Goal: Task Accomplishment & Management: Manage account settings

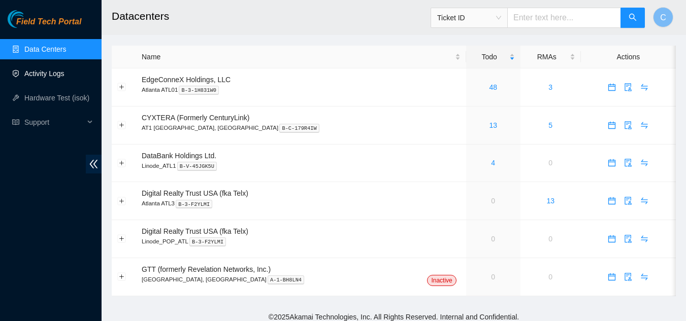
click at [51, 75] on link "Activity Logs" at bounding box center [44, 74] width 40 height 8
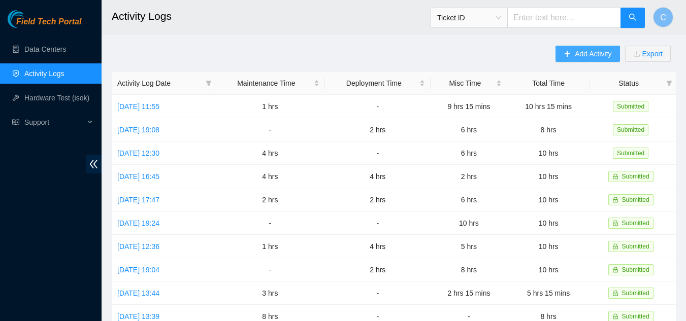
click at [573, 54] on button "Add Activity" at bounding box center [588, 54] width 64 height 16
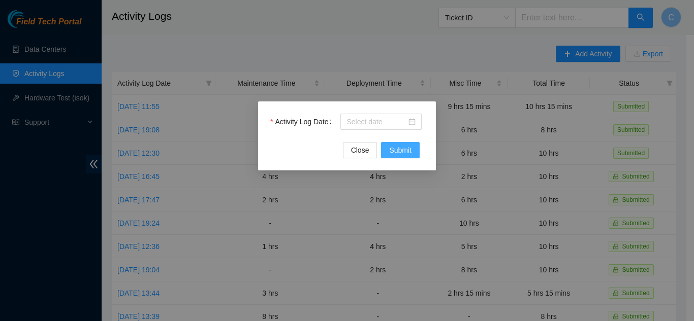
click at [405, 152] on span "Submit" at bounding box center [400, 150] width 22 height 11
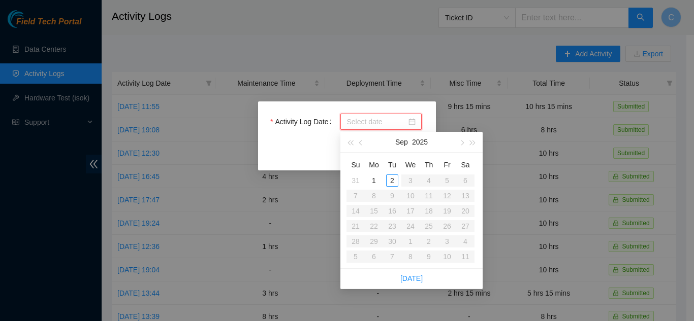
click at [381, 124] on input "Activity Log Date" at bounding box center [376, 121] width 60 height 11
click at [361, 145] on span "button" at bounding box center [361, 143] width 5 height 5
type input "2025-08-27"
type input "2025-08-29"
click at [446, 241] on div "29" at bounding box center [447, 242] width 12 height 12
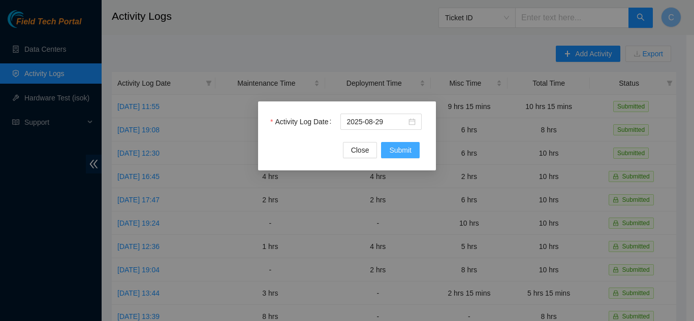
click at [400, 146] on span "Submit" at bounding box center [400, 150] width 22 height 11
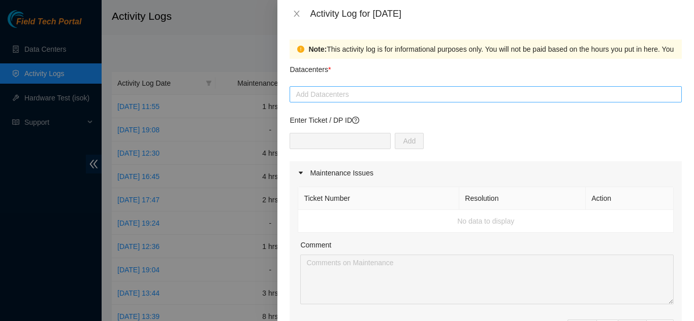
click at [427, 95] on div at bounding box center [485, 94] width 387 height 12
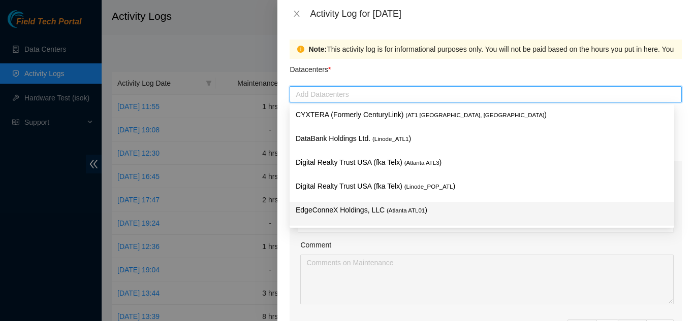
click at [429, 208] on p "EdgeConneX Holdings, LLC ( Atlanta ATL01 )" at bounding box center [482, 211] width 372 height 12
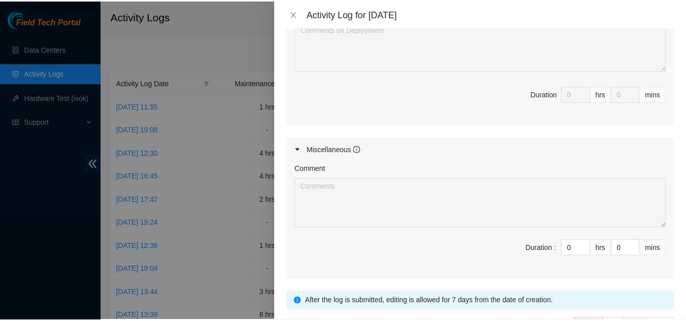
scroll to position [514, 0]
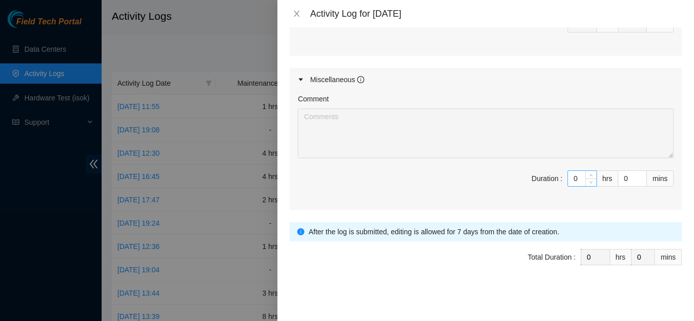
click at [569, 180] on input "0" at bounding box center [582, 178] width 28 height 15
type input "1"
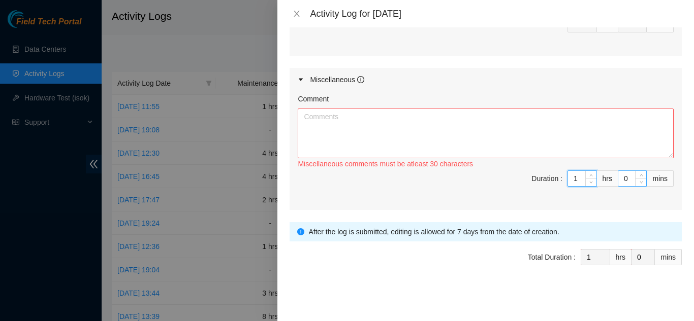
type input "1"
click at [623, 181] on input "0" at bounding box center [632, 178] width 28 height 15
type input "3"
type input "30"
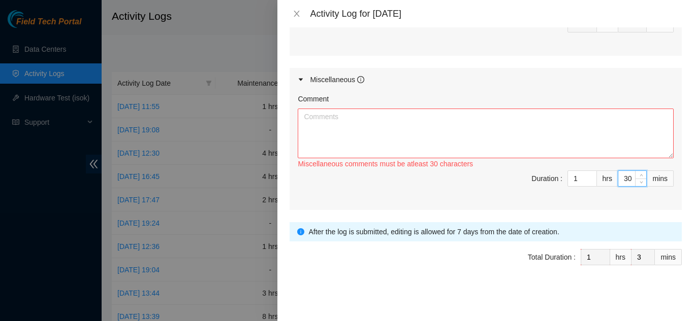
type input "30"
click at [556, 147] on textarea "Comment" at bounding box center [486, 134] width 376 height 50
type textarea "W"
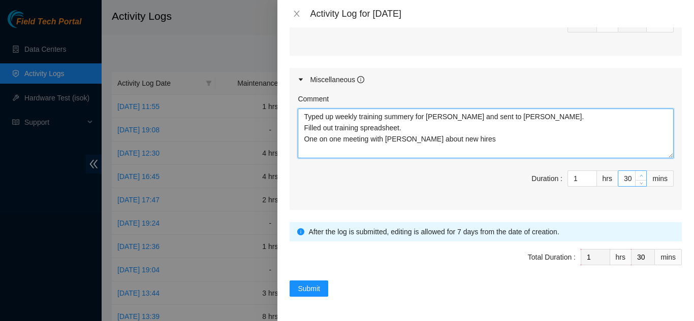
type textarea "Typed up weekly training summery for Christopher and sent to David. Filled out …"
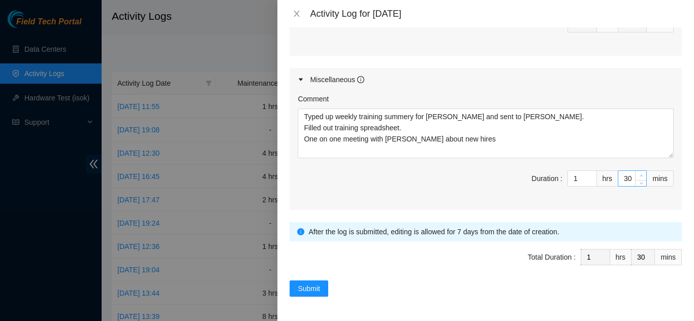
type input "31"
click at [638, 176] on span "up" at bounding box center [641, 176] width 6 height 6
type input "30"
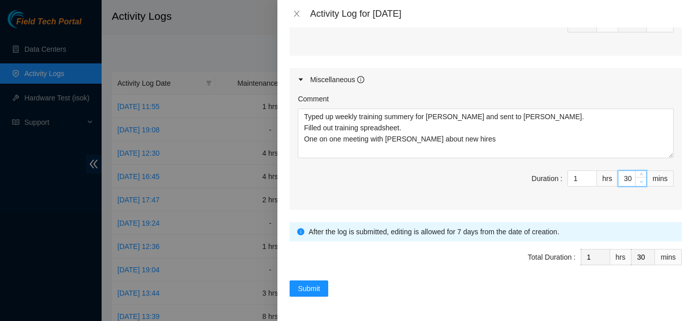
click at [639, 181] on icon "down" at bounding box center [641, 182] width 4 height 4
type input "3"
type input "0"
type input "45"
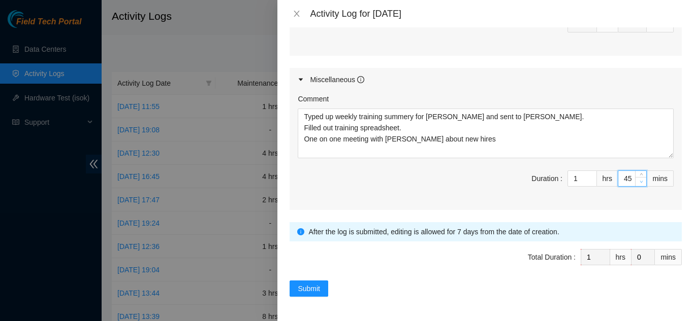
type input "45"
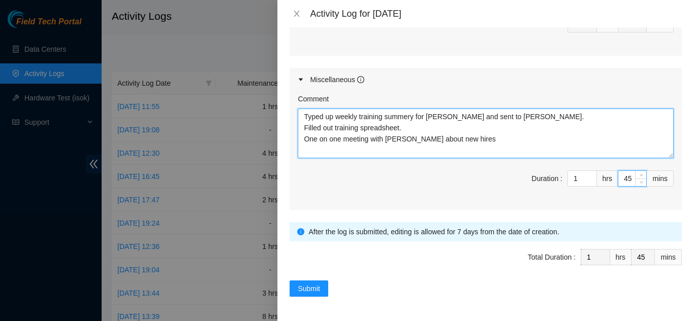
click at [403, 128] on textarea "Typed up weekly training summery for Christopher and sent to David. Filled out …" at bounding box center [486, 134] width 376 height 50
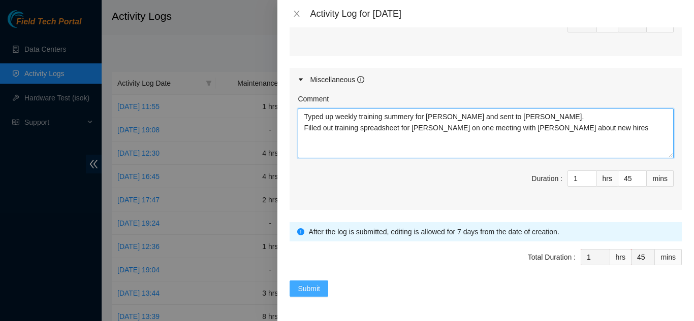
type textarea "Typed up weekly training summery for Christopher and sent to David. Filled out …"
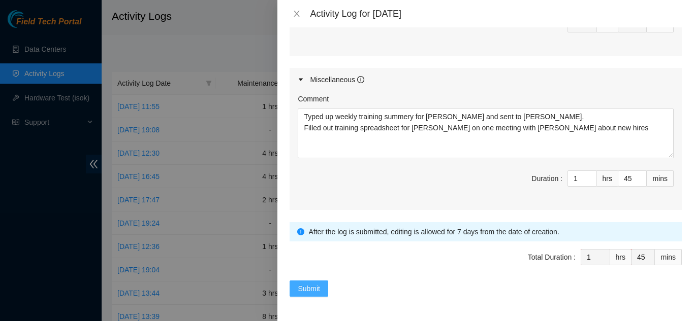
click at [318, 286] on span "Submit" at bounding box center [309, 288] width 22 height 11
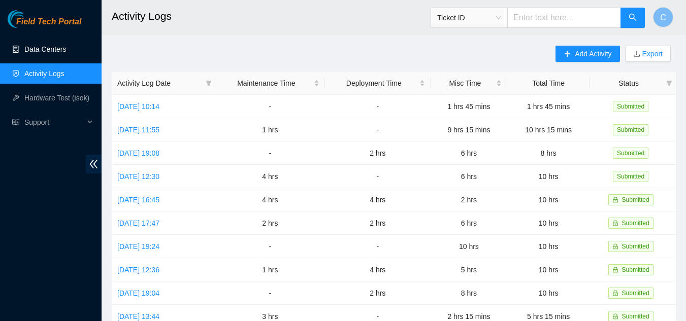
click at [32, 47] on link "Data Centers" at bounding box center [45, 49] width 42 height 8
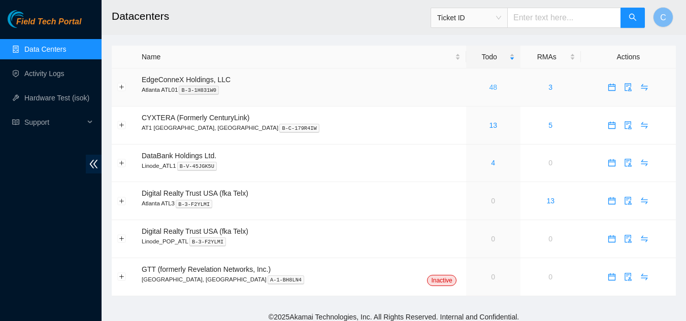
click at [489, 87] on link "48" at bounding box center [493, 87] width 8 height 8
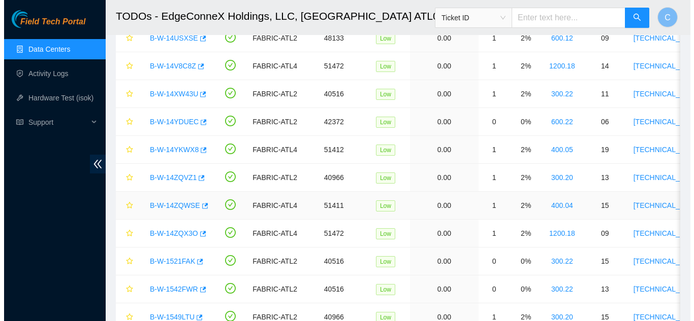
scroll to position [1167, 0]
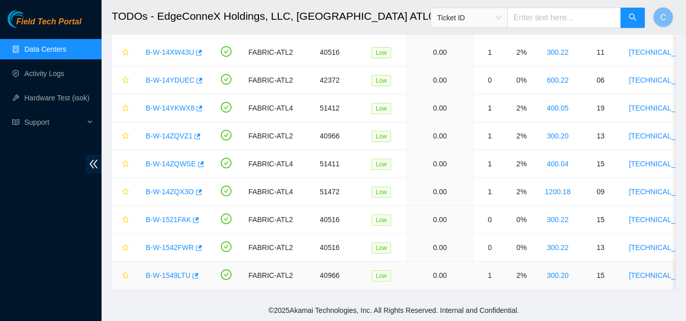
click at [167, 272] on link "B-W-1549LTU" at bounding box center [168, 276] width 45 height 8
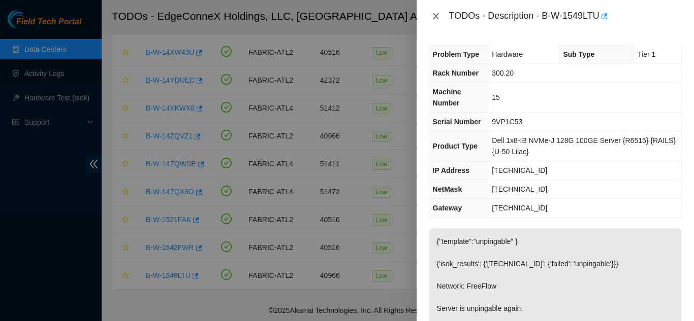
click at [433, 17] on icon "close" at bounding box center [436, 16] width 8 height 8
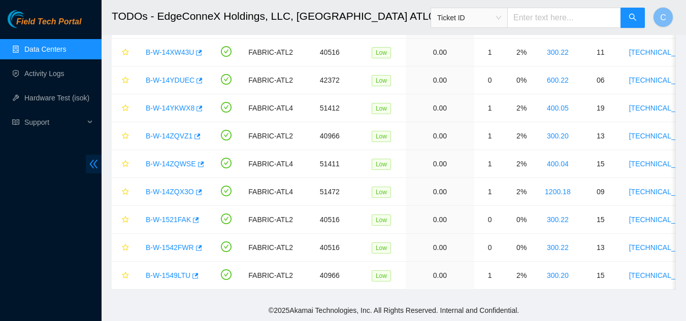
click at [91, 166] on icon "double-left" at bounding box center [94, 164] width 8 height 9
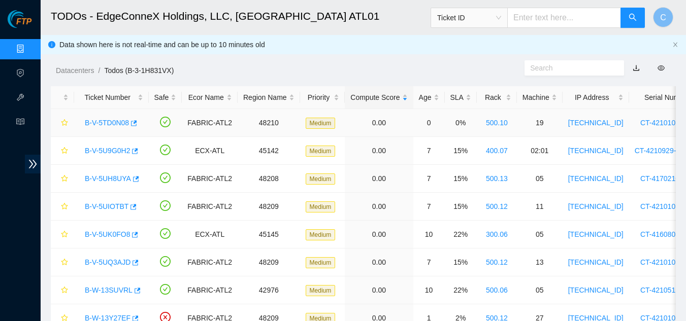
click at [105, 120] on link "B-V-5TD0N08" at bounding box center [107, 123] width 44 height 8
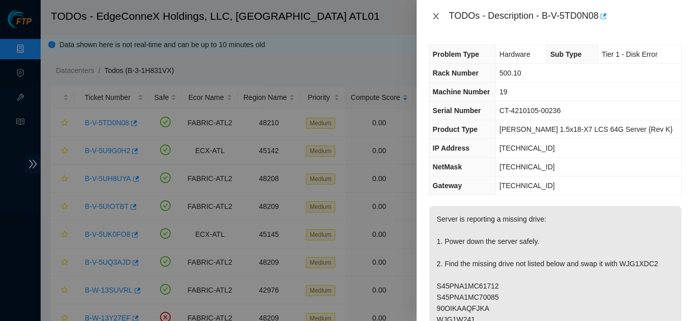
click at [435, 20] on button "Close" at bounding box center [436, 17] width 14 height 10
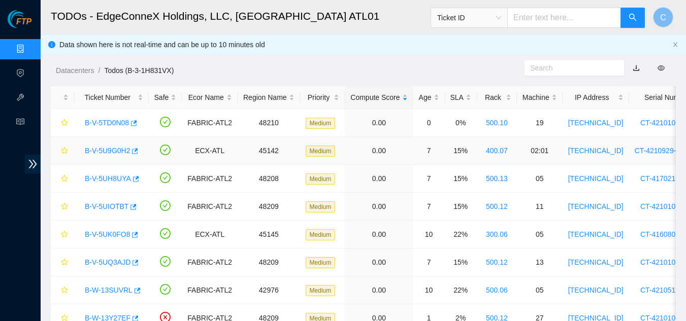
click at [107, 151] on link "B-V-5U9G0H2" at bounding box center [107, 151] width 45 height 8
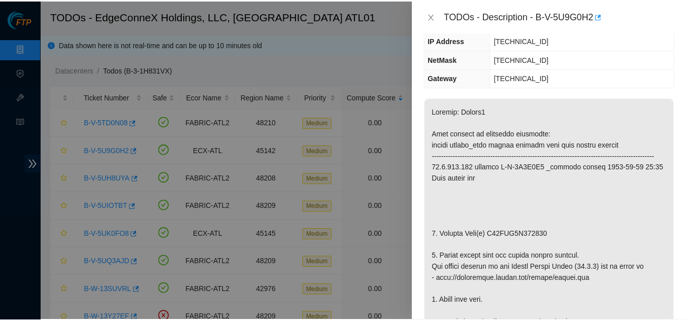
scroll to position [254, 0]
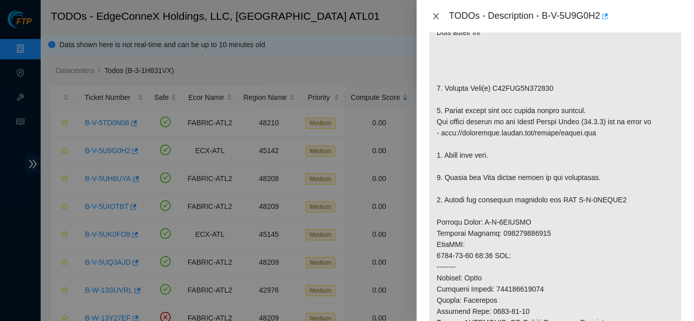
click at [434, 18] on icon "close" at bounding box center [436, 16] width 6 height 6
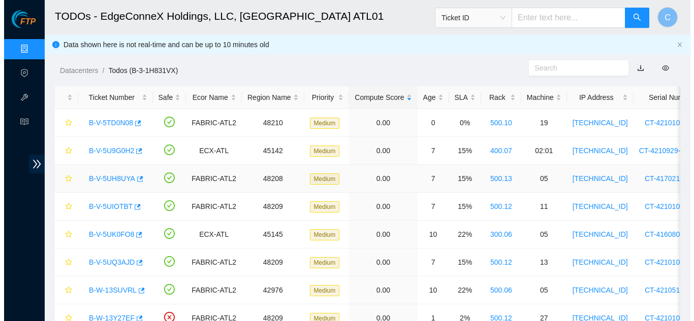
scroll to position [269, 0]
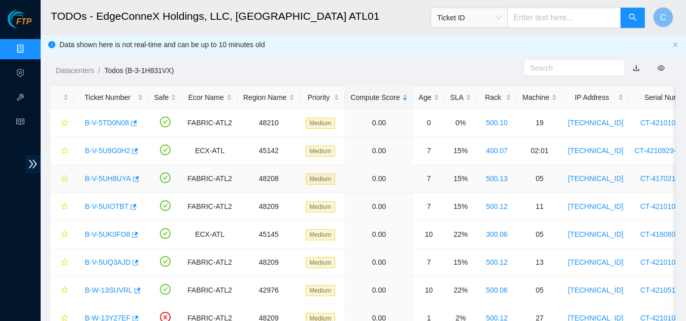
click at [97, 181] on link "B-V-5UH8UYA" at bounding box center [108, 179] width 46 height 8
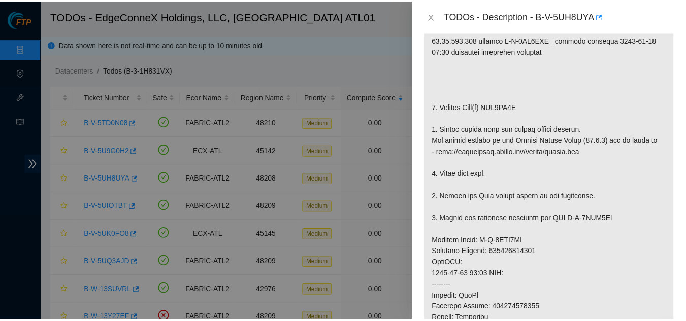
scroll to position [254, 0]
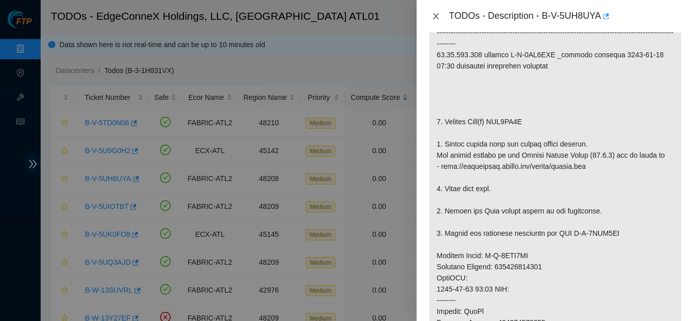
click at [436, 17] on icon "close" at bounding box center [436, 16] width 6 height 6
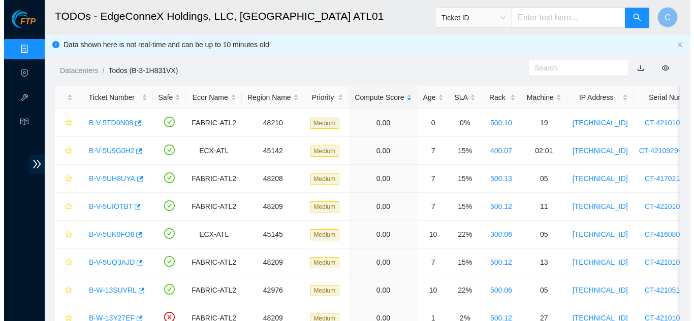
scroll to position [269, 0]
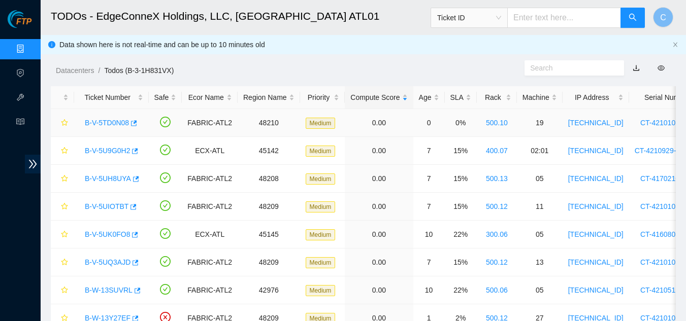
drag, startPoint x: 108, startPoint y: 124, endPoint x: 327, endPoint y: 226, distance: 241.5
click at [107, 124] on link "B-V-5TD0N08" at bounding box center [107, 123] width 44 height 8
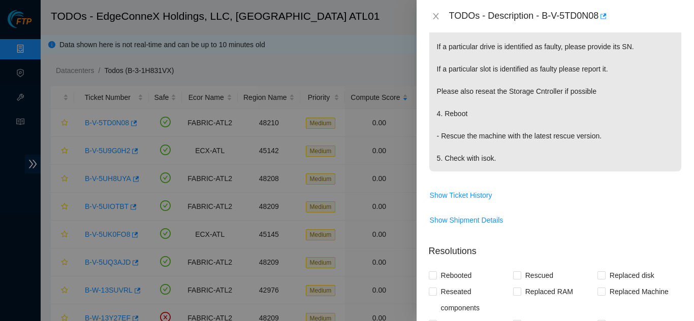
scroll to position [660, 0]
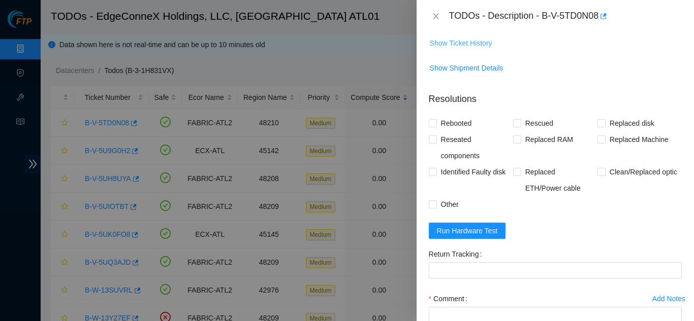
click at [471, 49] on span "Show Ticket History" at bounding box center [461, 43] width 62 height 11
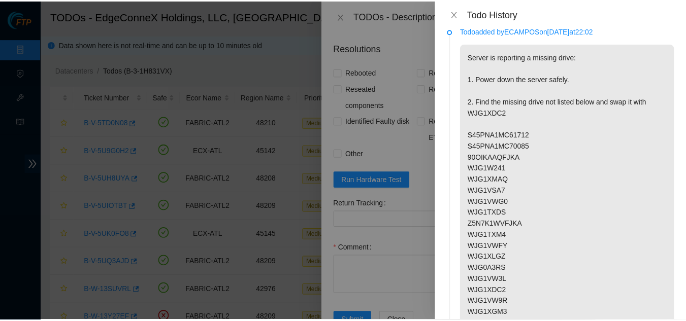
scroll to position [0, 0]
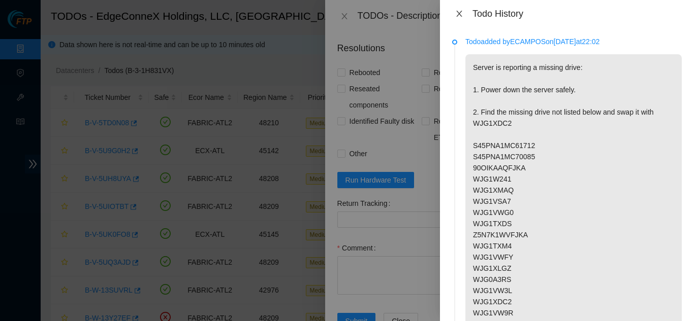
click at [463, 11] on icon "close" at bounding box center [459, 14] width 8 height 8
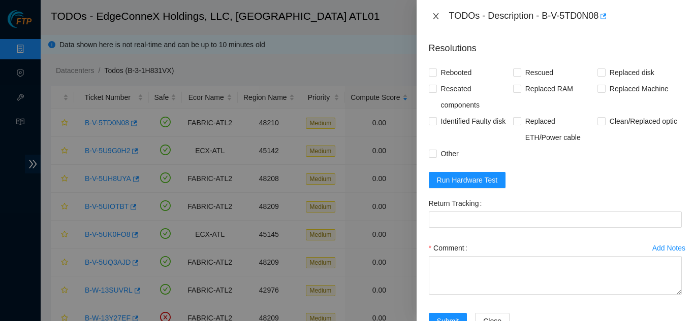
click at [433, 14] on icon "close" at bounding box center [436, 16] width 8 height 8
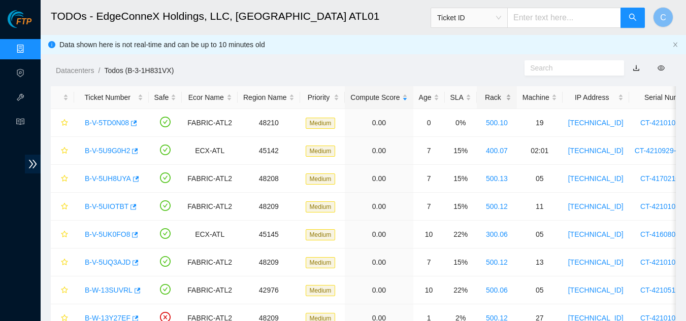
click at [503, 98] on div "Rack" at bounding box center [496, 97] width 29 height 11
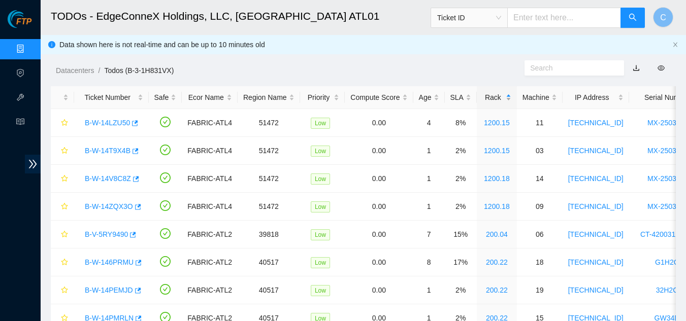
click at [503, 98] on div "Rack" at bounding box center [496, 97] width 29 height 11
click at [511, 102] on div "Rack" at bounding box center [496, 97] width 29 height 11
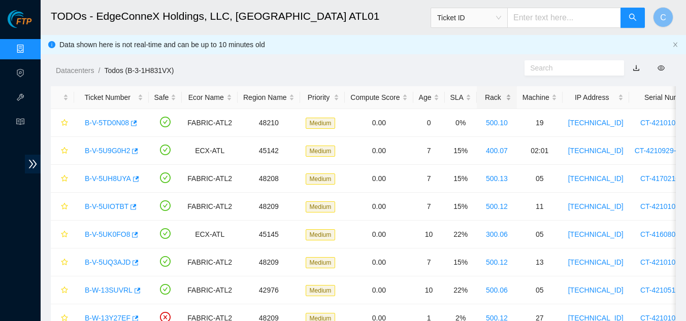
click at [502, 97] on div "Rack" at bounding box center [496, 97] width 29 height 11
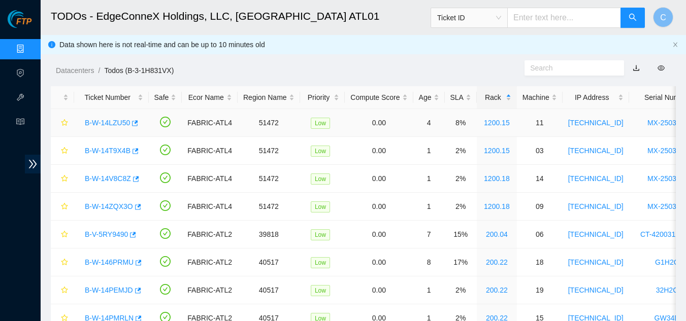
click at [104, 123] on link "B-W-14LZU50" at bounding box center [107, 123] width 45 height 8
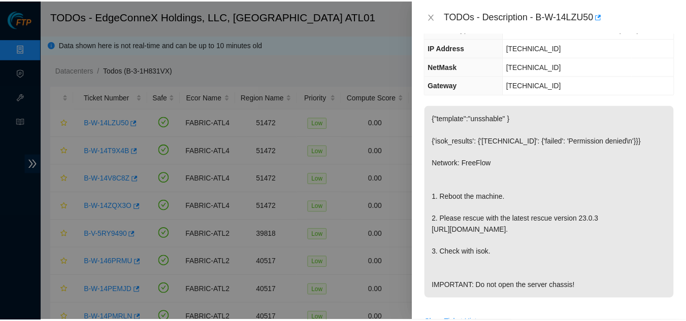
scroll to position [87, 0]
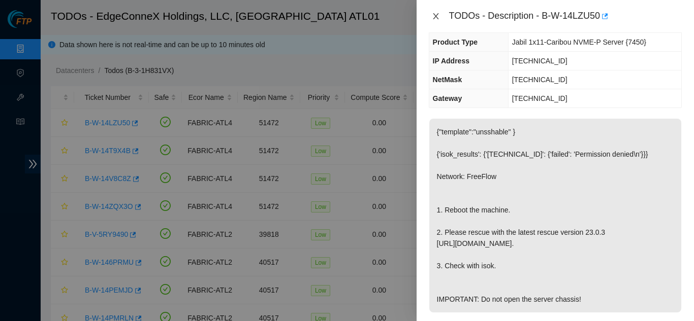
click at [431, 16] on button "Close" at bounding box center [436, 17] width 14 height 10
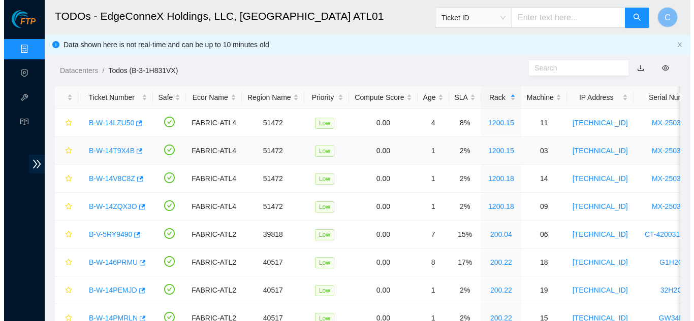
scroll to position [121, 0]
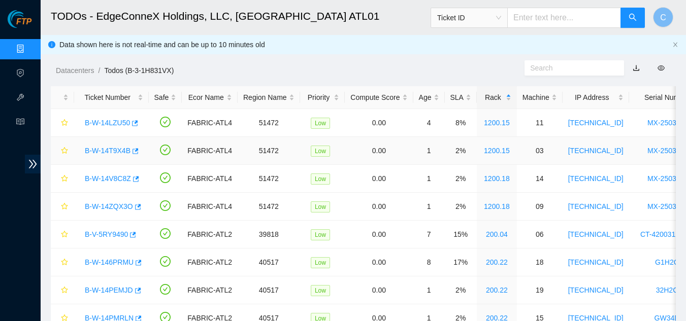
click at [120, 153] on link "B-W-14T9X4B" at bounding box center [108, 151] width 46 height 8
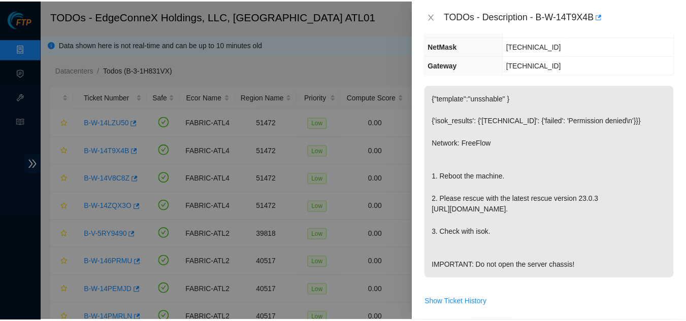
scroll to position [87, 0]
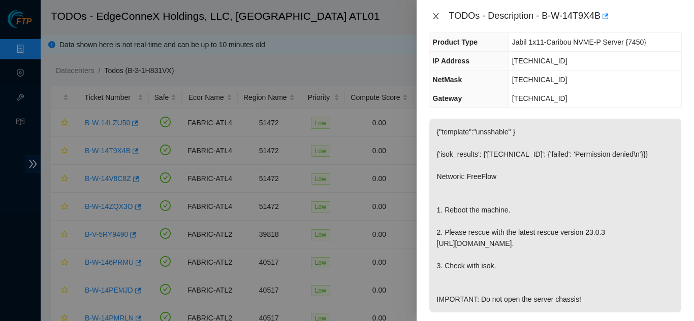
drag, startPoint x: 436, startPoint y: 16, endPoint x: 422, endPoint y: 43, distance: 30.2
click at [434, 16] on icon "close" at bounding box center [436, 16] width 8 height 8
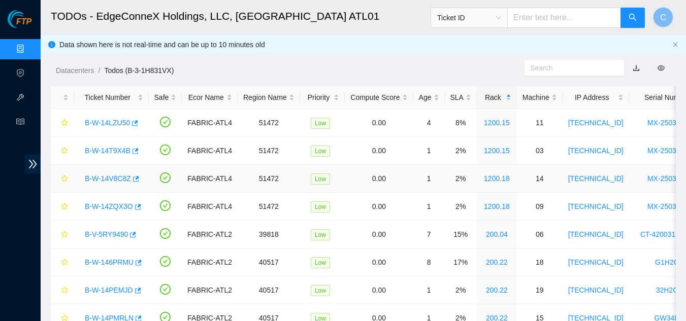
click at [107, 181] on link "B-W-14V8C8Z" at bounding box center [108, 179] width 46 height 8
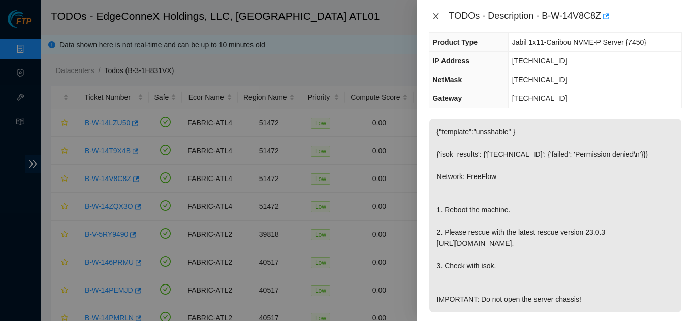
click at [432, 14] on icon "close" at bounding box center [436, 16] width 8 height 8
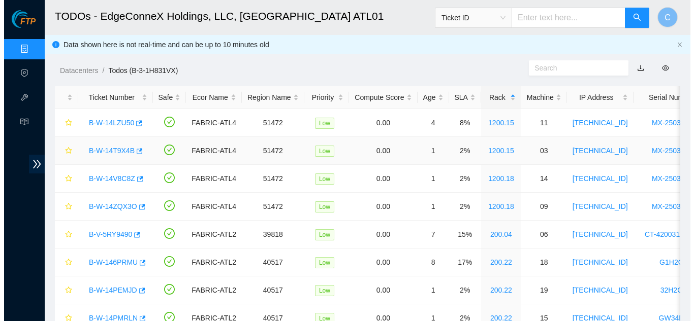
scroll to position [121, 0]
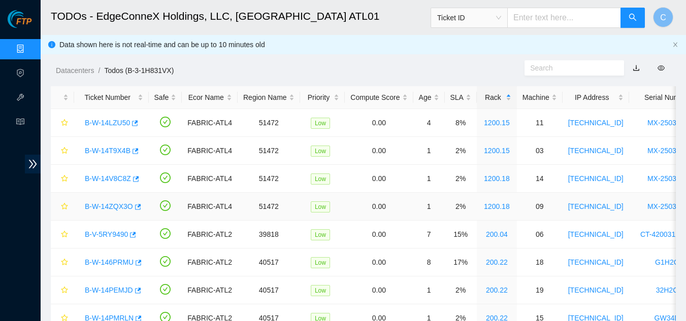
click at [110, 209] on link "B-W-14ZQX3O" at bounding box center [109, 207] width 48 height 8
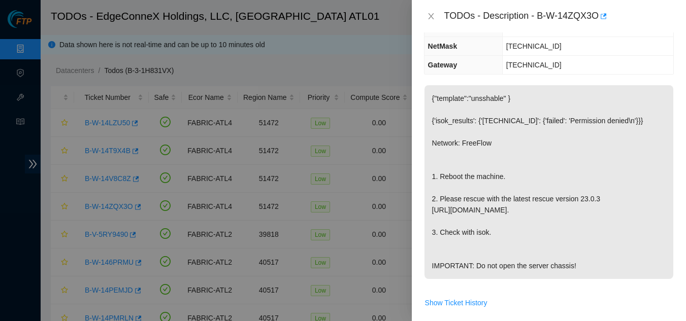
scroll to position [87, 0]
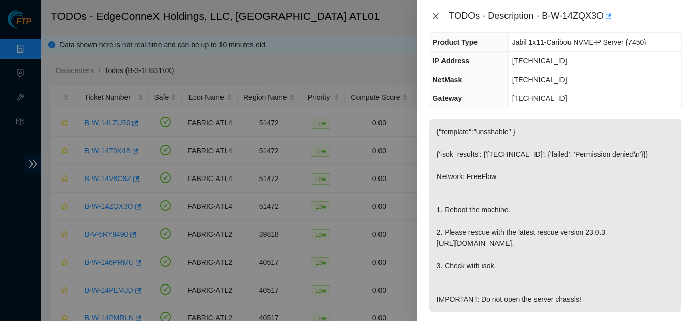
click at [432, 16] on icon "close" at bounding box center [436, 16] width 8 height 8
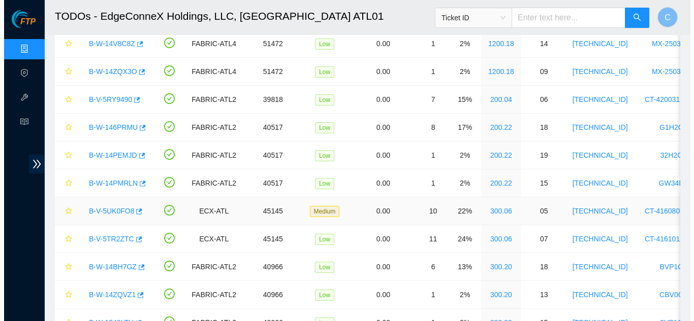
scroll to position [152, 0]
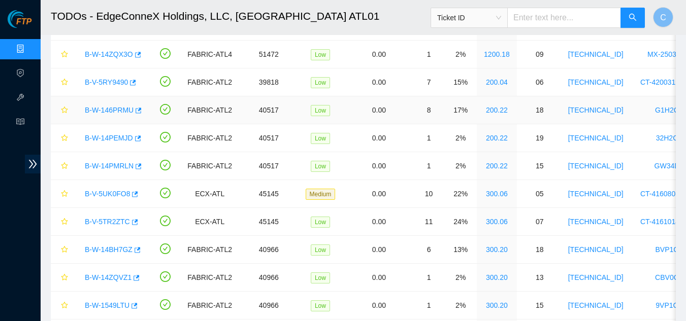
drag, startPoint x: 113, startPoint y: 111, endPoint x: 528, endPoint y: 143, distance: 416.1
click at [113, 111] on link "B-W-146PRMU" at bounding box center [109, 110] width 49 height 8
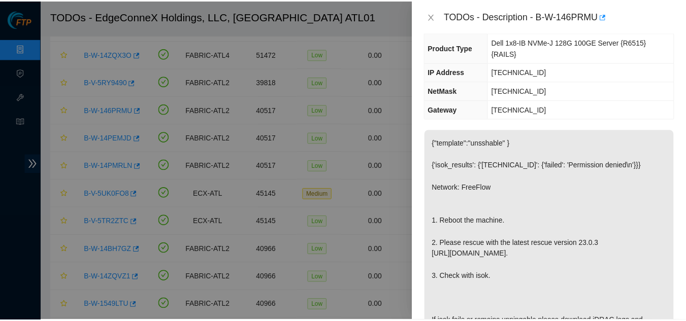
scroll to position [149, 0]
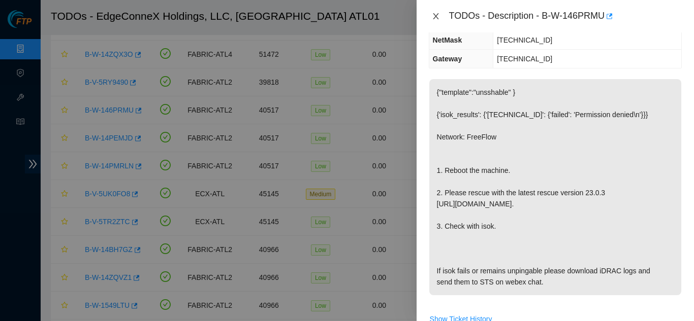
click at [436, 13] on icon "close" at bounding box center [436, 16] width 8 height 8
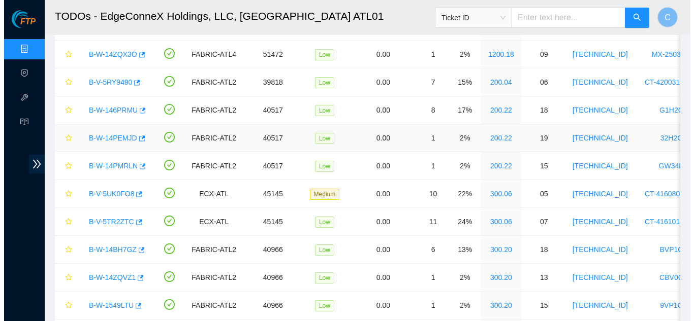
scroll to position [160, 0]
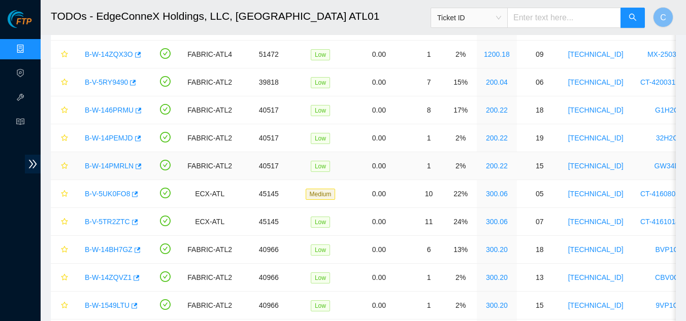
click at [113, 162] on link "B-W-14PMRLN" at bounding box center [109, 166] width 49 height 8
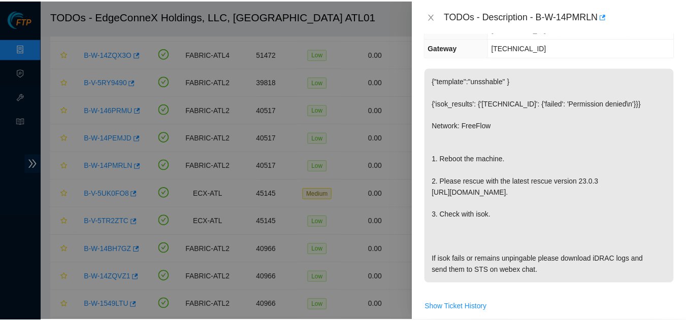
scroll to position [149, 0]
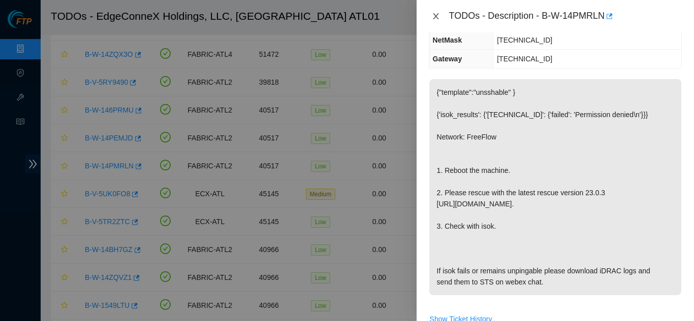
click at [437, 13] on icon "close" at bounding box center [436, 16] width 8 height 8
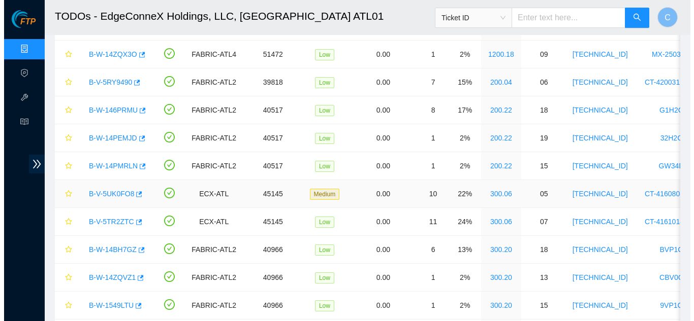
scroll to position [160, 0]
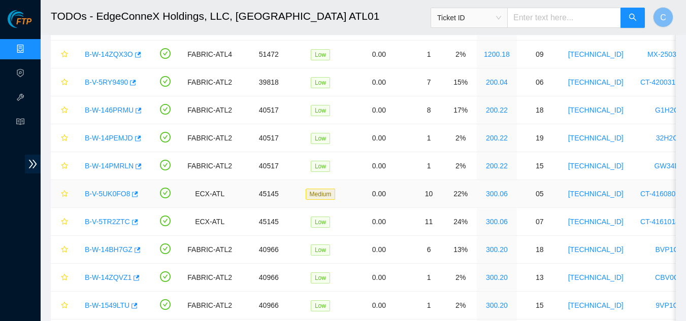
click at [108, 190] on link "B-V-5UK0FO8" at bounding box center [107, 194] width 45 height 8
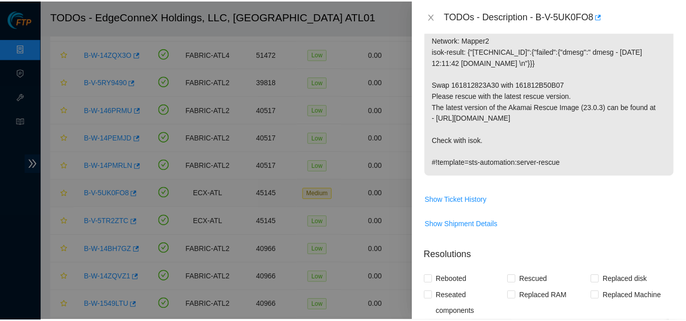
scroll to position [127, 0]
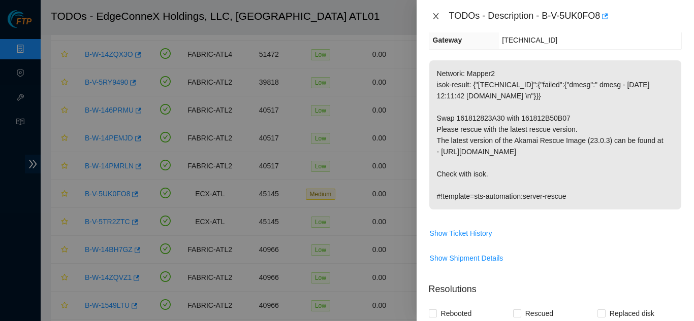
click at [432, 15] on icon "close" at bounding box center [436, 16] width 8 height 8
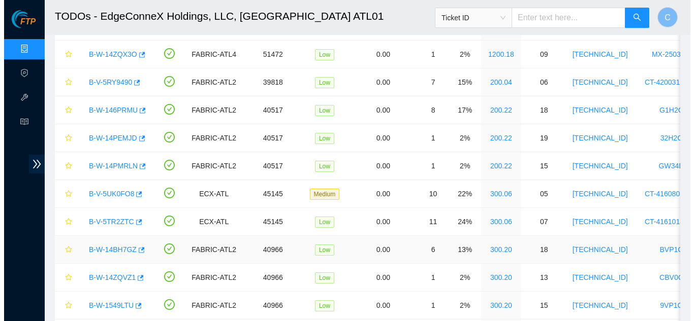
scroll to position [160, 0]
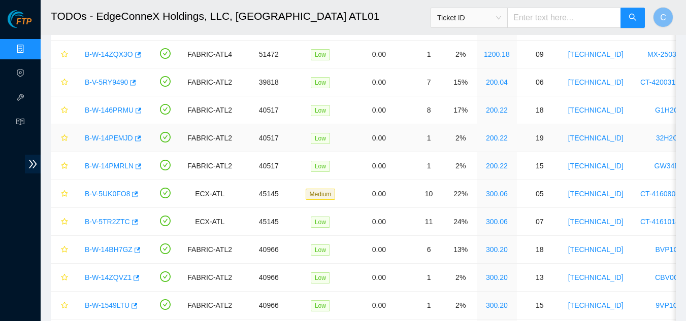
click at [117, 137] on link "B-W-14PEMJD" at bounding box center [109, 138] width 48 height 8
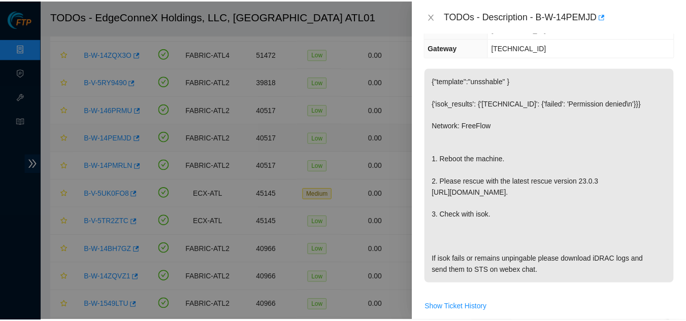
scroll to position [149, 0]
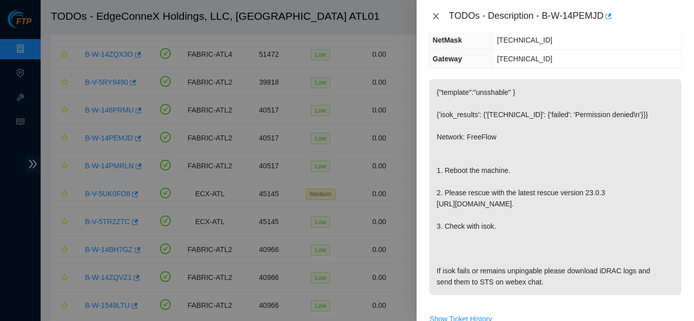
click at [438, 16] on icon "close" at bounding box center [436, 16] width 8 height 8
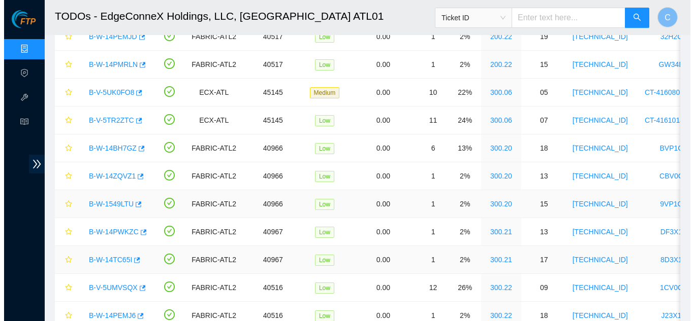
scroll to position [305, 0]
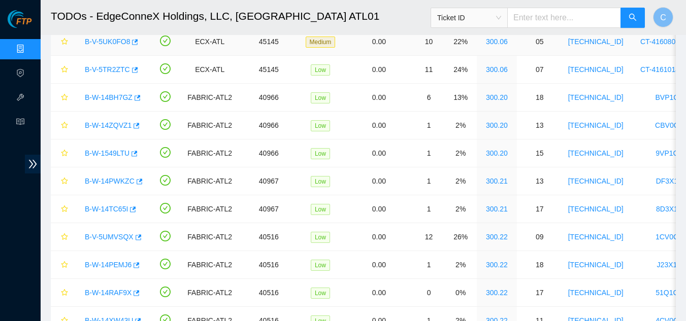
click at [94, 40] on link "B-V-5UK0FO8" at bounding box center [107, 42] width 45 height 8
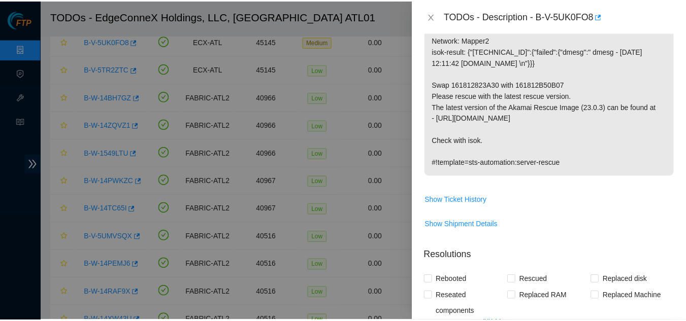
scroll to position [127, 0]
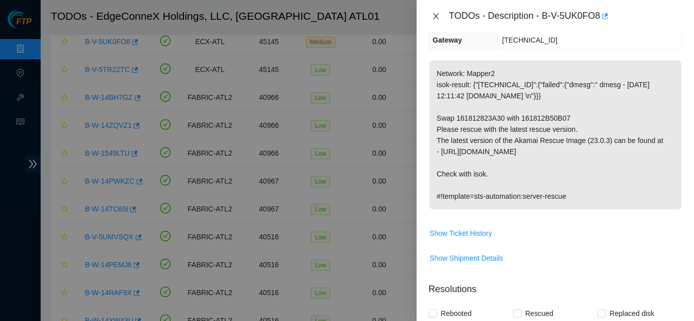
click at [433, 15] on icon "close" at bounding box center [436, 16] width 8 height 8
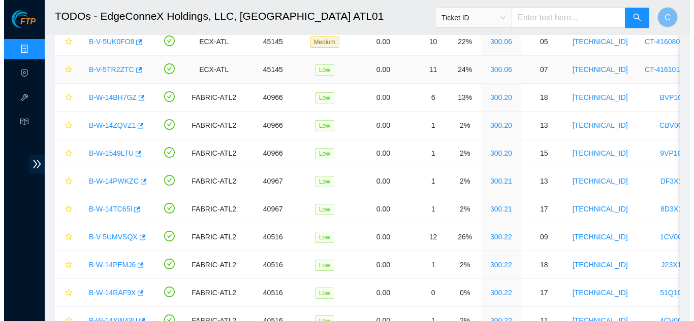
scroll to position [160, 0]
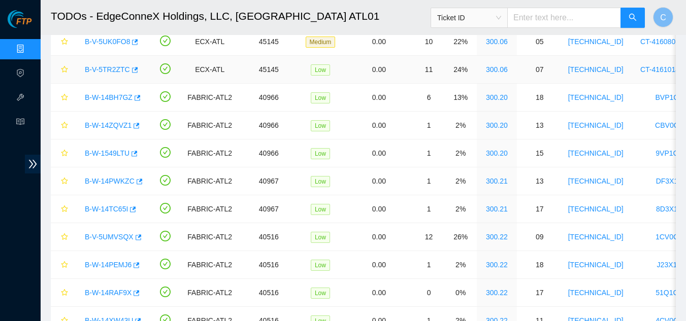
click at [99, 71] on link "B-V-5TR2ZTC" at bounding box center [107, 70] width 45 height 8
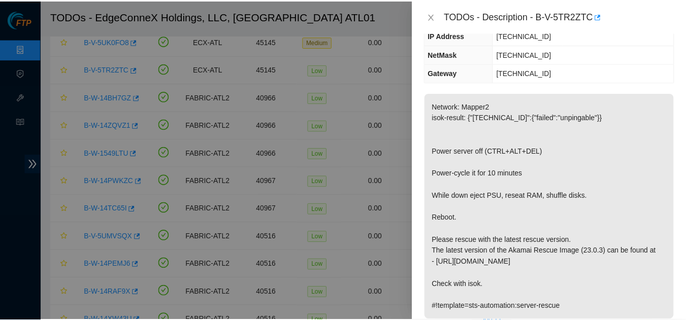
scroll to position [127, 0]
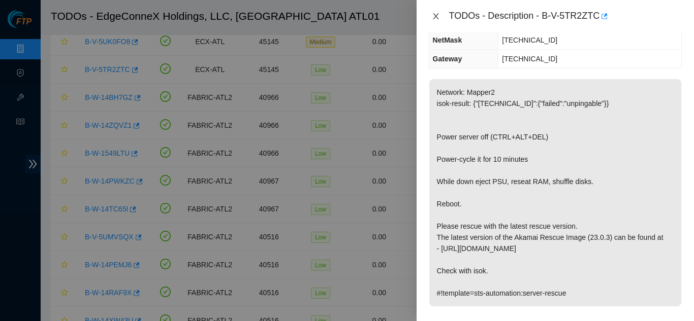
click at [435, 16] on icon "close" at bounding box center [436, 16] width 6 height 6
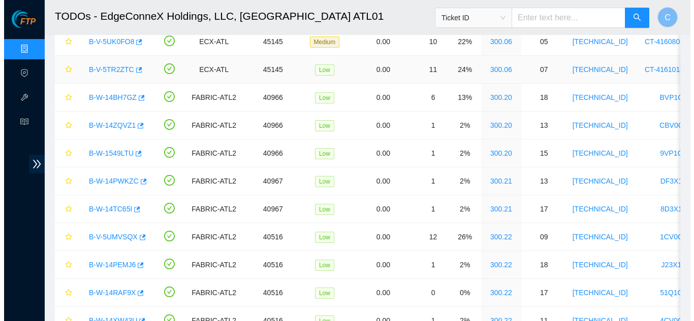
scroll to position [160, 0]
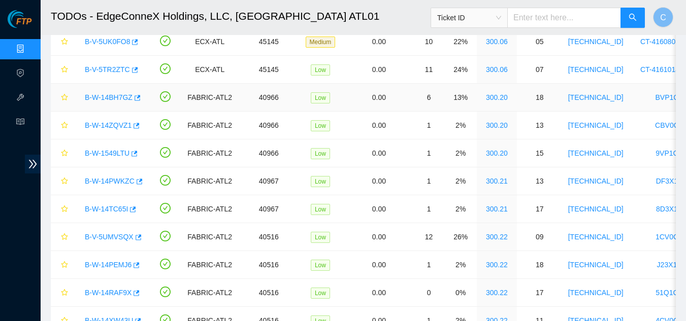
click at [111, 98] on link "B-W-14BH7GZ" at bounding box center [109, 97] width 48 height 8
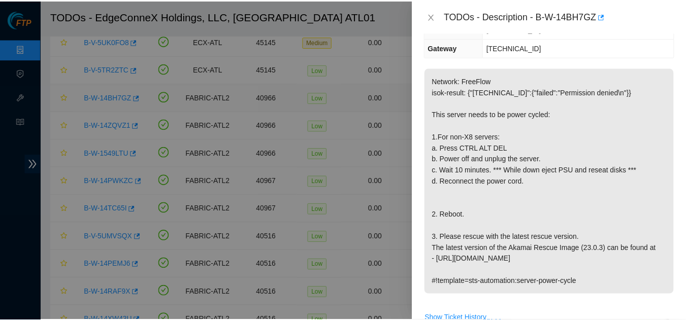
scroll to position [149, 0]
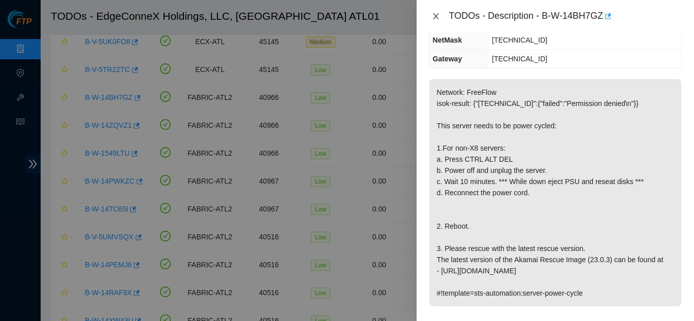
click at [430, 14] on button "Close" at bounding box center [436, 17] width 14 height 10
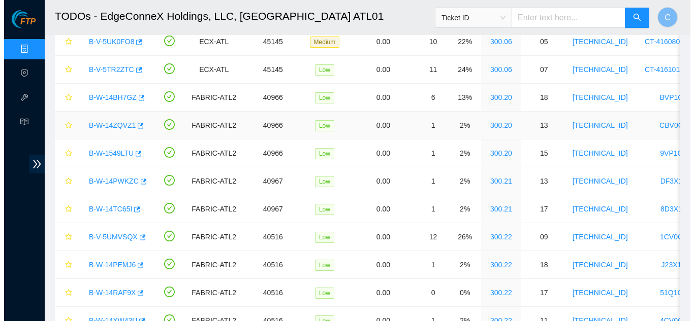
scroll to position [160, 0]
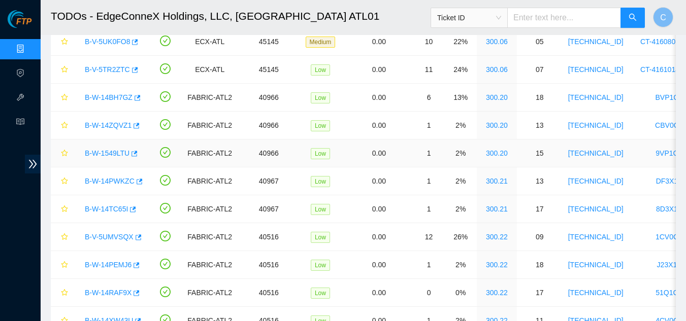
click at [91, 152] on link "B-W-1549LTU" at bounding box center [107, 153] width 45 height 8
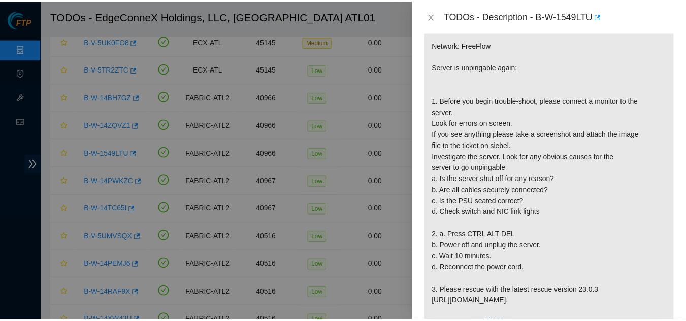
scroll to position [251, 0]
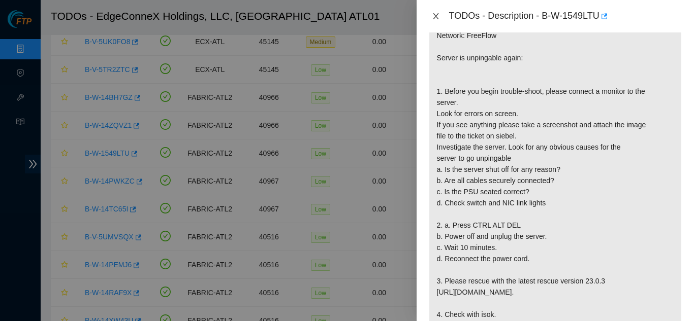
click at [430, 18] on button "Close" at bounding box center [436, 17] width 14 height 10
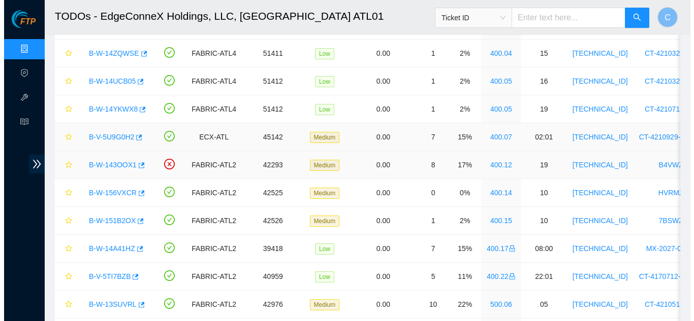
scroll to position [660, 0]
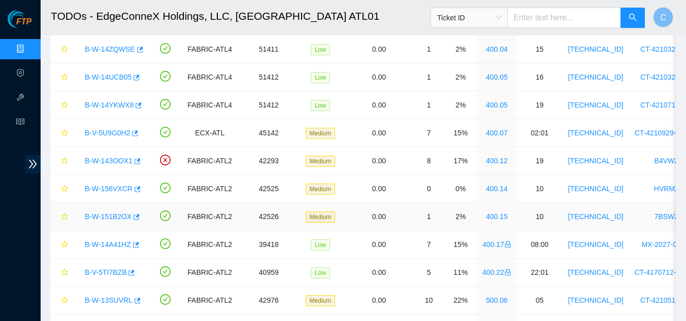
click at [113, 216] on link "B-W-151B2OX" at bounding box center [108, 217] width 47 height 8
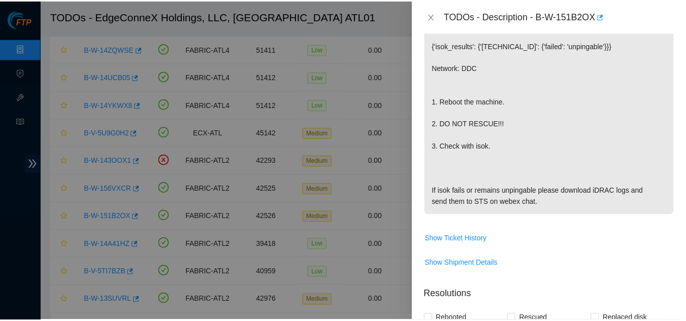
scroll to position [181, 0]
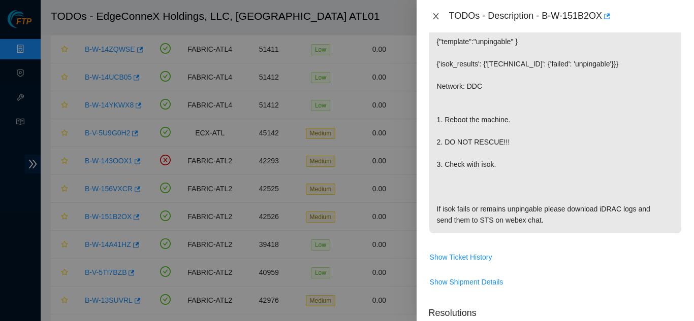
click at [436, 15] on icon "close" at bounding box center [436, 16] width 8 height 8
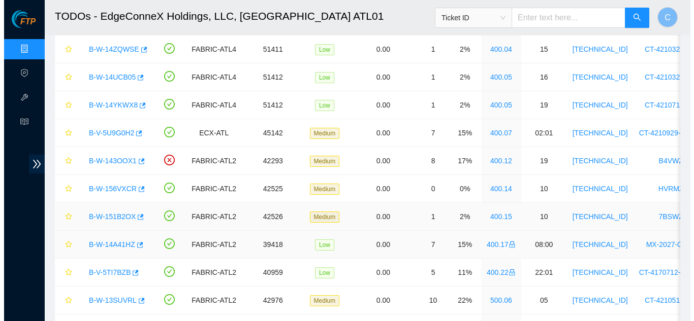
scroll to position [192, 0]
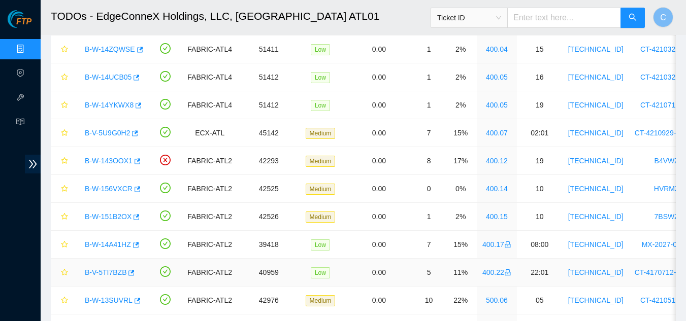
click at [97, 271] on link "B-V-5TI7BZB" at bounding box center [106, 273] width 42 height 8
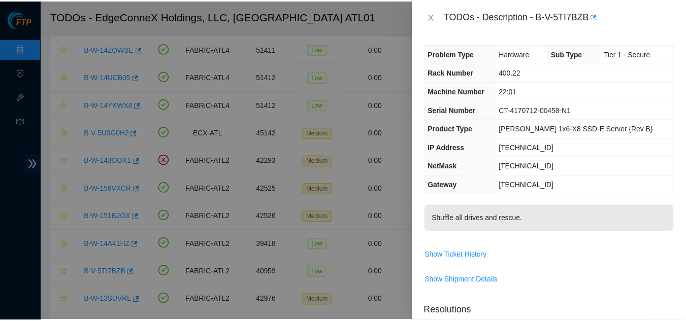
scroll to position [0, 0]
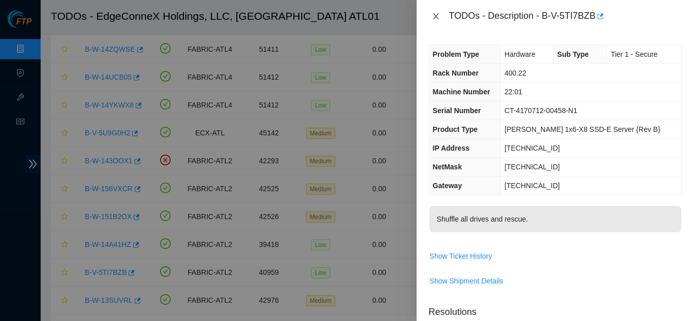
click at [433, 17] on icon "close" at bounding box center [436, 16] width 8 height 8
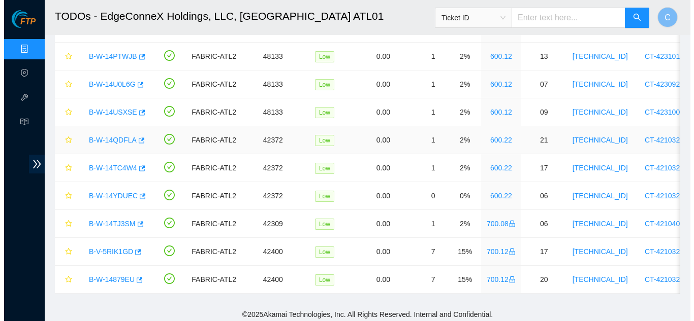
scroll to position [1167, 0]
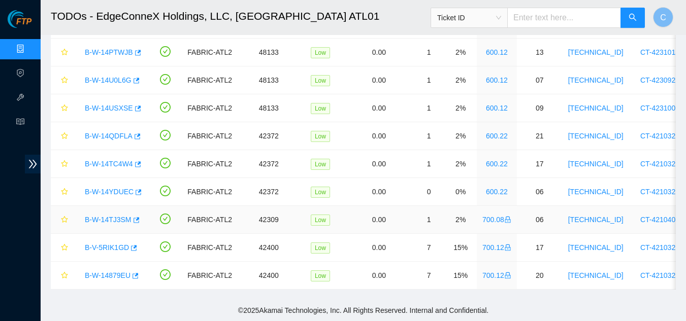
click at [109, 216] on link "B-W-14TJ3SM" at bounding box center [108, 220] width 47 height 8
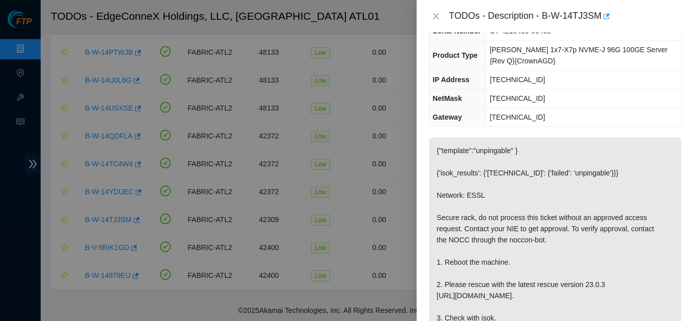
scroll to position [0, 0]
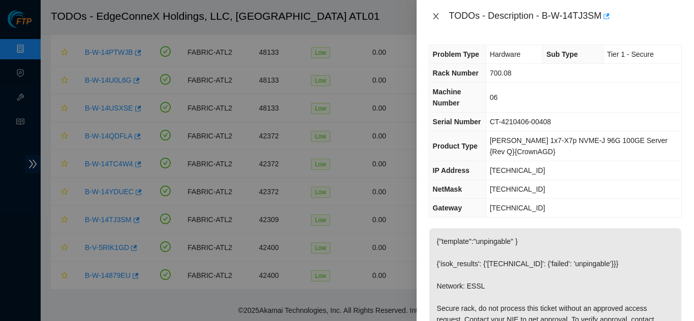
click at [437, 15] on icon "close" at bounding box center [436, 16] width 6 height 6
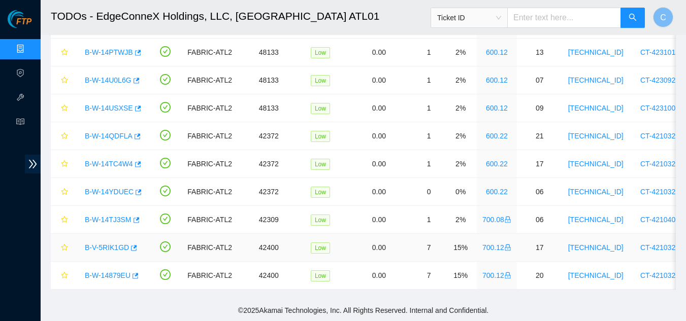
click at [104, 244] on link "B-V-5RIK1GD" at bounding box center [107, 248] width 44 height 8
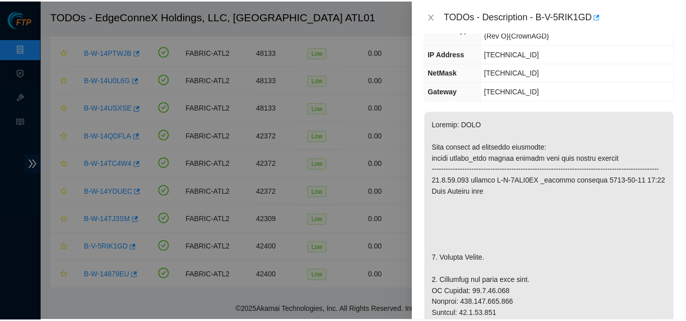
scroll to position [152, 0]
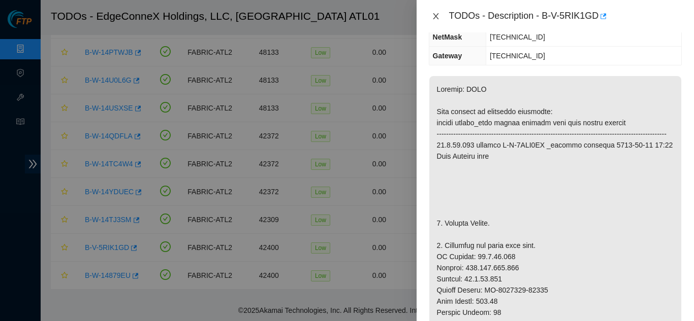
click at [433, 15] on icon "close" at bounding box center [436, 16] width 8 height 8
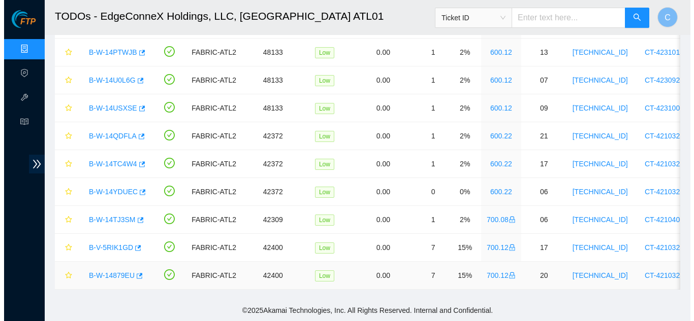
scroll to position [164, 0]
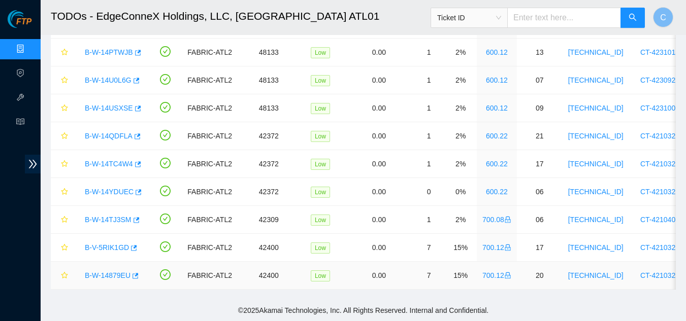
click at [98, 272] on link "B-W-14879EU" at bounding box center [108, 276] width 46 height 8
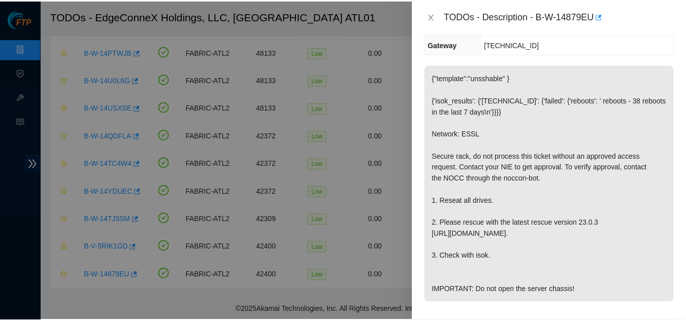
scroll to position [152, 0]
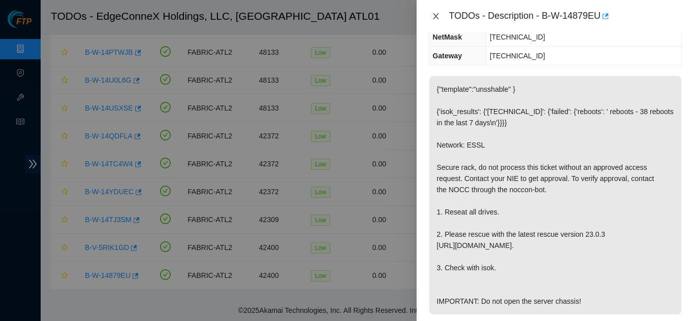
click at [439, 15] on icon "close" at bounding box center [436, 16] width 8 height 8
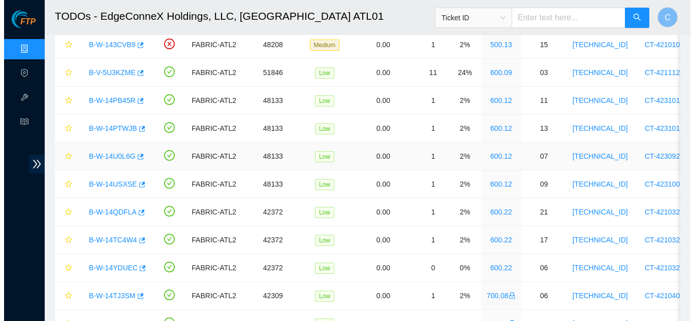
scroll to position [1066, 0]
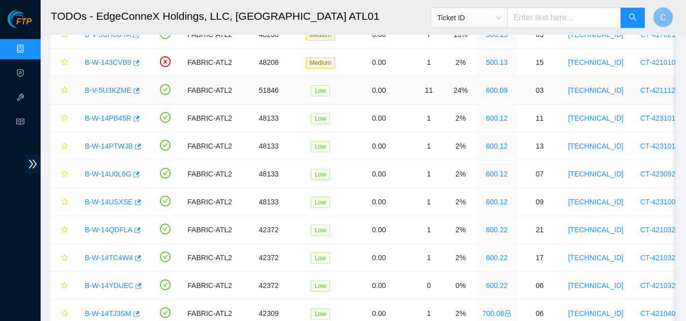
drag, startPoint x: 111, startPoint y: 92, endPoint x: 595, endPoint y: 206, distance: 497.7
click at [111, 92] on link "B-V-5U3KZME" at bounding box center [108, 90] width 47 height 8
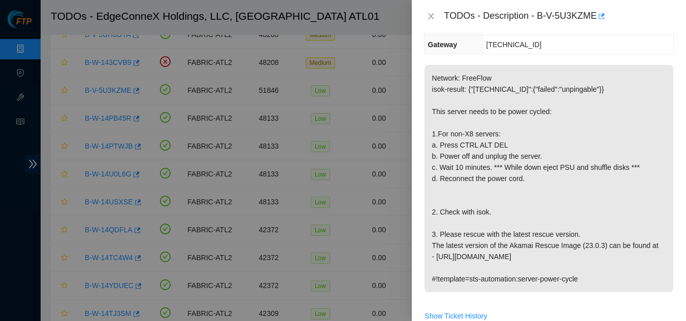
scroll to position [152, 0]
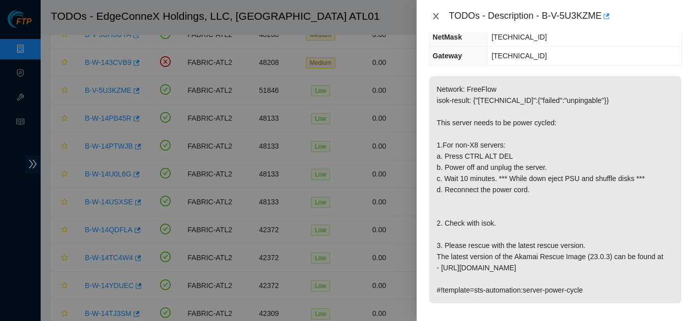
click at [435, 16] on icon "close" at bounding box center [436, 16] width 6 height 6
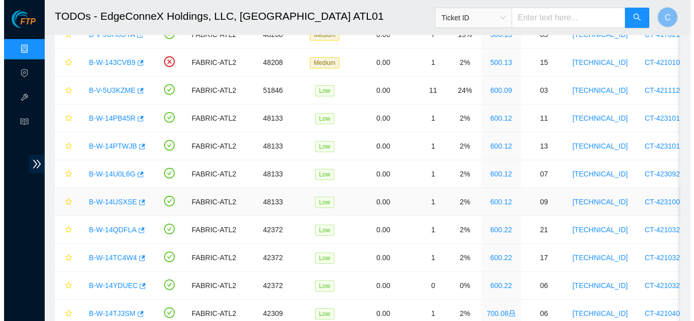
scroll to position [164, 0]
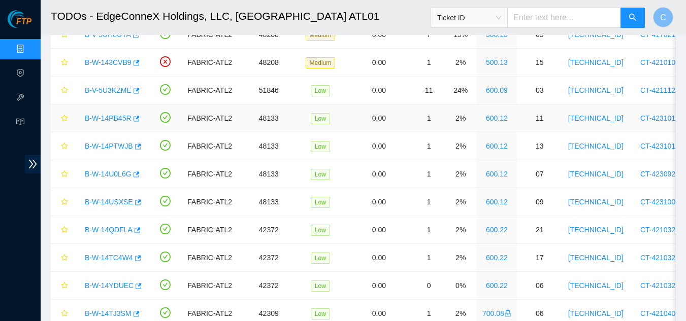
drag, startPoint x: 113, startPoint y: 119, endPoint x: 466, endPoint y: 172, distance: 356.8
click at [112, 119] on link "B-W-14PB45R" at bounding box center [108, 118] width 47 height 8
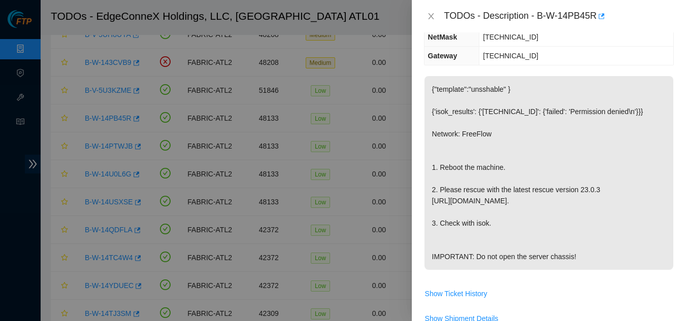
scroll to position [152, 0]
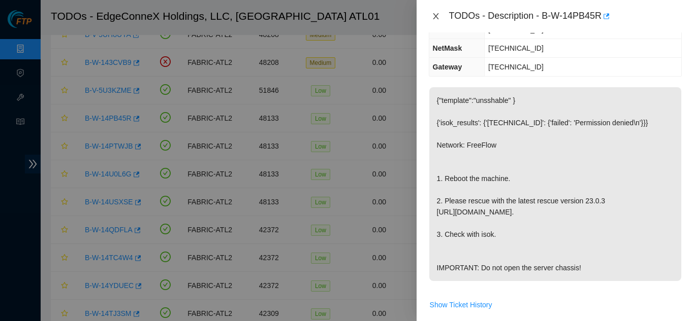
click at [439, 13] on icon "close" at bounding box center [436, 16] width 8 height 8
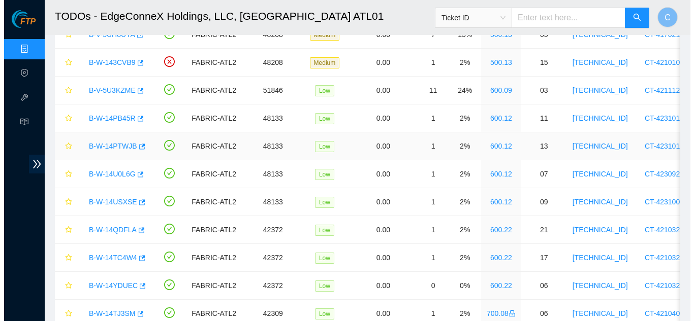
scroll to position [164, 0]
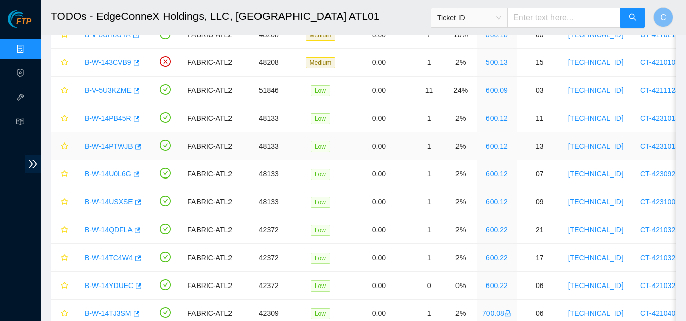
click at [109, 148] on link "B-W-14PTWJB" at bounding box center [109, 146] width 48 height 8
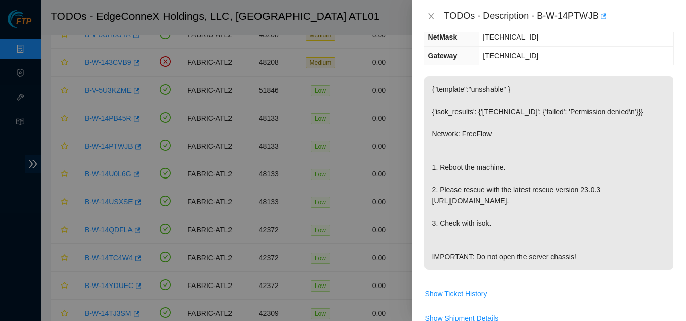
scroll to position [152, 0]
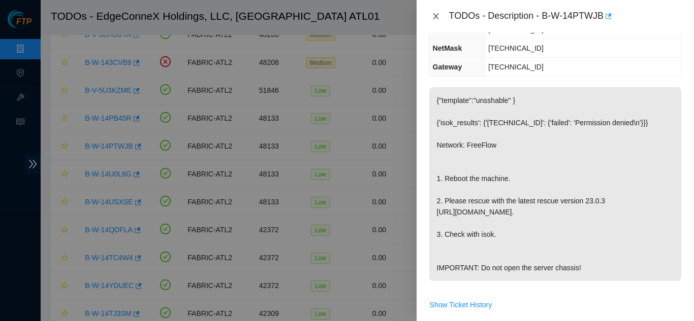
click at [434, 14] on icon "close" at bounding box center [436, 16] width 6 height 6
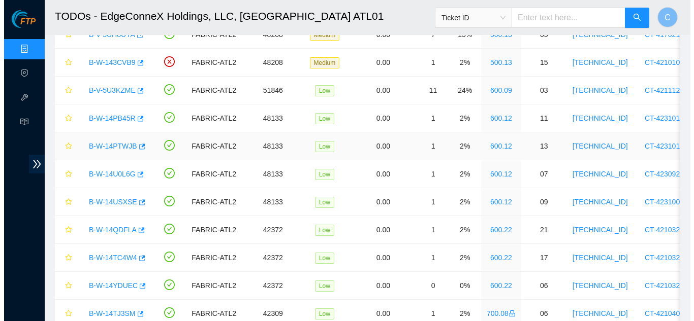
scroll to position [164, 0]
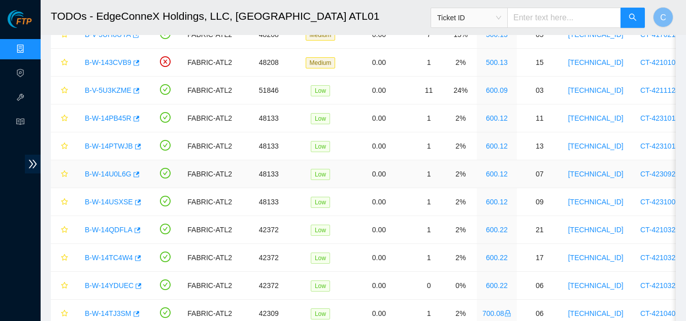
click at [486, 174] on link "600.12" at bounding box center [497, 174] width 22 height 8
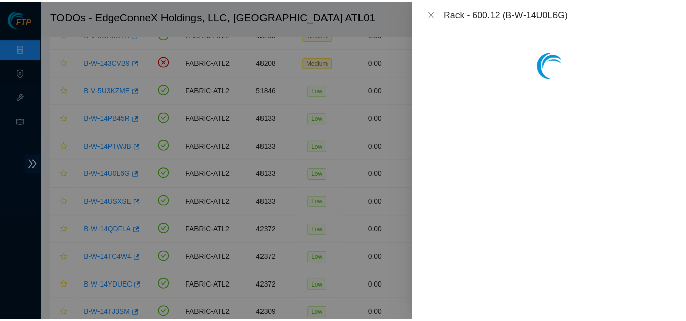
scroll to position [208, 0]
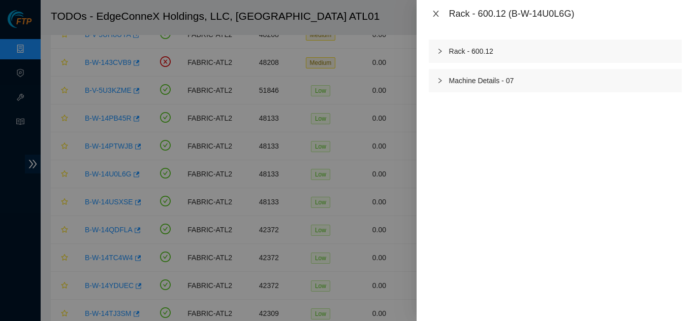
click at [433, 15] on icon "close" at bounding box center [436, 14] width 8 height 8
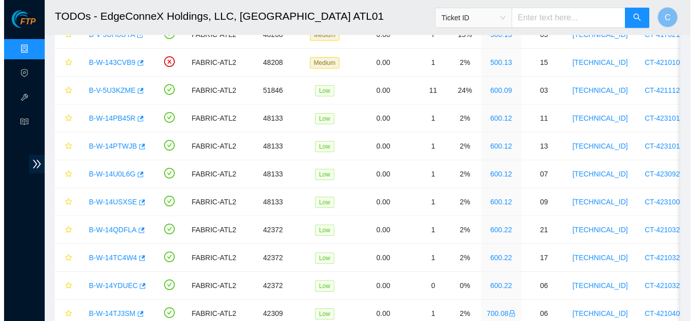
scroll to position [164, 0]
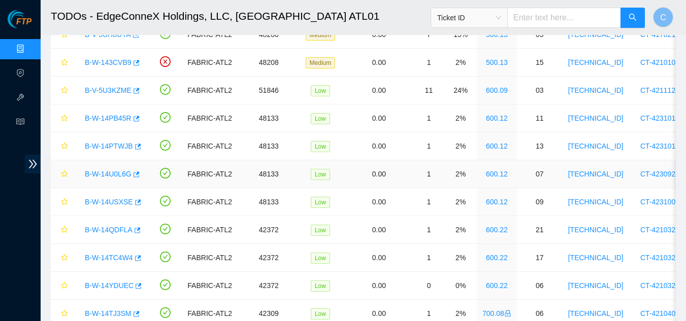
click at [100, 170] on link "B-W-14U0L6G" at bounding box center [108, 174] width 47 height 8
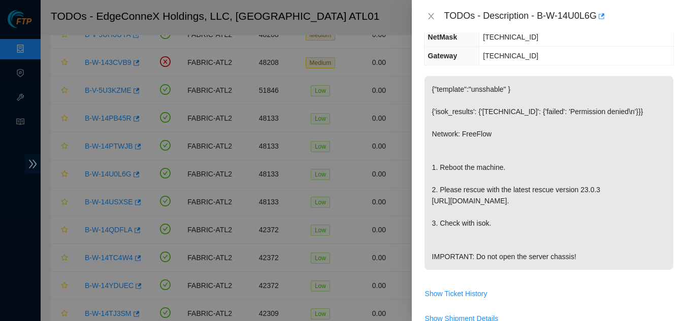
scroll to position [152, 0]
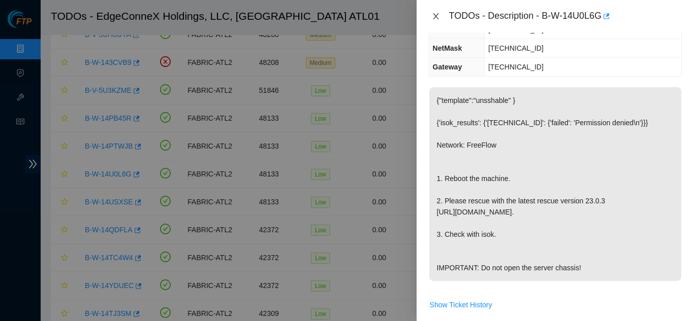
click at [434, 15] on icon "close" at bounding box center [436, 16] width 6 height 6
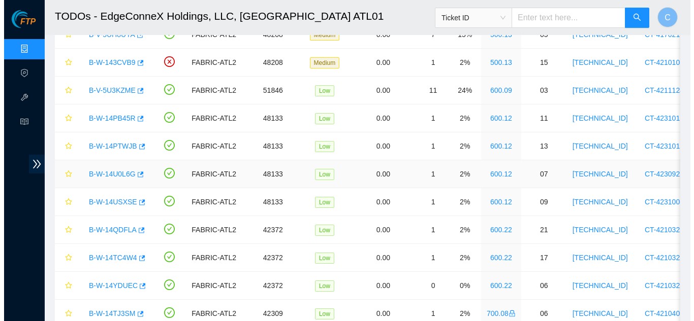
scroll to position [164, 0]
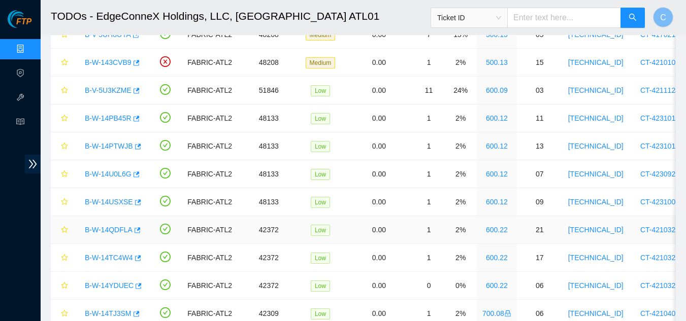
click at [111, 229] on link "B-W-14QDFLA" at bounding box center [109, 230] width 48 height 8
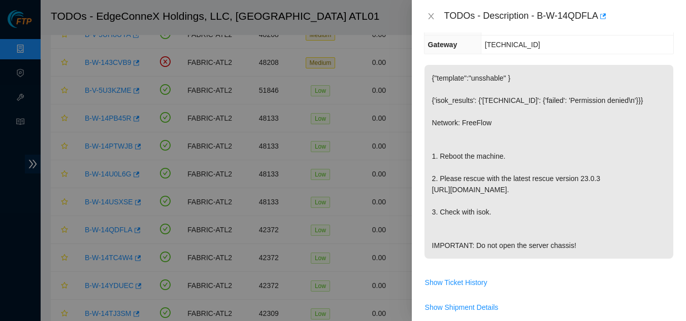
scroll to position [152, 0]
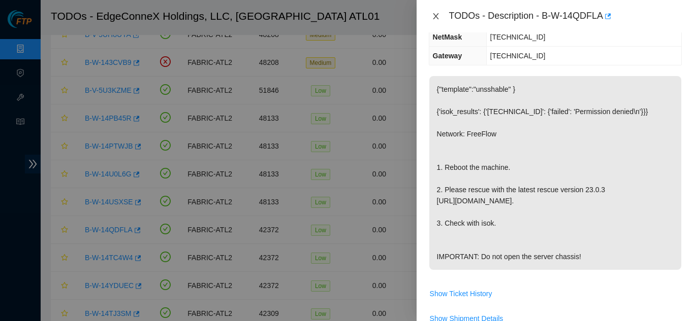
click at [437, 18] on icon "close" at bounding box center [436, 16] width 8 height 8
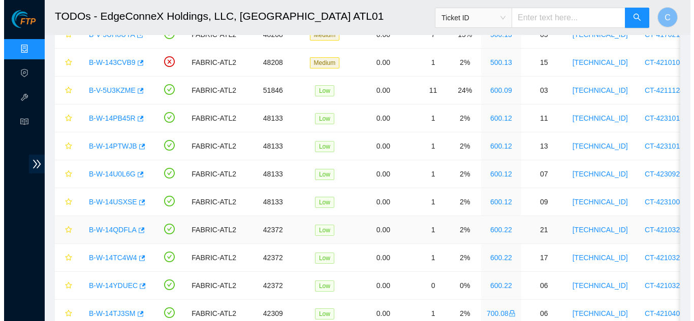
scroll to position [164, 0]
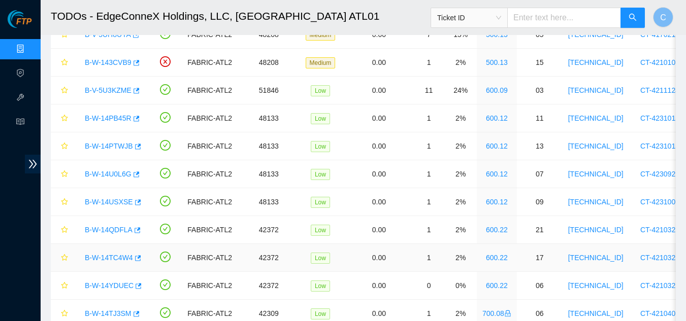
click at [492, 259] on link "600.22" at bounding box center [497, 258] width 22 height 8
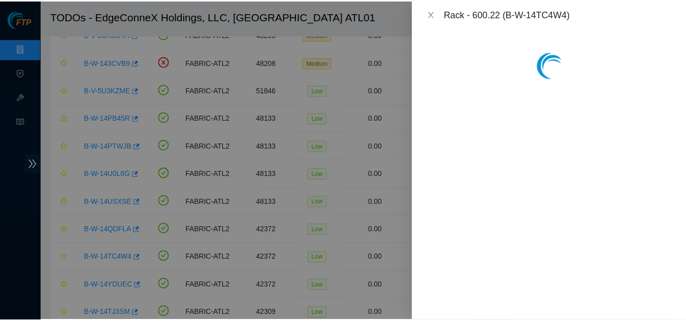
scroll to position [197, 0]
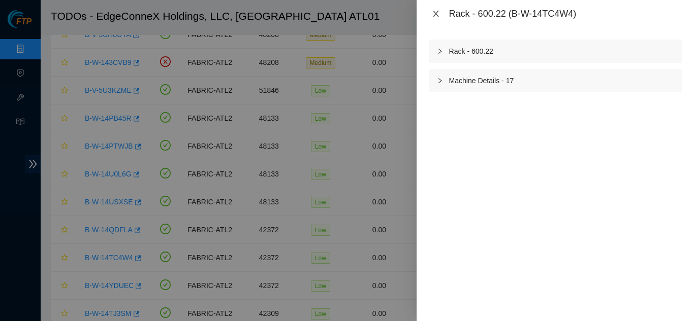
click at [436, 13] on icon "close" at bounding box center [436, 14] width 8 height 8
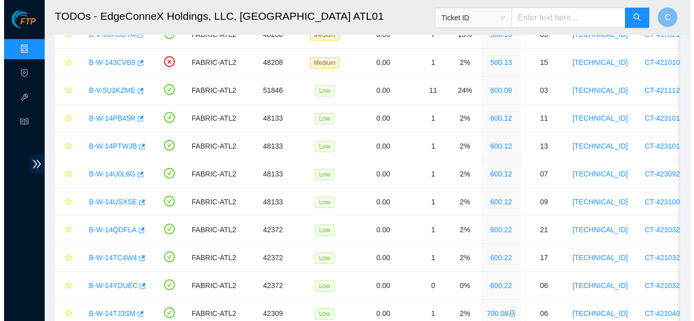
scroll to position [164, 0]
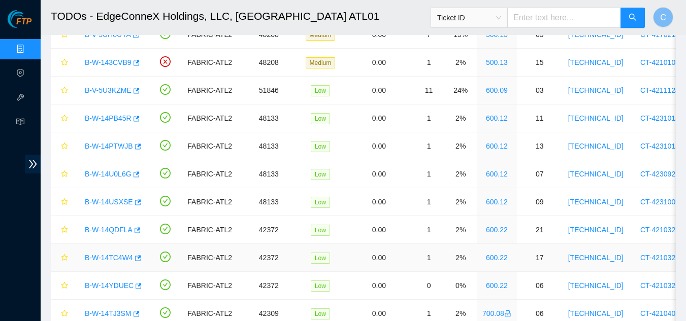
click at [100, 257] on link "B-W-14TC4W4" at bounding box center [109, 258] width 48 height 8
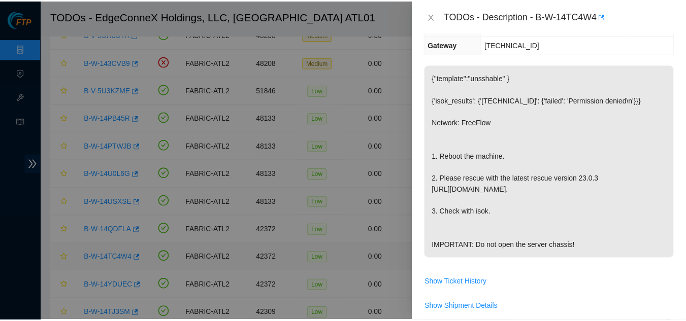
scroll to position [152, 0]
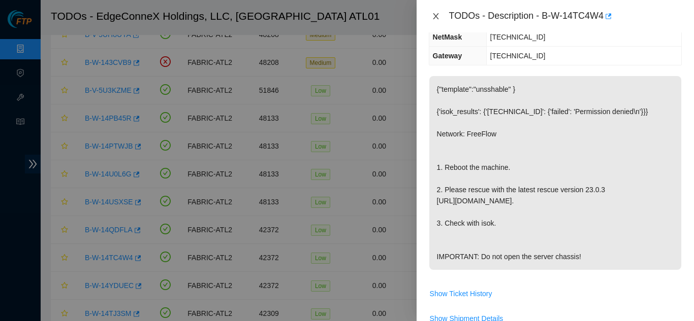
click at [438, 18] on icon "close" at bounding box center [436, 16] width 8 height 8
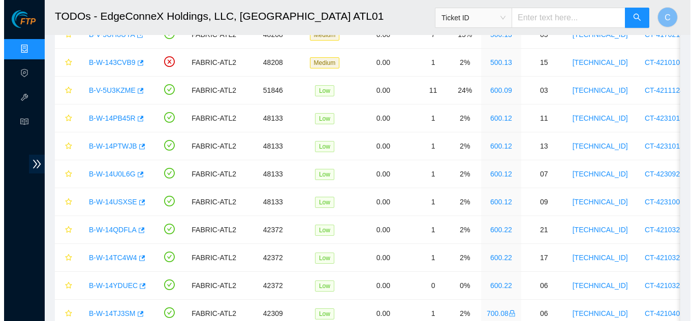
scroll to position [164, 0]
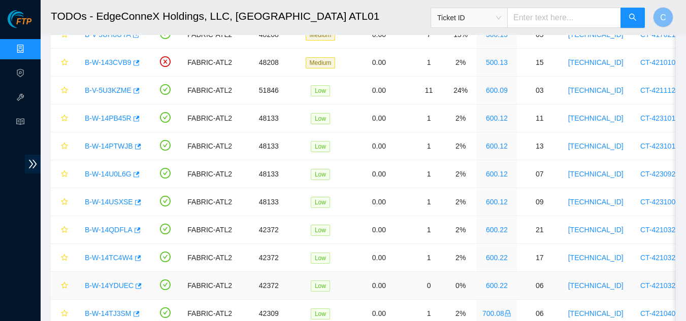
click at [110, 287] on link "B-W-14YDUEC" at bounding box center [109, 286] width 49 height 8
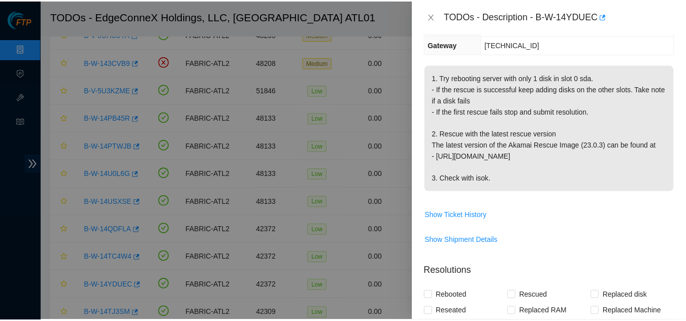
scroll to position [152, 0]
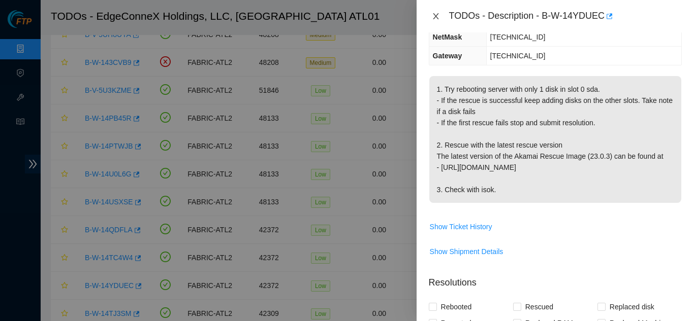
click at [437, 18] on icon "close" at bounding box center [436, 16] width 8 height 8
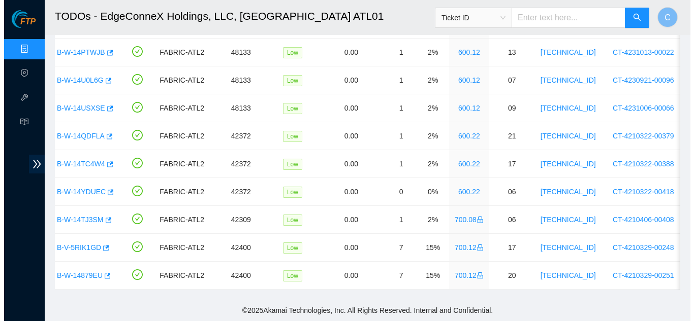
scroll to position [0, 0]
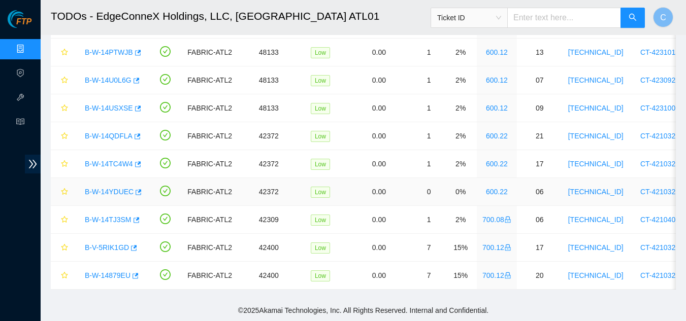
click at [94, 188] on link "B-W-14YDUEC" at bounding box center [109, 192] width 49 height 8
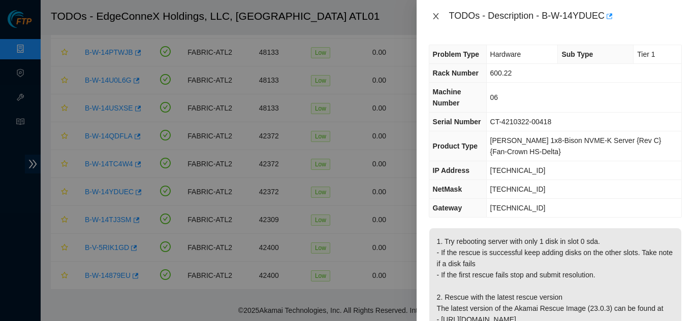
click at [438, 19] on icon "close" at bounding box center [436, 16] width 8 height 8
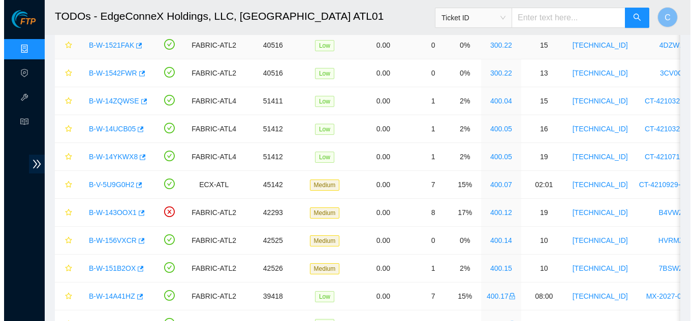
scroll to position [609, 0]
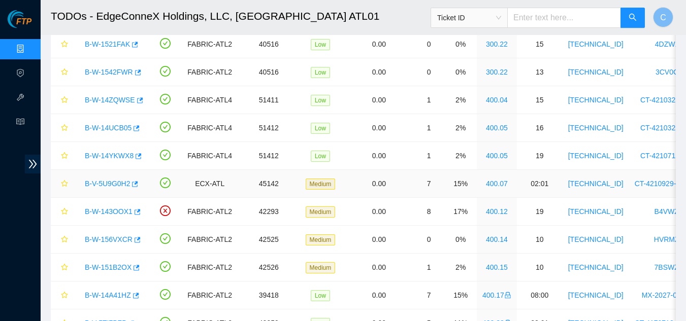
click at [99, 186] on link "B-V-5U9G0H2" at bounding box center [107, 184] width 45 height 8
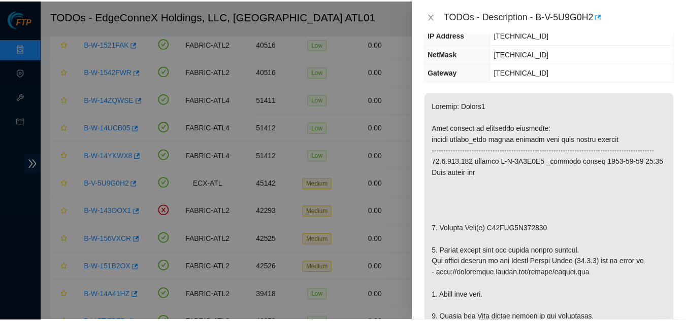
scroll to position [0, 0]
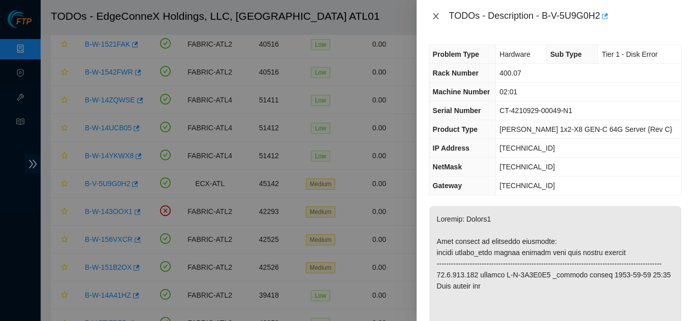
click at [436, 15] on icon "close" at bounding box center [436, 16] width 8 height 8
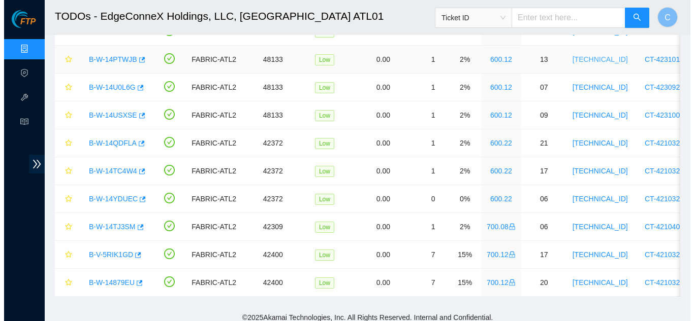
scroll to position [1167, 0]
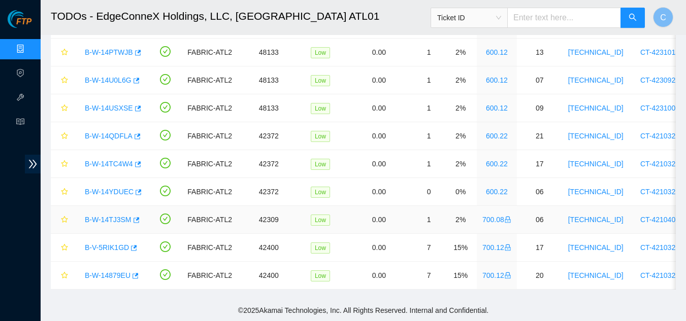
click at [99, 216] on link "B-W-14TJ3SM" at bounding box center [108, 220] width 47 height 8
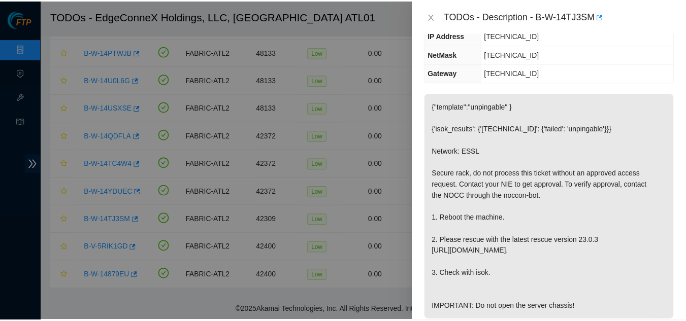
scroll to position [203, 0]
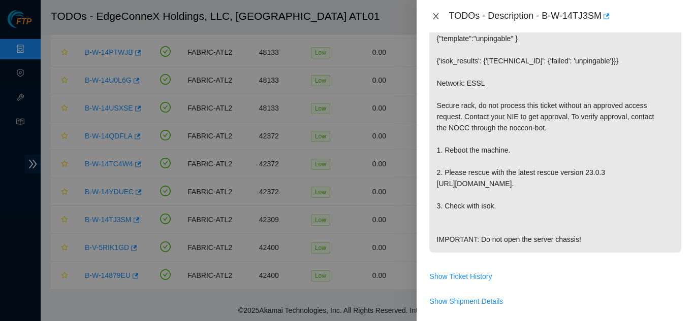
click at [434, 14] on icon "close" at bounding box center [436, 16] width 6 height 6
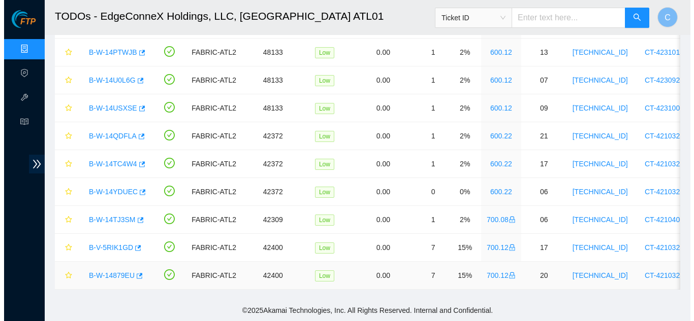
scroll to position [195, 0]
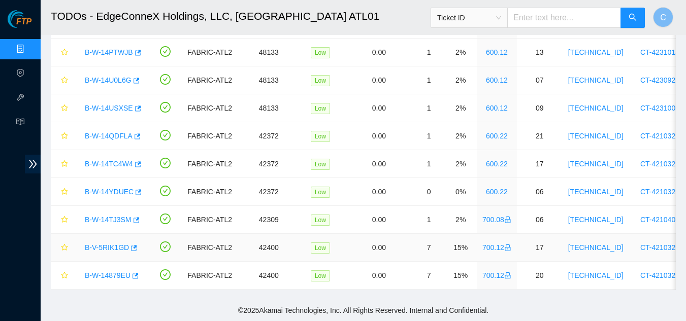
click at [99, 244] on link "B-V-5RIK1GD" at bounding box center [107, 248] width 44 height 8
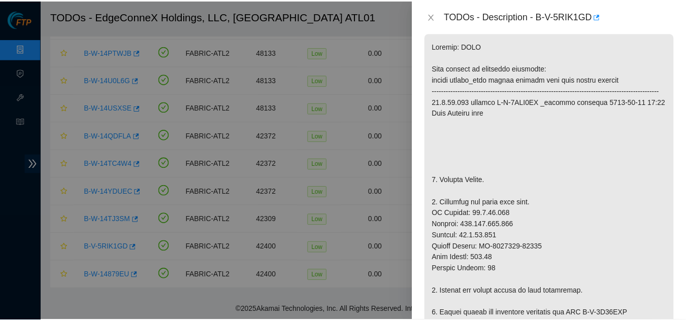
scroll to position [203, 0]
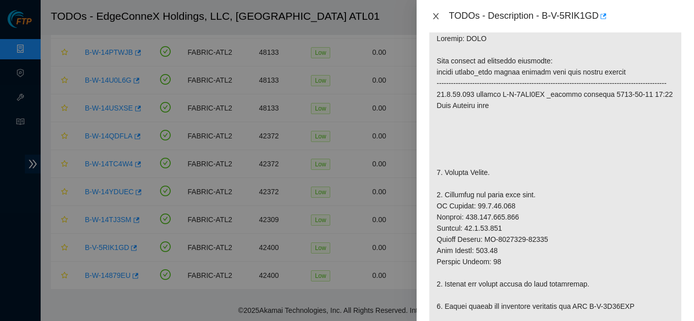
click at [438, 14] on icon "close" at bounding box center [436, 16] width 8 height 8
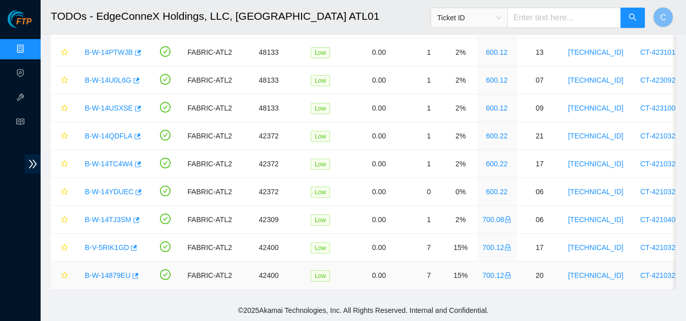
click at [106, 272] on link "B-W-14879EU" at bounding box center [108, 276] width 46 height 8
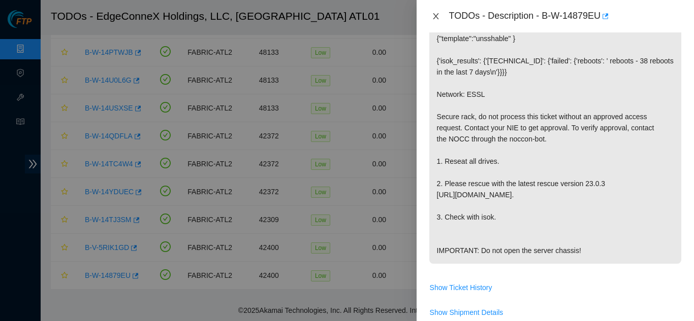
click at [433, 16] on icon "close" at bounding box center [436, 16] width 8 height 8
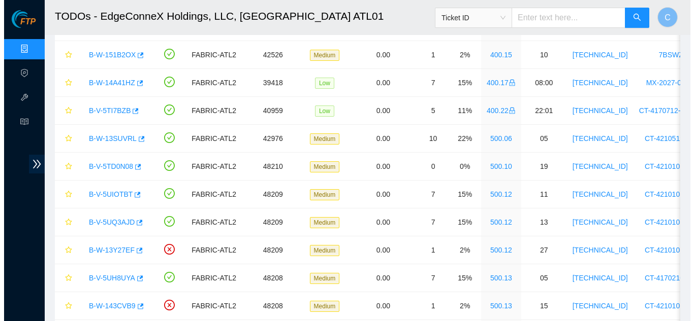
scroll to position [812, 0]
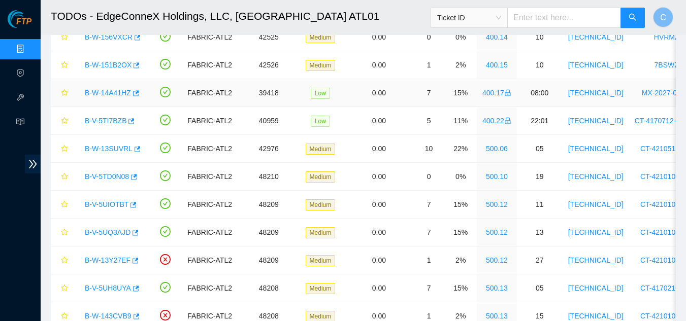
click at [106, 91] on link "B-W-14A41HZ" at bounding box center [108, 93] width 46 height 8
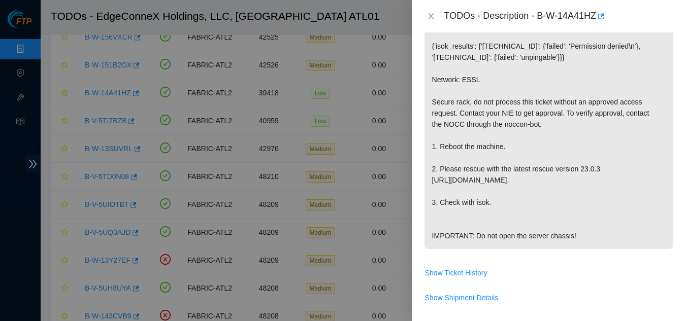
scroll to position [181, 0]
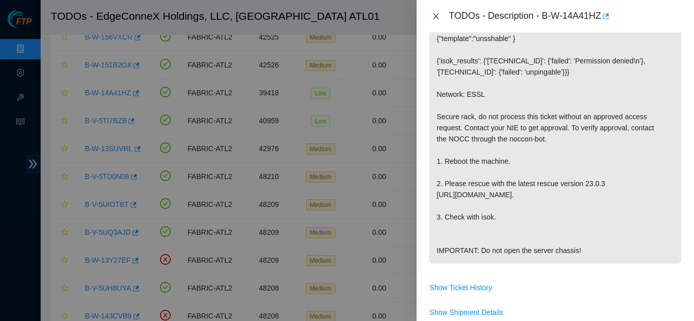
click at [437, 17] on icon "close" at bounding box center [436, 16] width 8 height 8
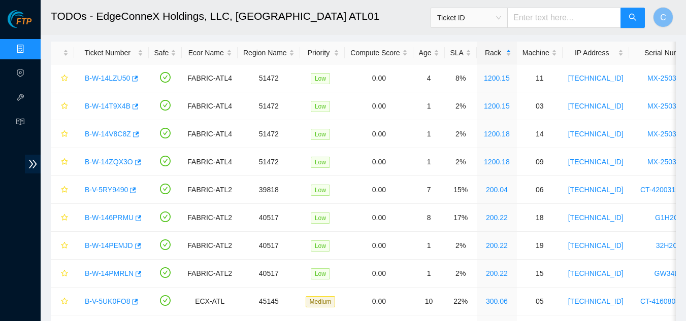
scroll to position [51, 0]
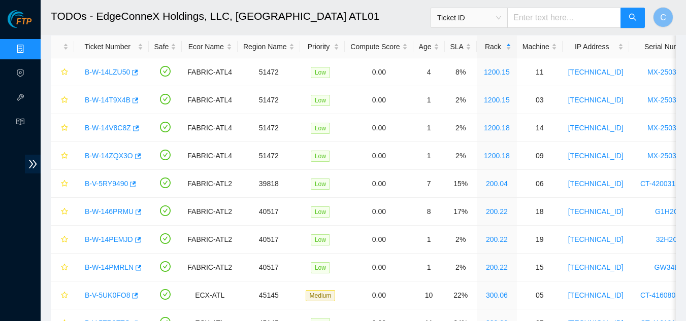
click at [501, 25] on span "Ticket ID" at bounding box center [469, 17] width 64 height 15
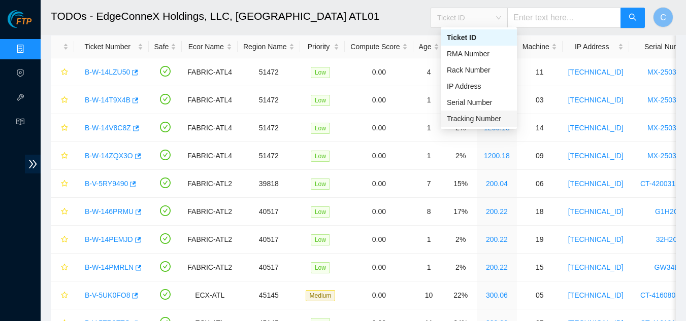
click at [497, 124] on div "Tracking Number" at bounding box center [479, 118] width 64 height 11
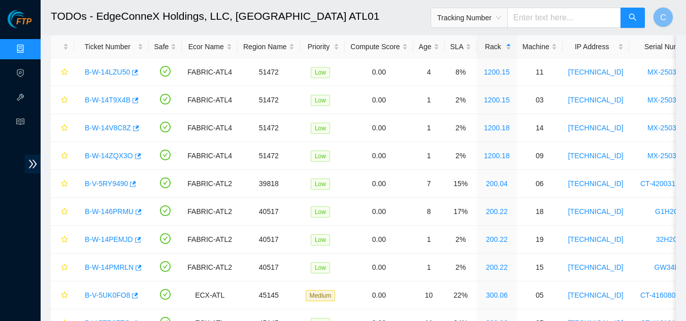
click at [585, 23] on input "text" at bounding box center [564, 18] width 114 height 20
drag, startPoint x: 560, startPoint y: 17, endPoint x: 521, endPoint y: 21, distance: 39.3
click at [521, 21] on input "46347004" at bounding box center [564, 18] width 114 height 20
click at [580, 23] on input "46347004" at bounding box center [564, 18] width 114 height 20
type input "463470045627"
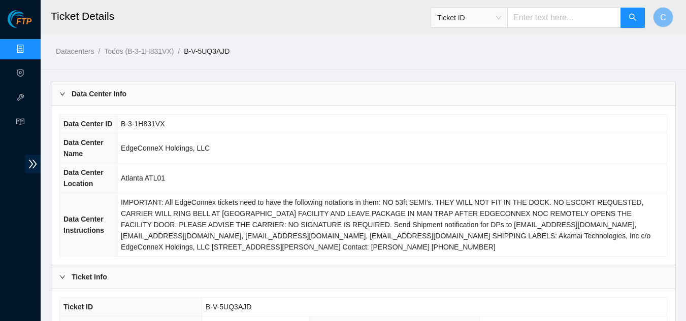
click at [111, 88] on b "Data Center Info" at bounding box center [99, 93] width 55 height 11
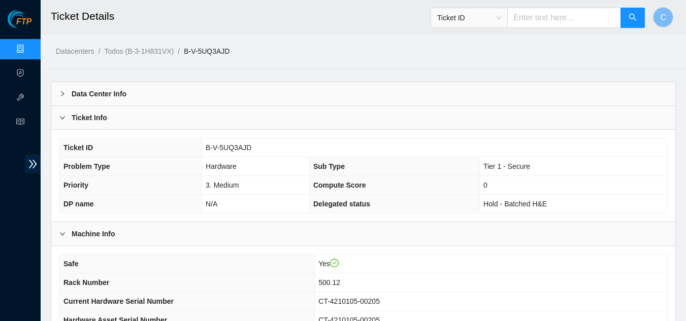
click at [125, 120] on div "Ticket Info" at bounding box center [363, 117] width 624 height 23
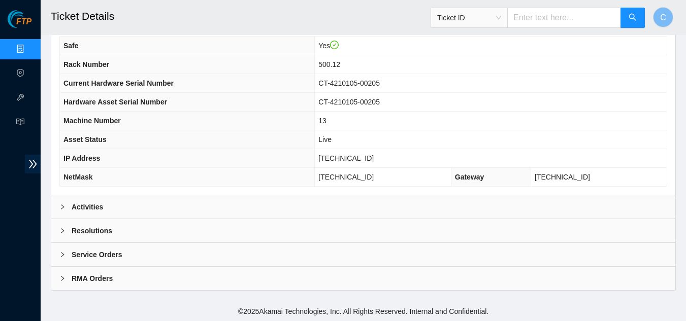
scroll to position [127, 0]
click at [126, 210] on div "Activities" at bounding box center [363, 205] width 624 height 23
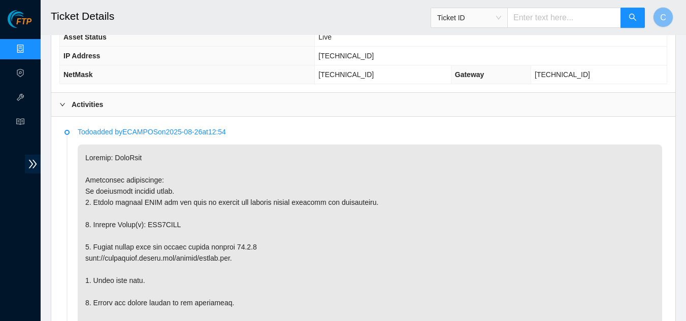
scroll to position [279, 0]
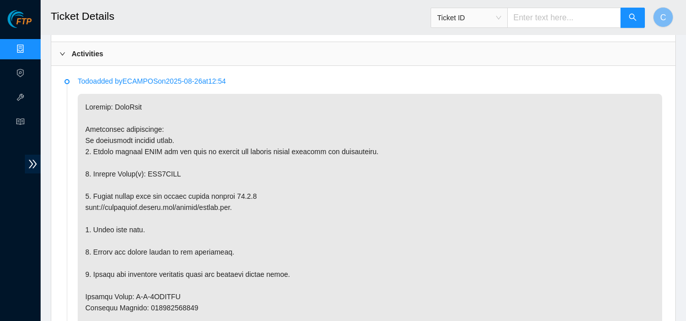
click at [501, 13] on span "Ticket ID" at bounding box center [469, 17] width 64 height 15
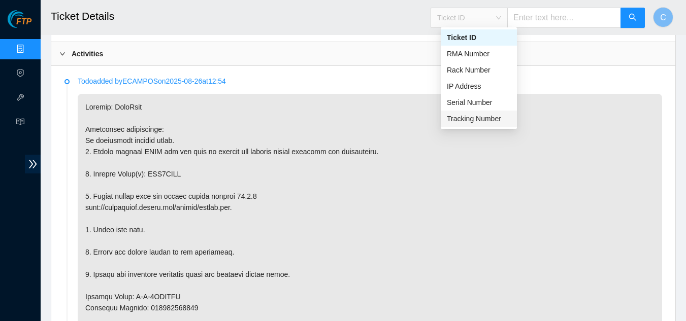
click at [481, 117] on div "Tracking Number" at bounding box center [479, 118] width 64 height 11
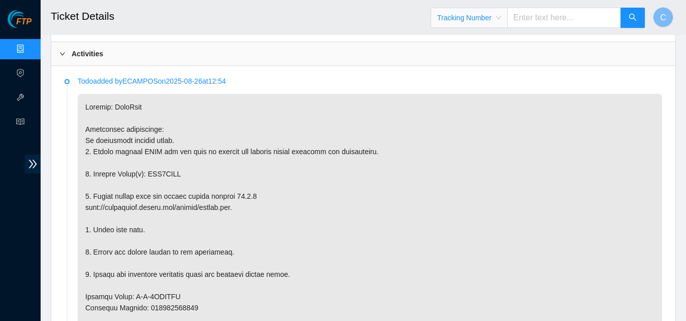
click at [557, 26] on input "text" at bounding box center [564, 18] width 114 height 20
paste input "46347004"
type input "463470046851"
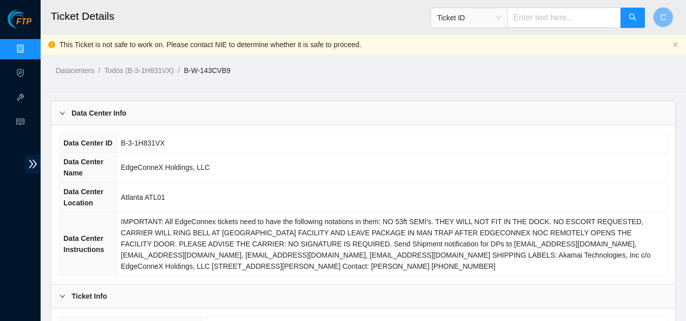
click at [114, 120] on div "Data Center Info" at bounding box center [363, 113] width 624 height 23
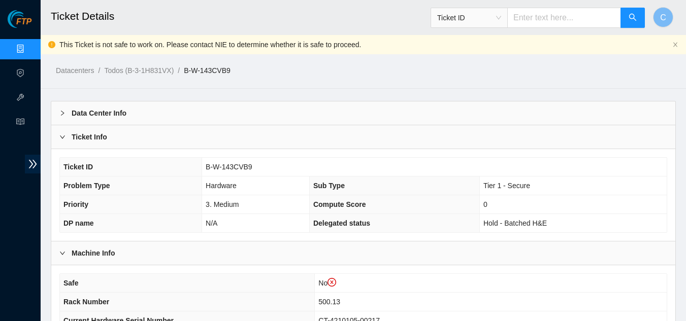
click at [140, 137] on div "Ticket Info" at bounding box center [363, 136] width 624 height 23
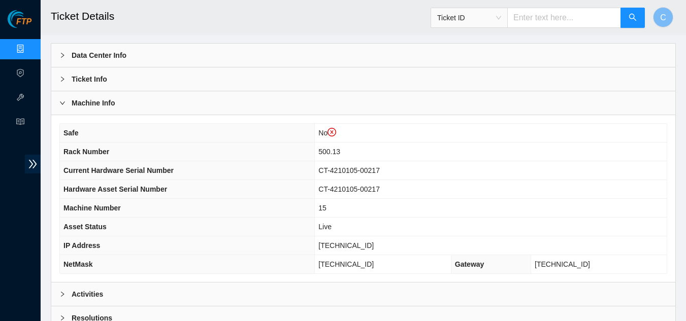
scroll to position [146, 0]
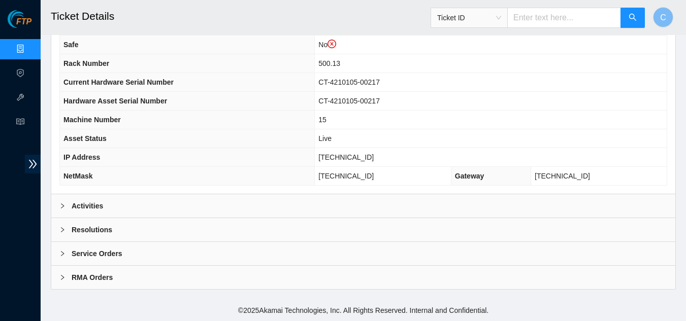
click at [140, 216] on div "Activities" at bounding box center [363, 205] width 624 height 23
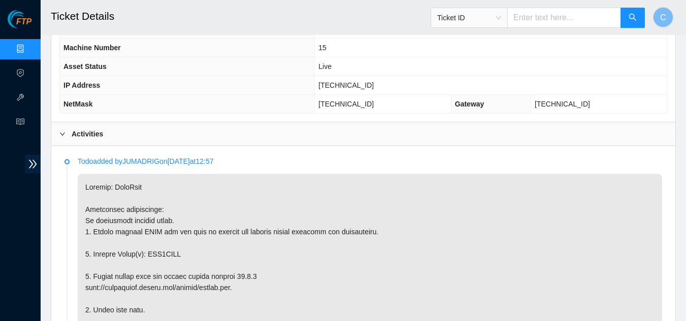
scroll to position [299, 0]
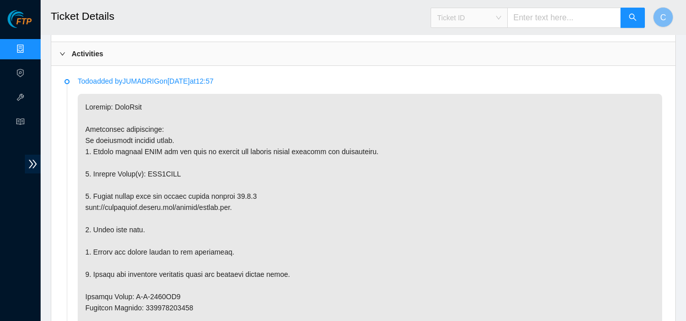
click at [501, 15] on span "Ticket ID" at bounding box center [469, 17] width 64 height 15
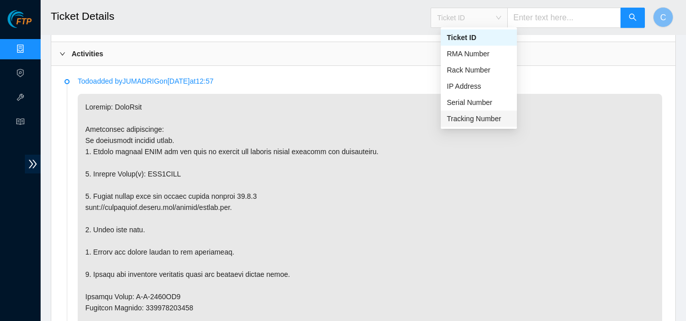
click at [489, 117] on div "Tracking Number" at bounding box center [479, 118] width 64 height 11
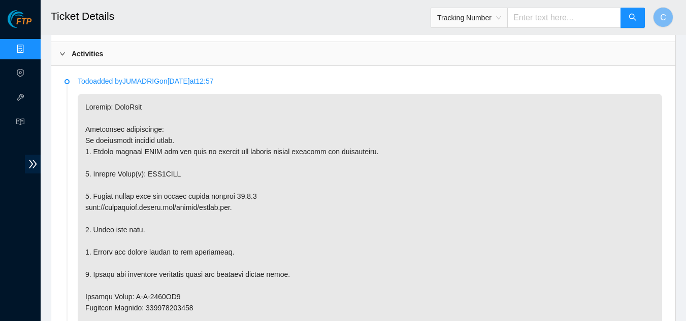
paste input "46347004"
type input "463470047170"
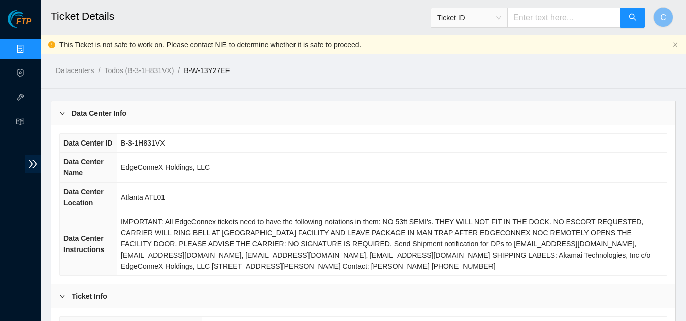
click at [85, 121] on div "Data Center Info" at bounding box center [363, 113] width 624 height 23
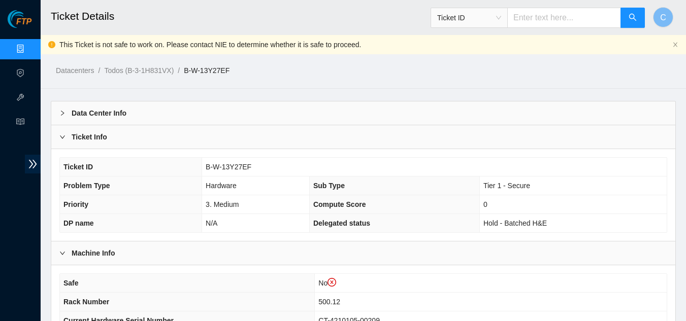
click at [202, 138] on div "Ticket Info" at bounding box center [363, 136] width 624 height 23
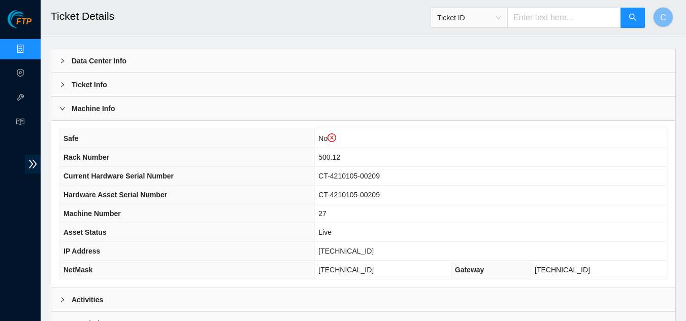
scroll to position [146, 0]
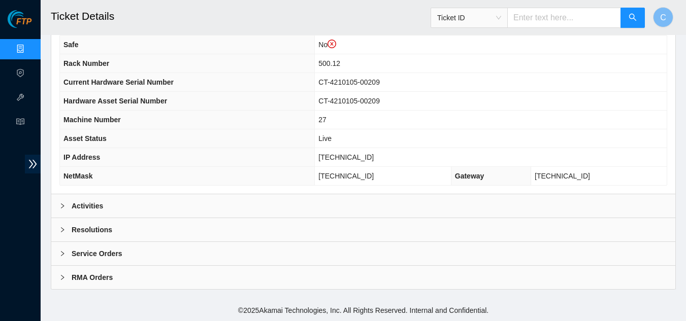
click at [166, 212] on div "Activities" at bounding box center [363, 205] width 624 height 23
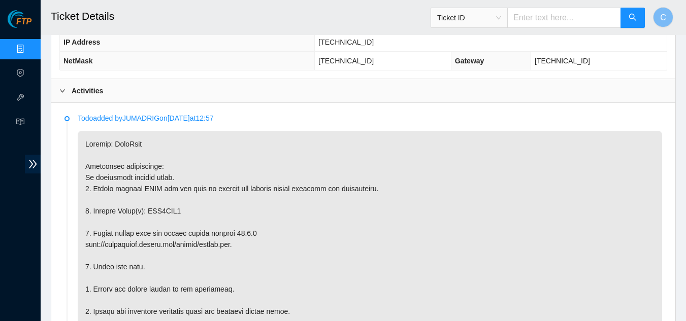
scroll to position [299, 0]
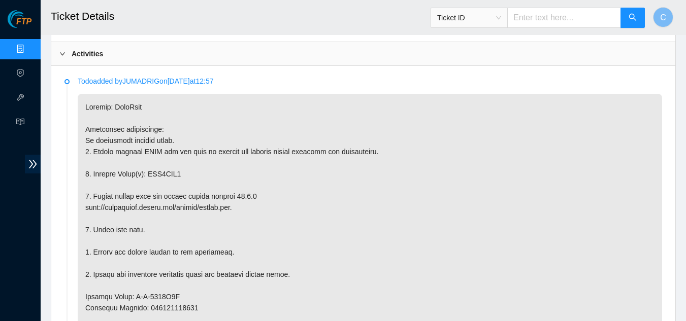
click at [495, 20] on span "Ticket ID" at bounding box center [469, 17] width 64 height 15
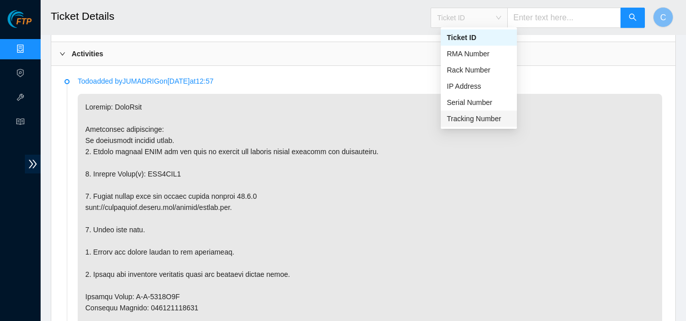
click at [458, 114] on div "Tracking Number" at bounding box center [479, 118] width 64 height 11
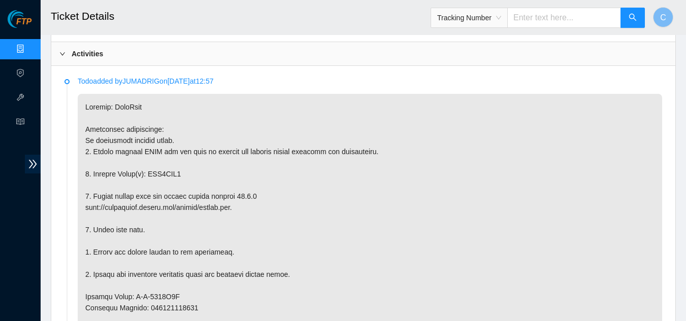
paste input "46347004"
type input "463470044951"
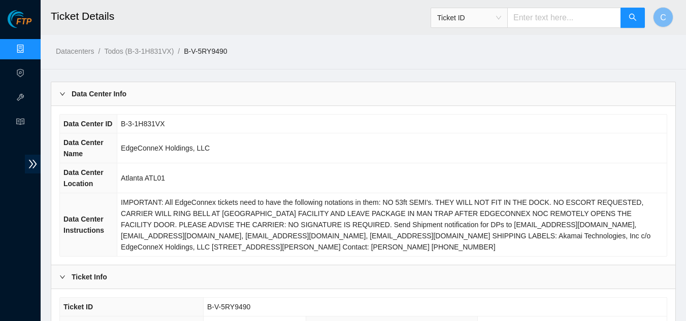
drag, startPoint x: 57, startPoint y: 94, endPoint x: 70, endPoint y: 113, distance: 22.0
click at [57, 95] on div "Data Center Info" at bounding box center [363, 93] width 624 height 23
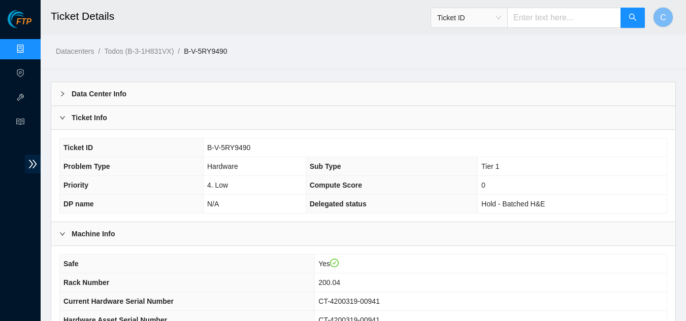
click at [103, 120] on b "Ticket Info" at bounding box center [90, 117] width 36 height 11
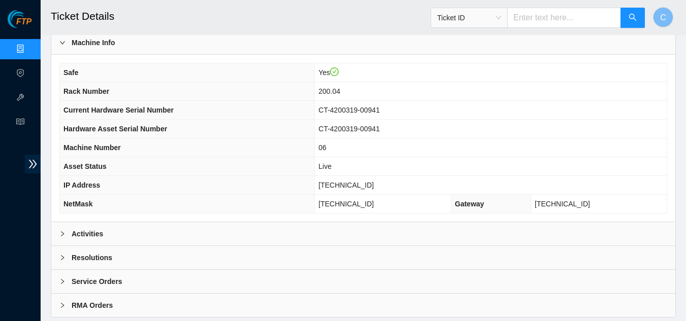
scroll to position [102, 0]
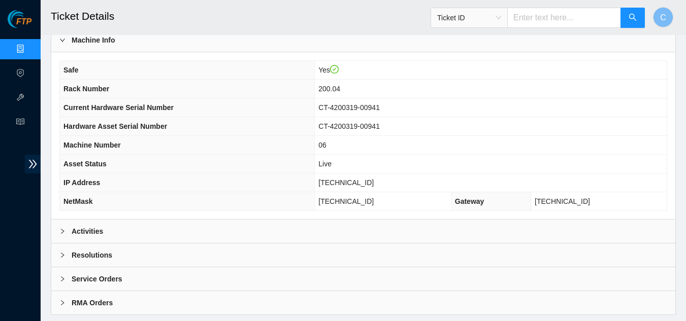
click at [136, 228] on div "Activities" at bounding box center [363, 231] width 624 height 23
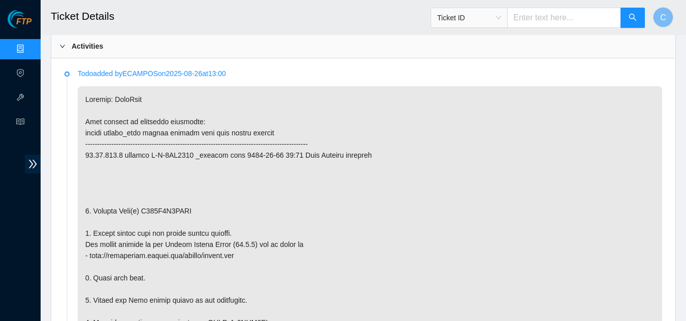
scroll to position [305, 0]
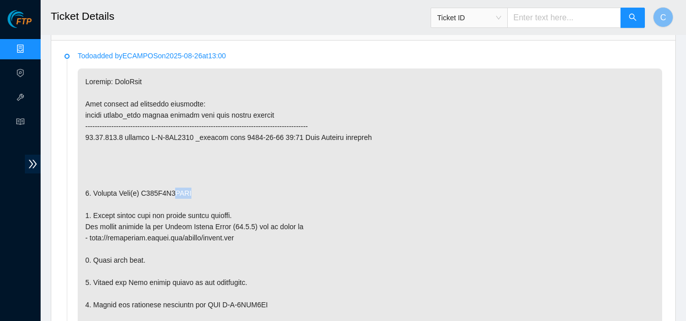
drag, startPoint x: 175, startPoint y: 193, endPoint x: 193, endPoint y: 193, distance: 18.3
click at [501, 18] on span "Ticket ID" at bounding box center [469, 17] width 64 height 15
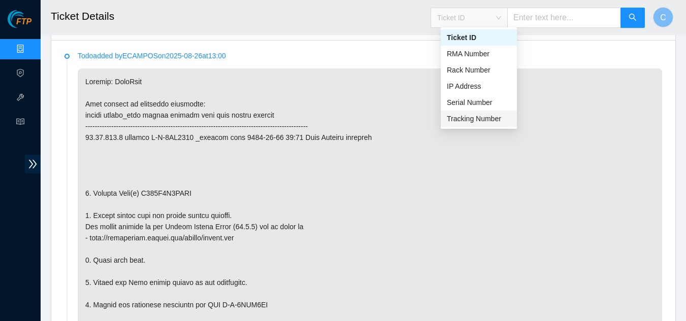
click at [488, 118] on div "Tracking Number" at bounding box center [479, 118] width 64 height 11
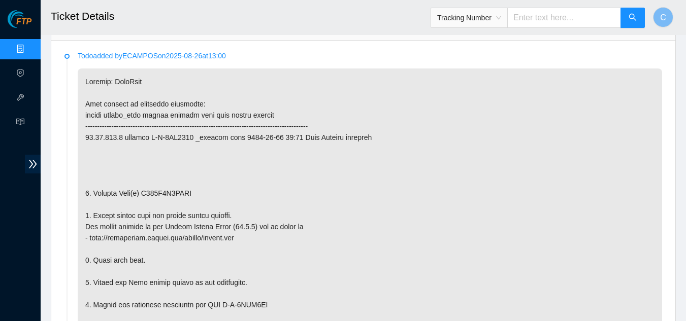
paste input "46347004"
type input "463470044973"
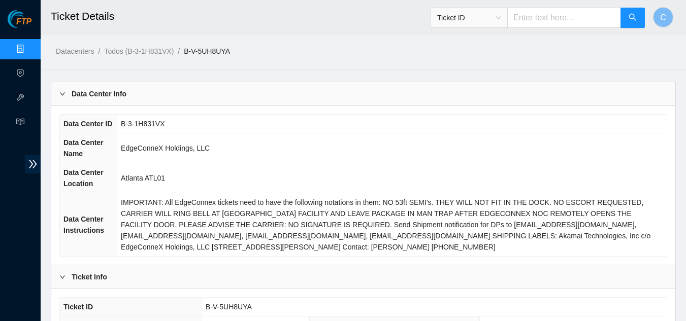
click at [82, 91] on b "Data Center Info" at bounding box center [99, 93] width 55 height 11
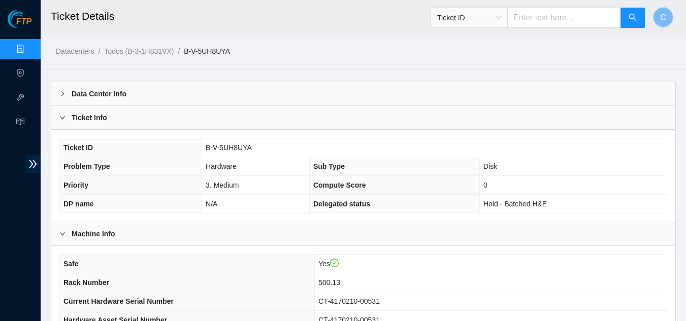
click at [86, 120] on b "Ticket Info" at bounding box center [90, 117] width 36 height 11
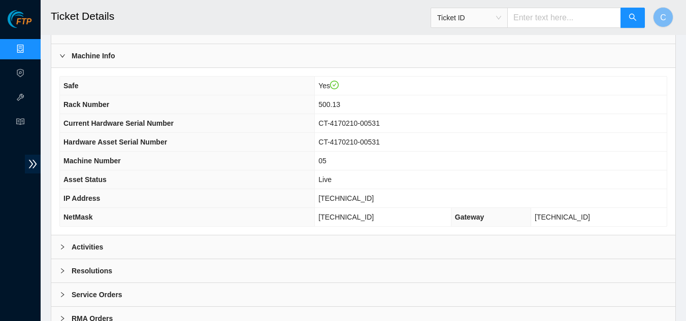
scroll to position [127, 0]
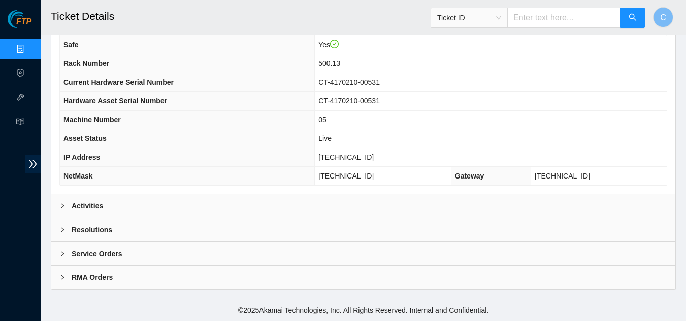
click at [77, 206] on b "Activities" at bounding box center [87, 206] width 31 height 11
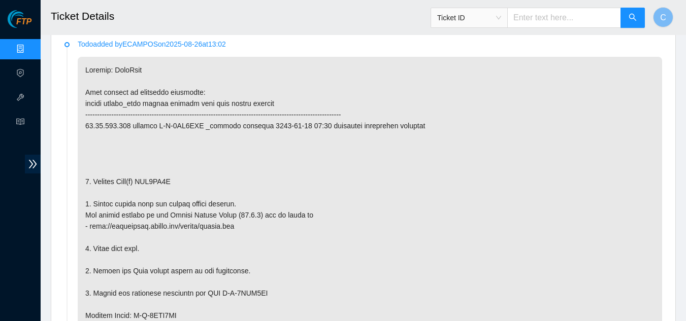
scroll to position [330, 0]
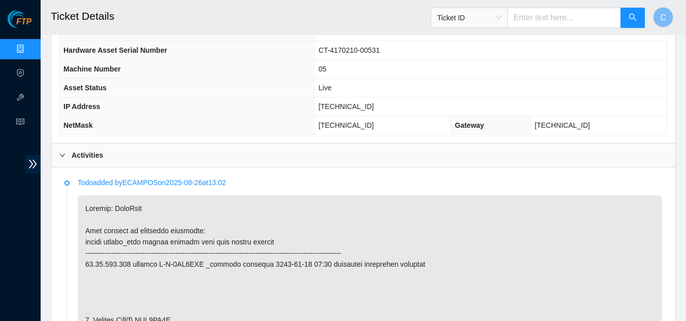
drag, startPoint x: 67, startPoint y: 153, endPoint x: 88, endPoint y: 148, distance: 21.9
click at [68, 153] on div at bounding box center [65, 155] width 12 height 11
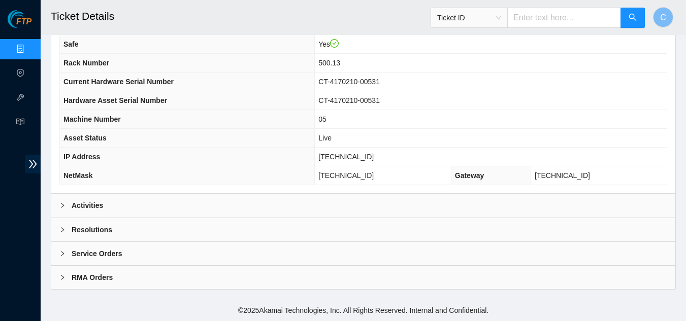
scroll to position [127, 0]
click at [118, 232] on div "Resolutions" at bounding box center [363, 229] width 624 height 23
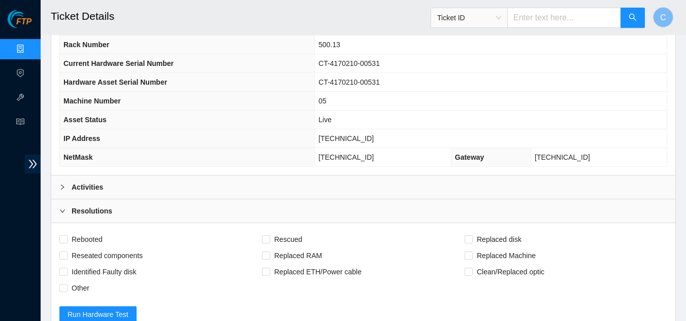
scroll to position [135, 0]
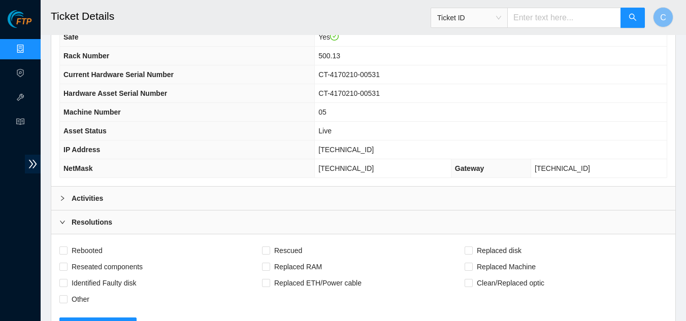
click at [68, 218] on div at bounding box center [65, 222] width 12 height 11
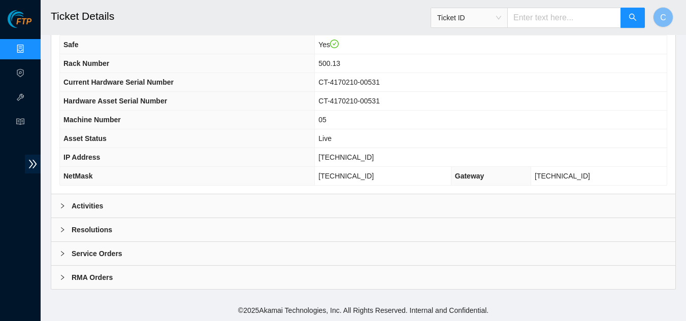
click at [72, 205] on b "Activities" at bounding box center [87, 206] width 31 height 11
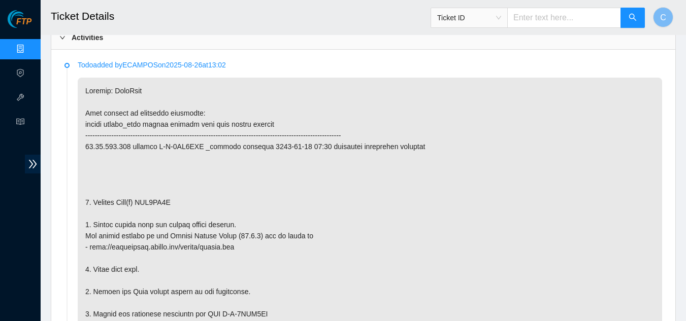
scroll to position [330, 0]
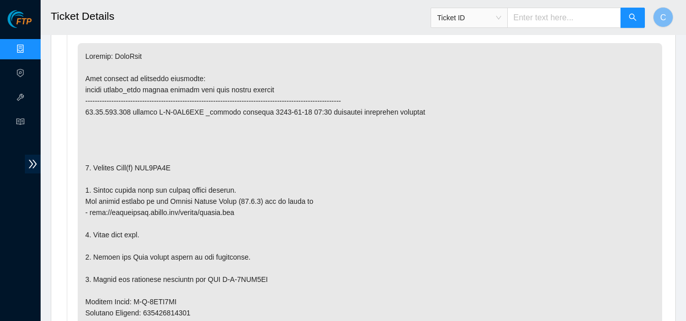
click at [468, 21] on span "Ticket ID" at bounding box center [469, 17] width 64 height 15
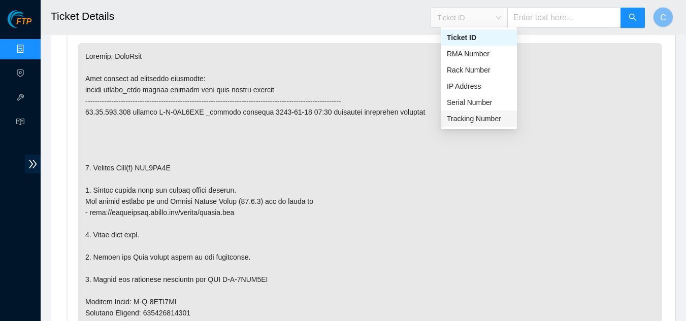
click at [479, 117] on div "Tracking Number" at bounding box center [479, 118] width 64 height 11
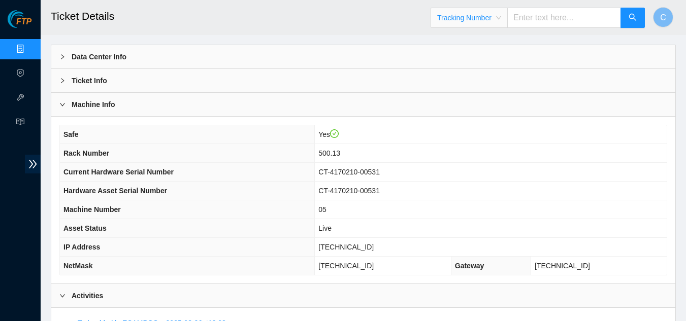
scroll to position [0, 0]
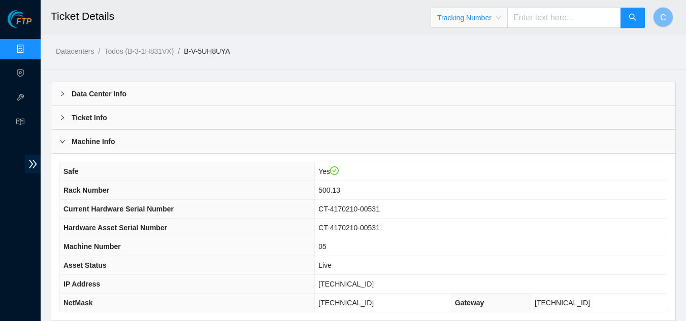
click at [479, 13] on span "Tracking Number" at bounding box center [469, 17] width 64 height 15
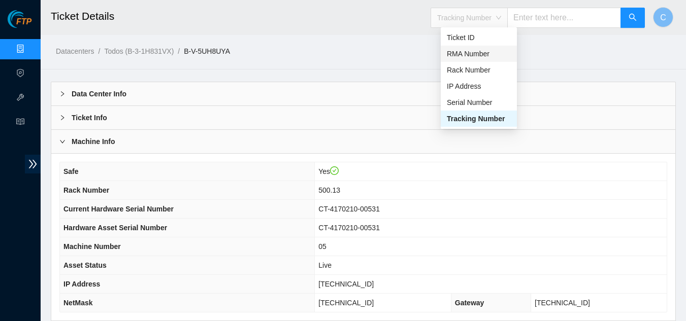
click at [501, 20] on span "Tracking Number" at bounding box center [469, 17] width 64 height 15
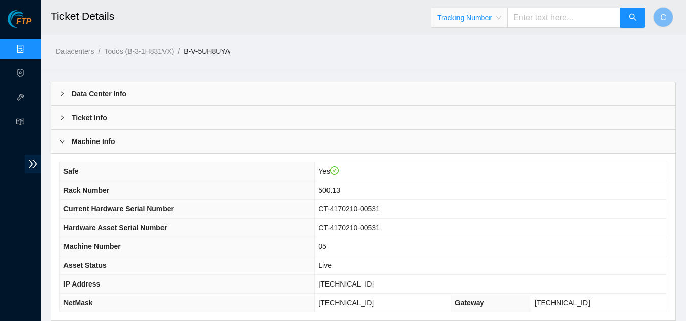
click at [556, 22] on input "text" at bounding box center [564, 18] width 114 height 20
click at [491, 22] on span "Tracking Number" at bounding box center [469, 17] width 64 height 15
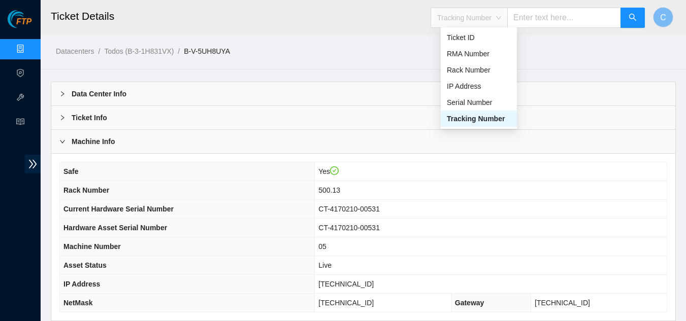
click at [498, 21] on span "Tracking Number" at bounding box center [469, 17] width 64 height 15
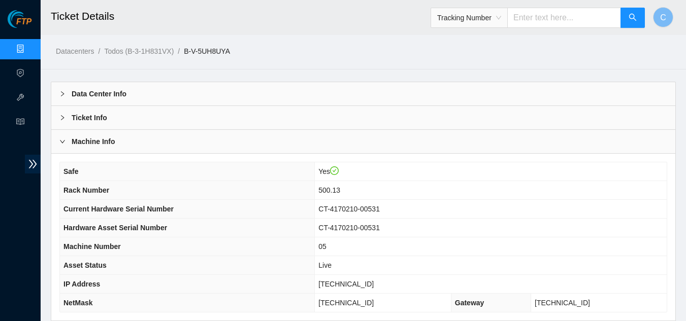
click at [530, 21] on input "text" at bounding box center [564, 18] width 114 height 20
type input "473665209460"
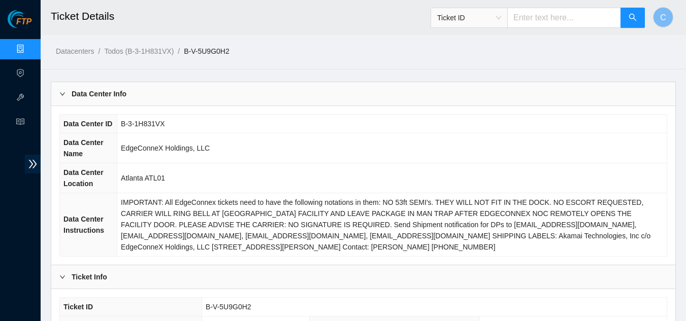
click at [203, 97] on div "Data Center Info" at bounding box center [363, 93] width 624 height 23
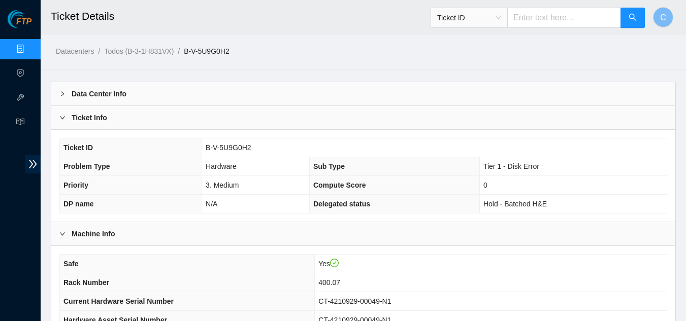
click at [183, 118] on div "Ticket Info" at bounding box center [363, 117] width 624 height 23
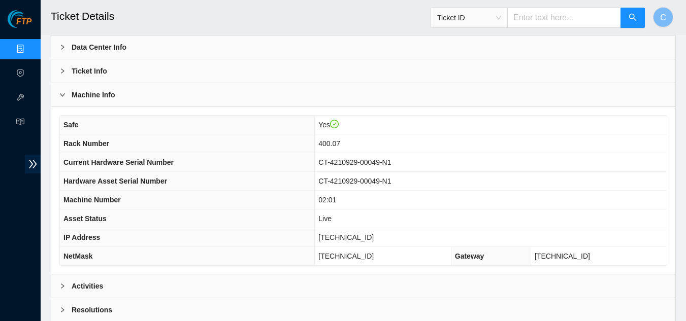
scroll to position [127, 0]
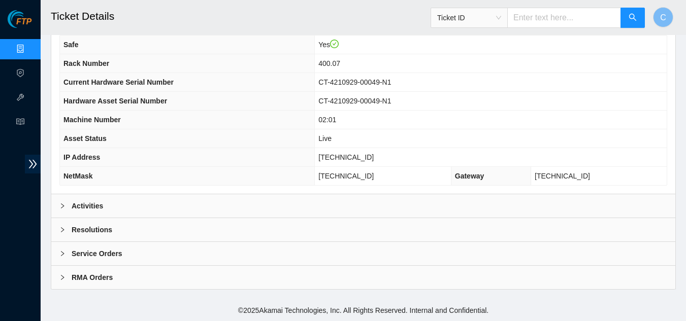
click at [97, 202] on b "Activities" at bounding box center [87, 206] width 31 height 11
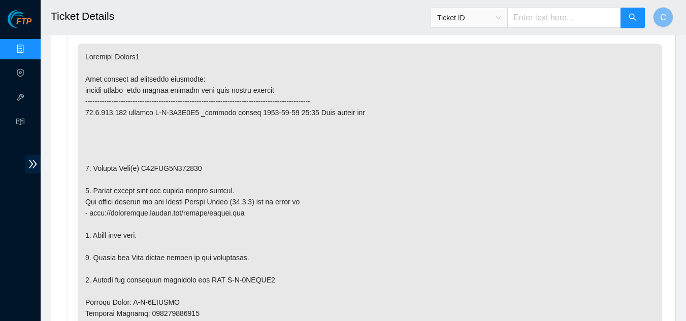
scroll to position [330, 0]
click at [29, 51] on link "Data Centers" at bounding box center [50, 49] width 42 height 8
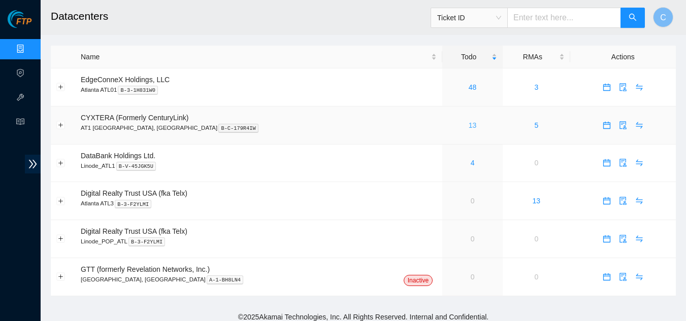
click at [469, 128] on link "13" at bounding box center [473, 125] width 8 height 8
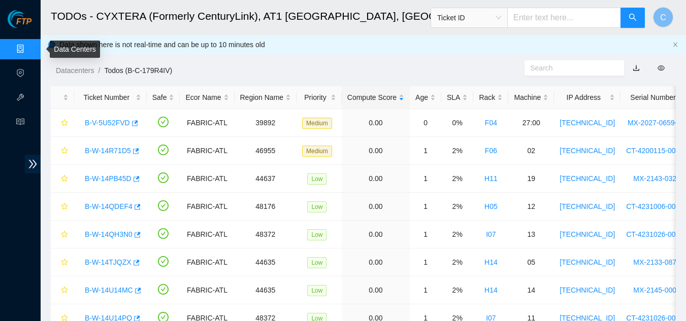
click at [29, 50] on link "Data Centers" at bounding box center [50, 49] width 42 height 8
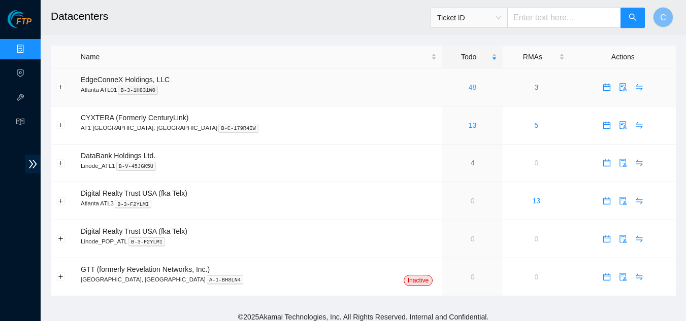
click at [469, 87] on link "48" at bounding box center [473, 87] width 8 height 8
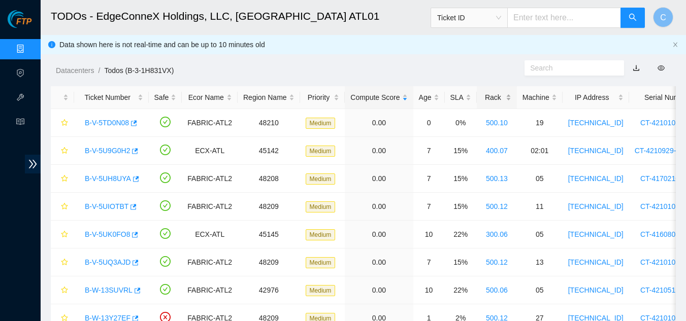
click at [488, 102] on div "Rack" at bounding box center [496, 97] width 29 height 11
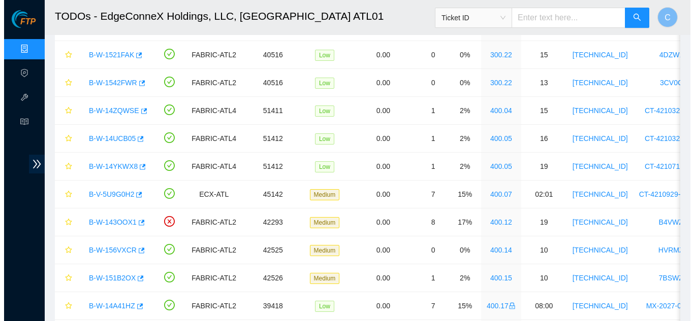
scroll to position [609, 0]
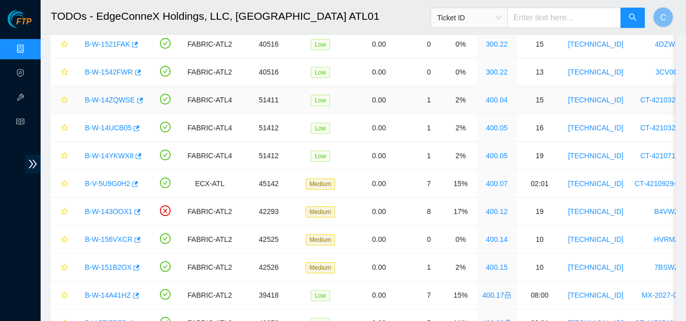
click at [101, 98] on link "B-W-14ZQWSE" at bounding box center [110, 100] width 50 height 8
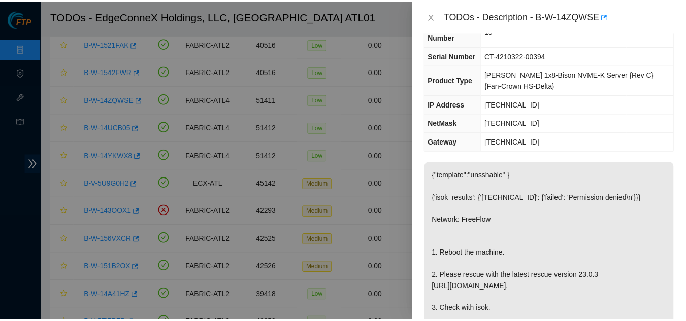
scroll to position [102, 0]
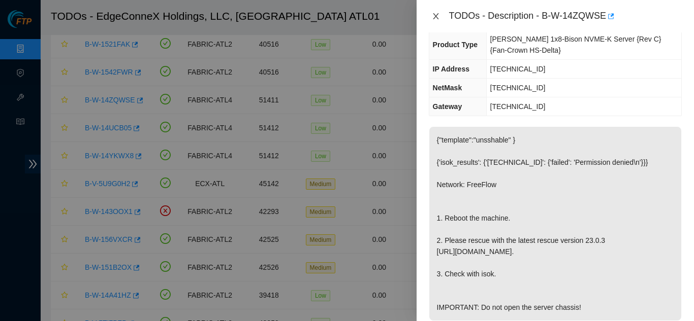
drag, startPoint x: 432, startPoint y: 12, endPoint x: 507, endPoint y: 54, distance: 86.9
click at [432, 12] on button "Close" at bounding box center [436, 17] width 14 height 10
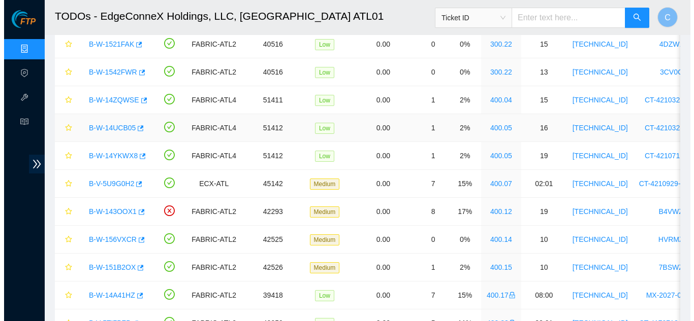
scroll to position [118, 0]
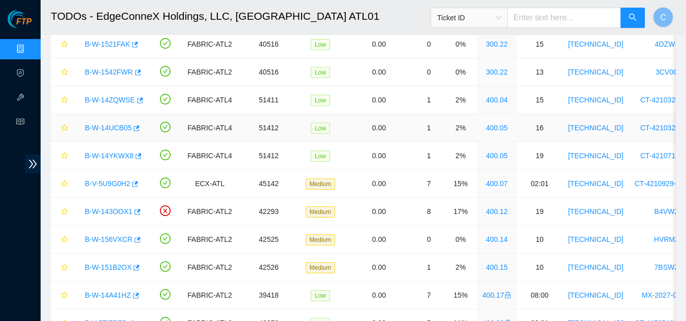
click at [106, 126] on link "B-W-14UCB05" at bounding box center [108, 128] width 47 height 8
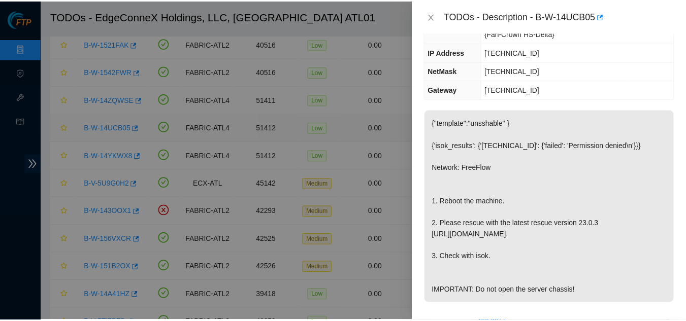
scroll to position [102, 0]
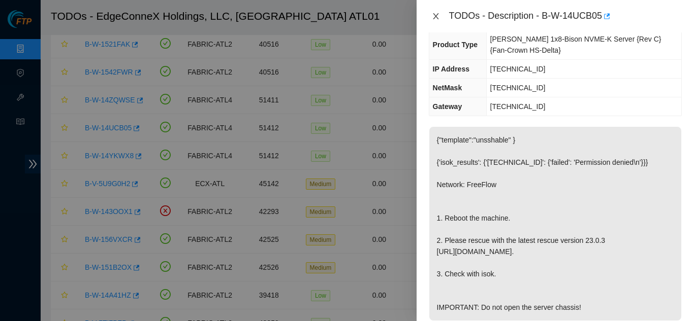
drag, startPoint x: 436, startPoint y: 20, endPoint x: 458, endPoint y: 20, distance: 21.8
click at [435, 20] on icon "close" at bounding box center [436, 16] width 8 height 8
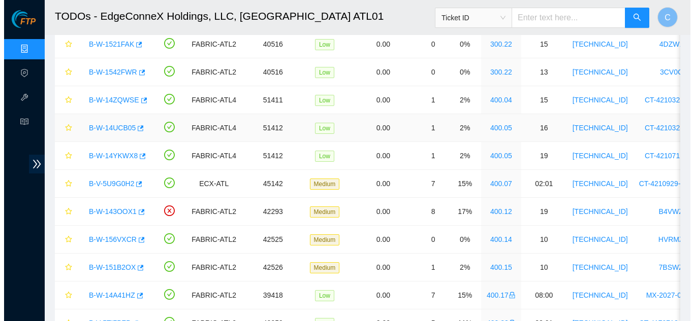
scroll to position [118, 0]
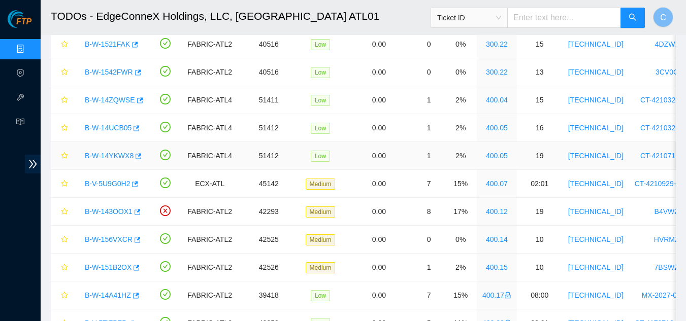
click at [106, 155] on link "B-W-14YKWX8" at bounding box center [109, 156] width 49 height 8
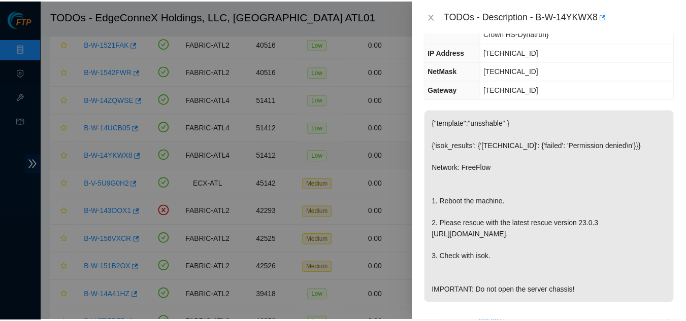
scroll to position [102, 0]
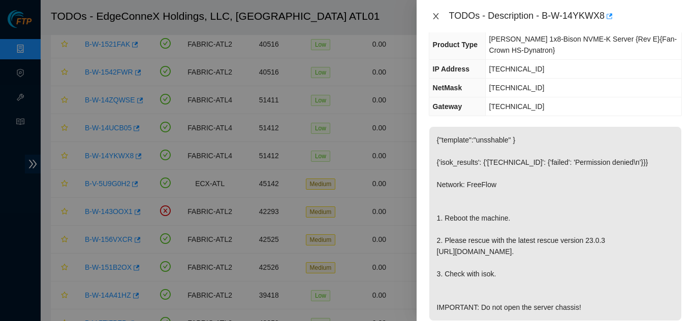
click at [433, 18] on icon "close" at bounding box center [436, 16] width 8 height 8
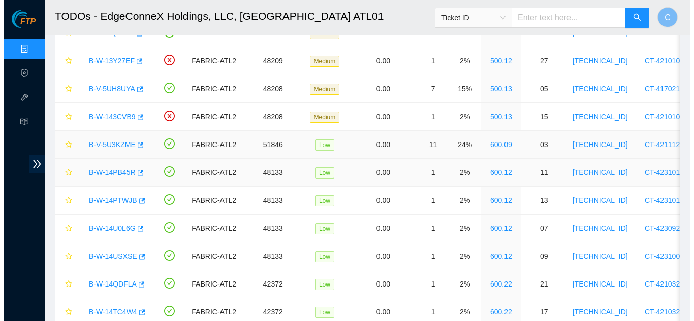
scroll to position [1016, 0]
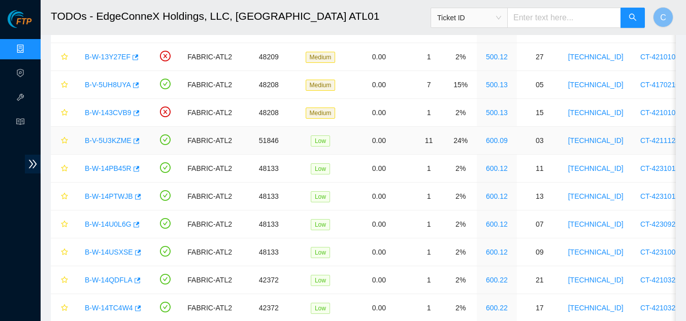
click at [102, 139] on link "B-V-5U3KZME" at bounding box center [108, 141] width 47 height 8
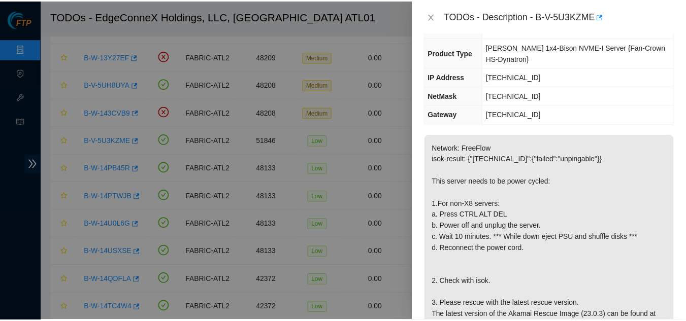
scroll to position [102, 0]
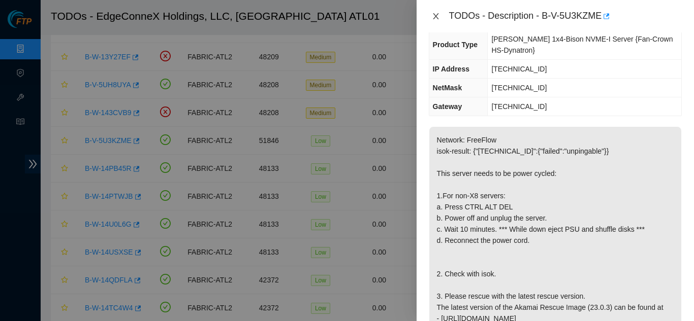
click at [439, 20] on button "Close" at bounding box center [436, 17] width 14 height 10
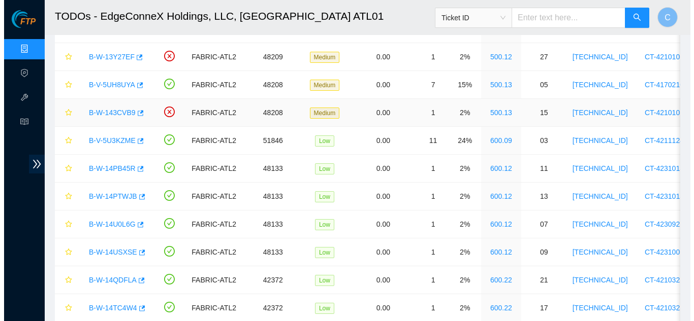
scroll to position [965, 0]
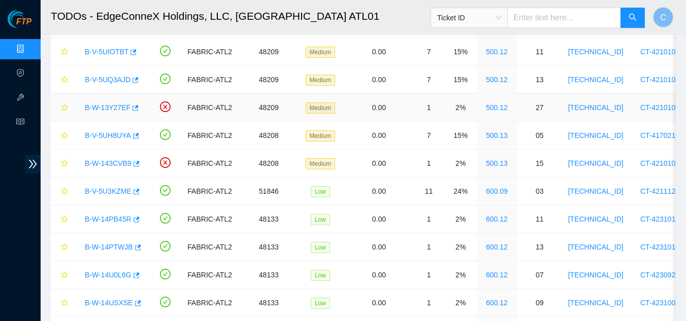
click at [100, 107] on link "B-W-13Y27EF" at bounding box center [108, 108] width 46 height 8
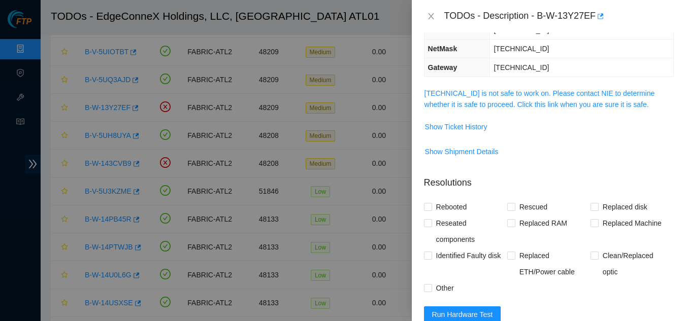
scroll to position [85, 0]
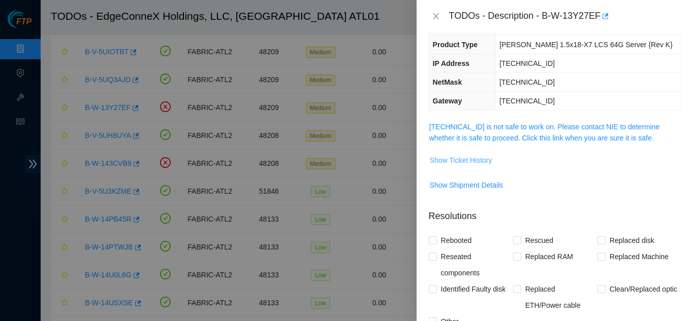
click at [462, 159] on span "Show Ticket History" at bounding box center [461, 160] width 62 height 11
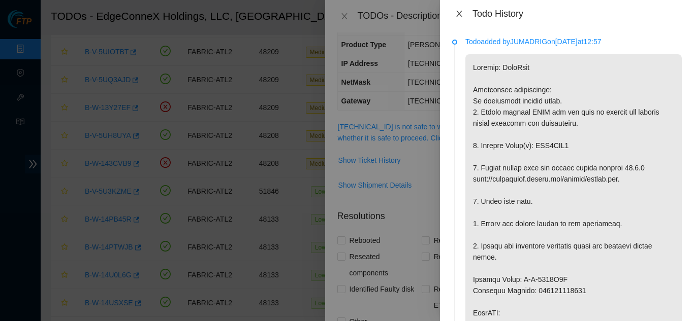
click at [461, 13] on icon "close" at bounding box center [459, 14] width 8 height 8
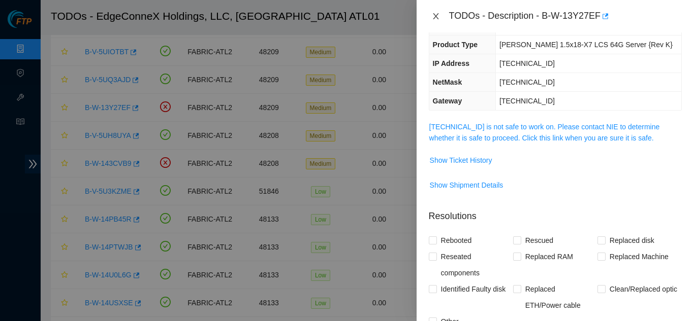
click at [436, 16] on icon "close" at bounding box center [436, 16] width 8 height 8
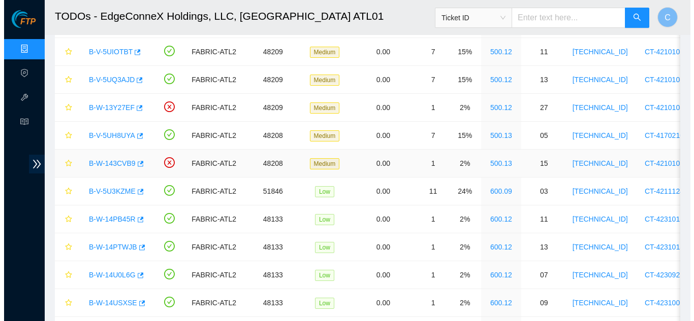
scroll to position [118, 0]
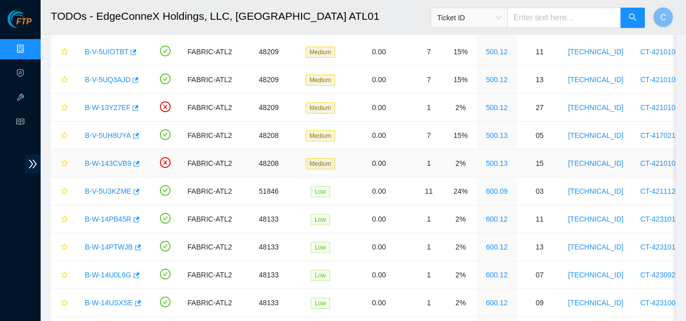
click at [103, 159] on link "B-W-143CVB9" at bounding box center [108, 163] width 47 height 8
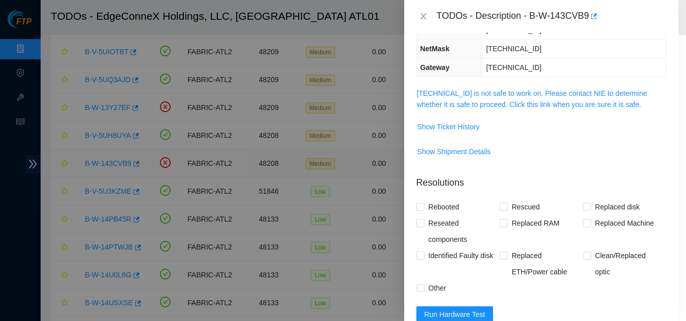
scroll to position [85, 0]
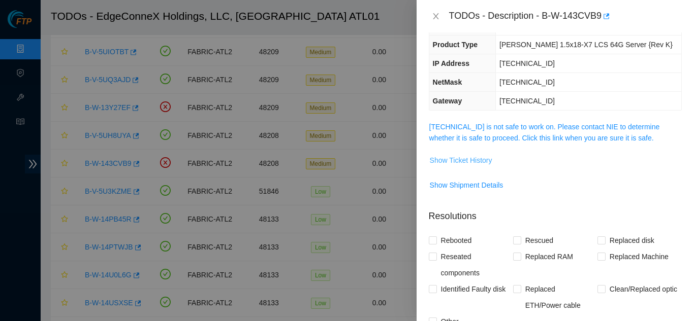
click at [472, 154] on button "Show Ticket History" at bounding box center [460, 160] width 63 height 16
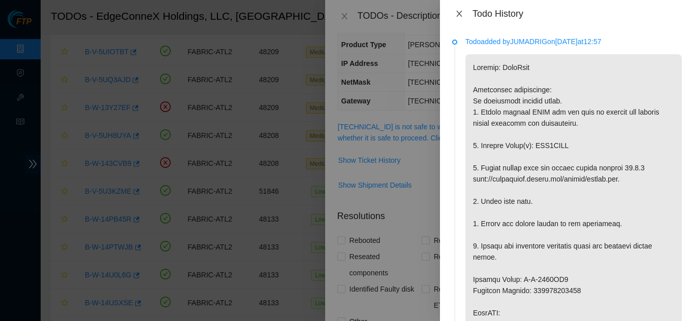
click at [460, 14] on icon "close" at bounding box center [459, 14] width 8 height 8
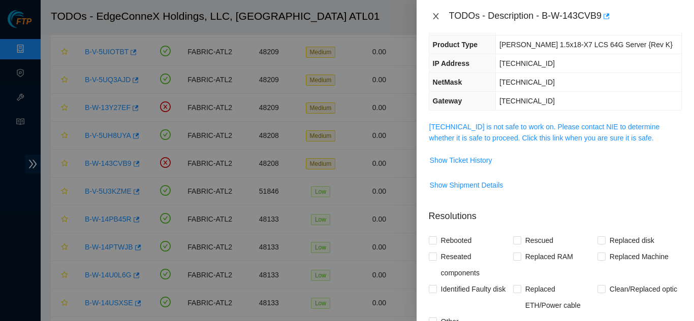
click at [434, 19] on icon "close" at bounding box center [436, 16] width 8 height 8
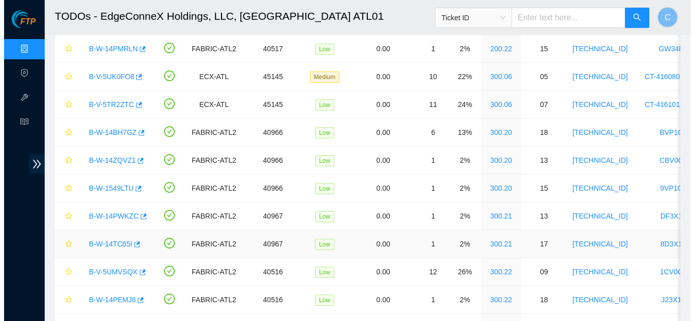
scroll to position [254, 0]
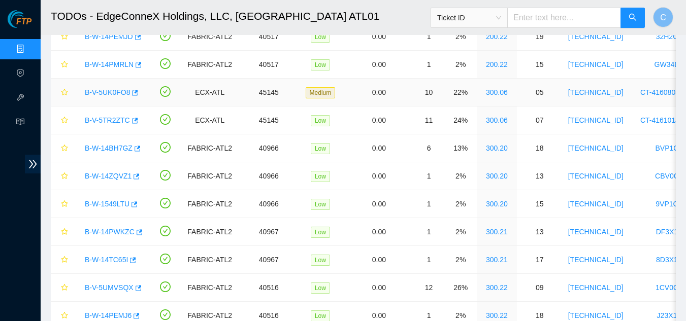
click at [89, 90] on link "B-V-5UK0FO8" at bounding box center [107, 92] width 45 height 8
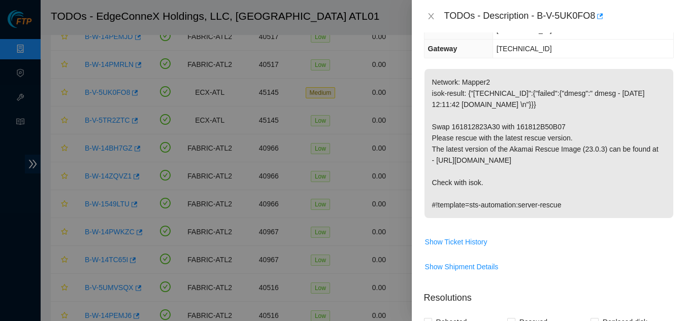
scroll to position [85, 0]
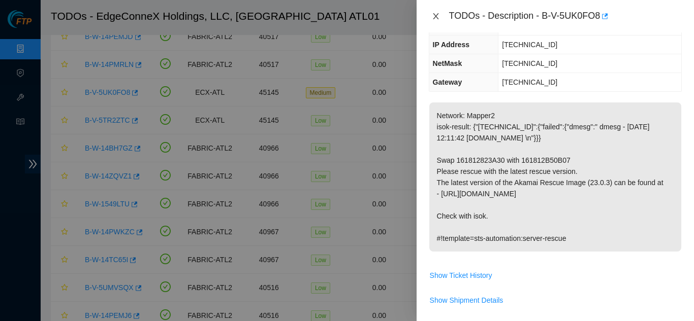
click at [434, 14] on icon "close" at bounding box center [436, 16] width 6 height 6
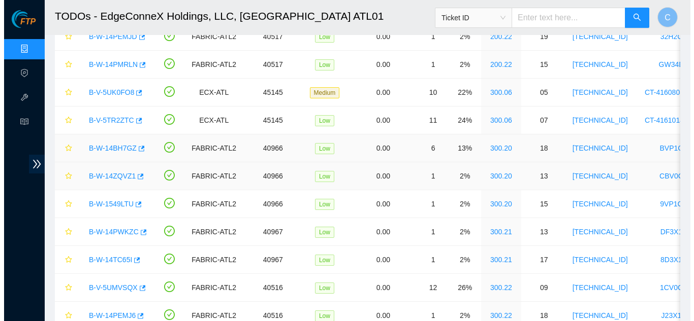
scroll to position [118, 0]
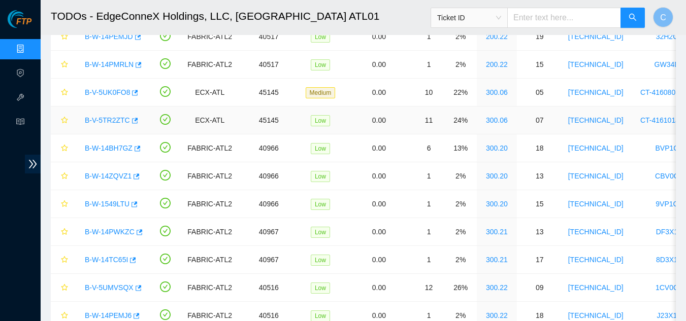
click at [105, 119] on link "B-V-5TR2ZTC" at bounding box center [107, 120] width 45 height 8
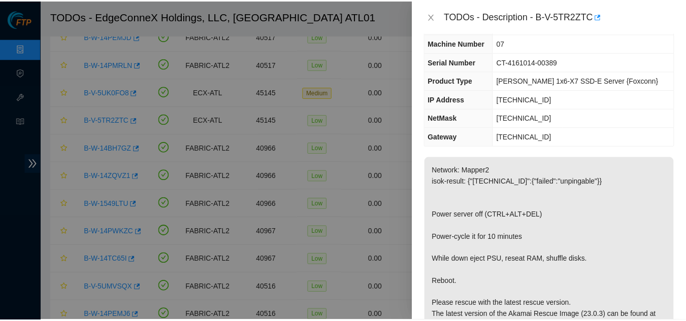
scroll to position [0, 0]
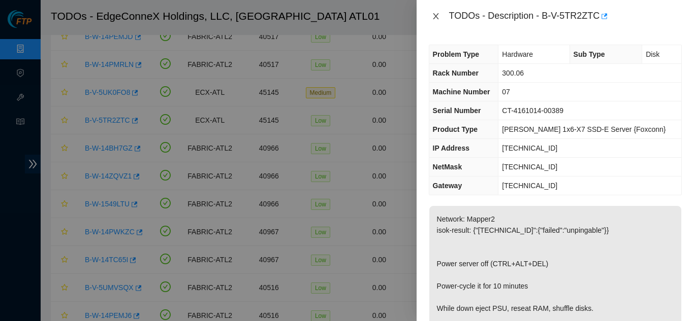
click at [433, 17] on icon "close" at bounding box center [436, 16] width 8 height 8
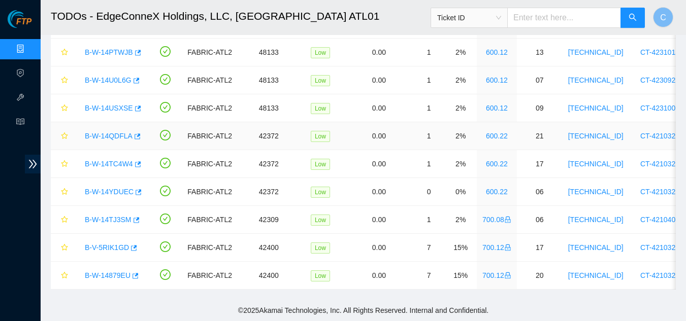
scroll to position [964, 0]
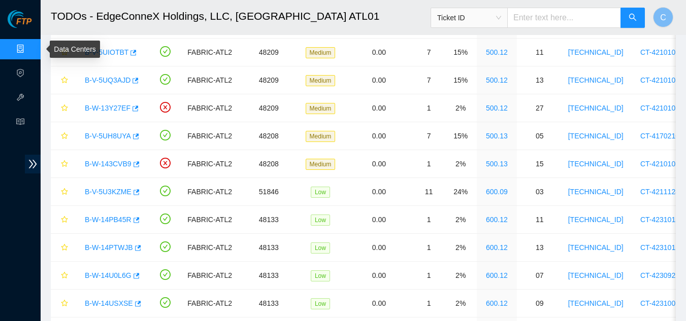
click at [29, 46] on link "Data Centers" at bounding box center [50, 49] width 42 height 8
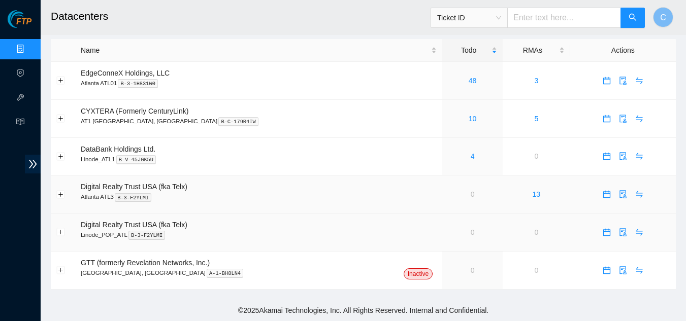
scroll to position [7, 0]
click at [603, 80] on icon "calendar" at bounding box center [606, 80] width 7 height 7
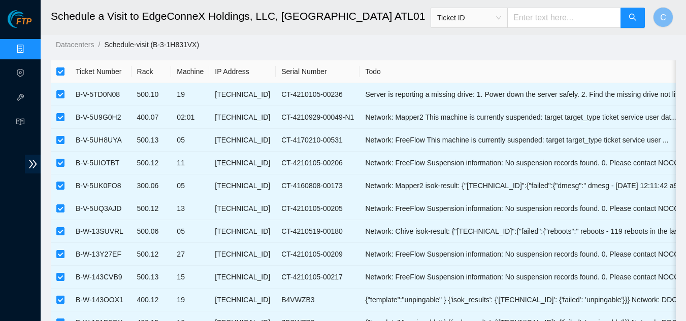
click at [63, 72] on input "checkbox" at bounding box center [60, 72] width 8 height 8
checkbox input "false"
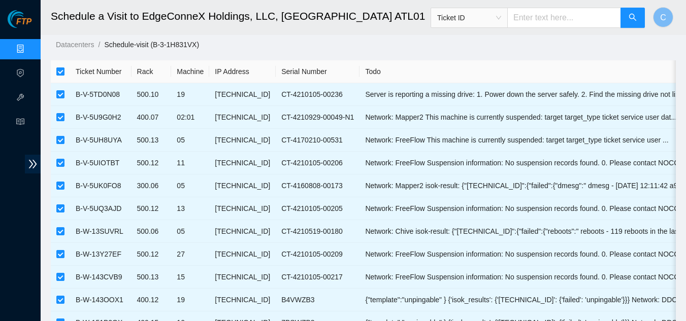
checkbox input "false"
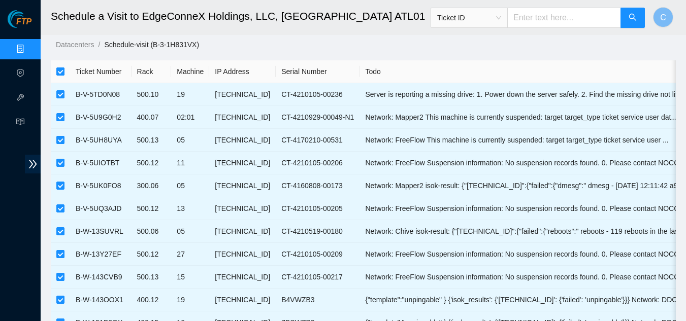
checkbox input "false"
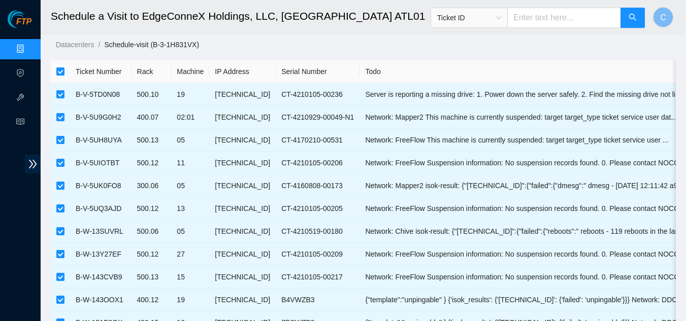
checkbox input "false"
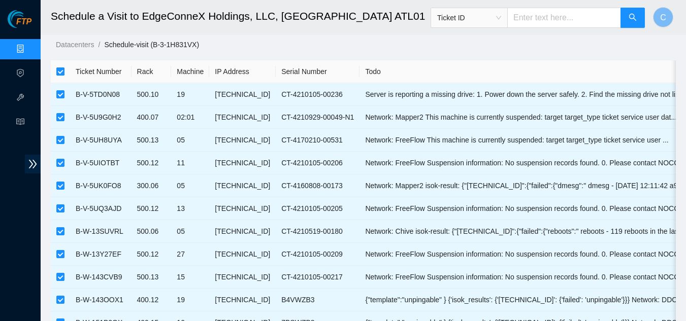
checkbox input "false"
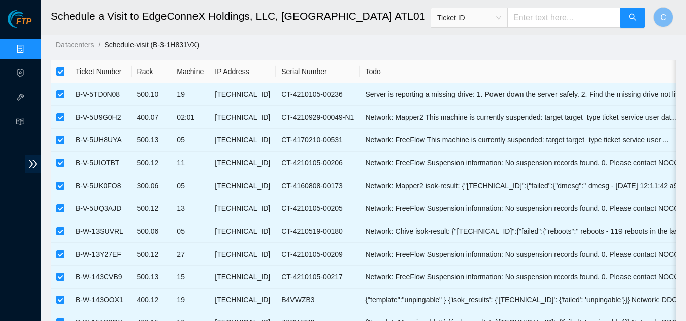
checkbox input "false"
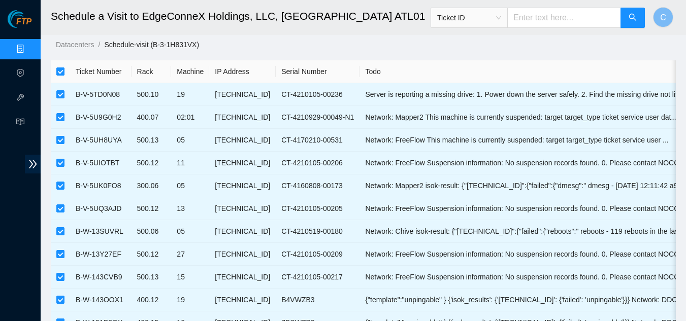
checkbox input "false"
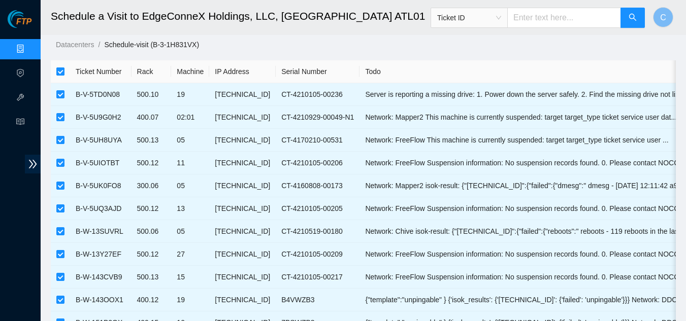
checkbox input "false"
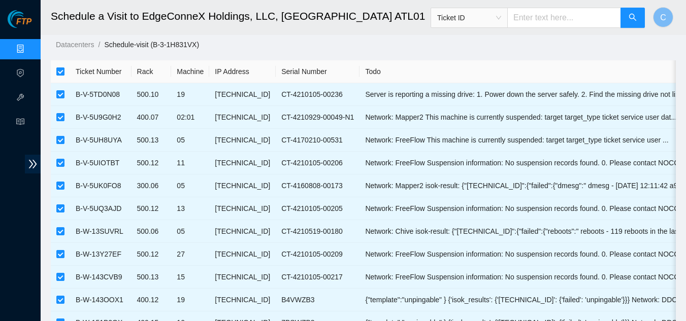
checkbox input "false"
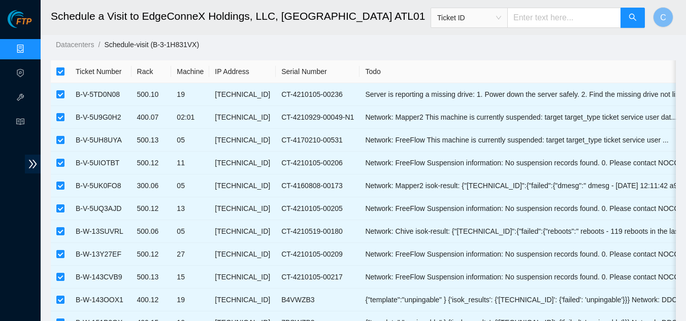
checkbox input "false"
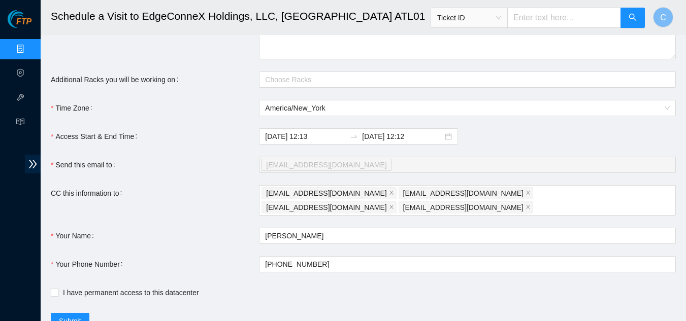
scroll to position [1211, 0]
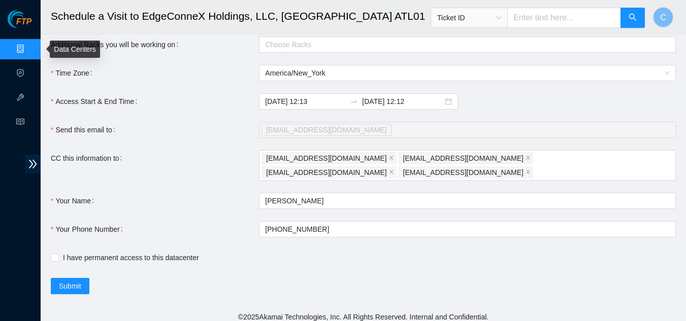
click at [29, 46] on link "Data Centers" at bounding box center [50, 49] width 42 height 8
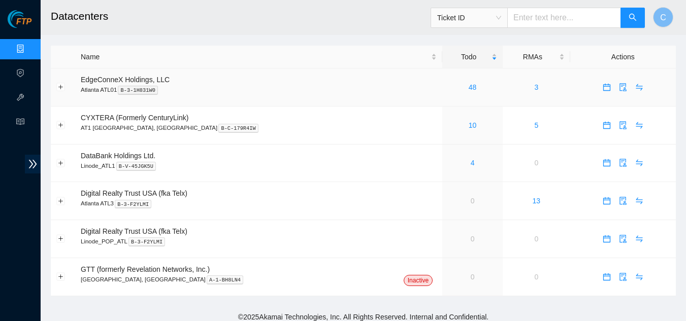
drag, startPoint x: 426, startPoint y: 87, endPoint x: 693, endPoint y: 303, distance: 343.7
click at [469, 87] on link "48" at bounding box center [473, 87] width 8 height 8
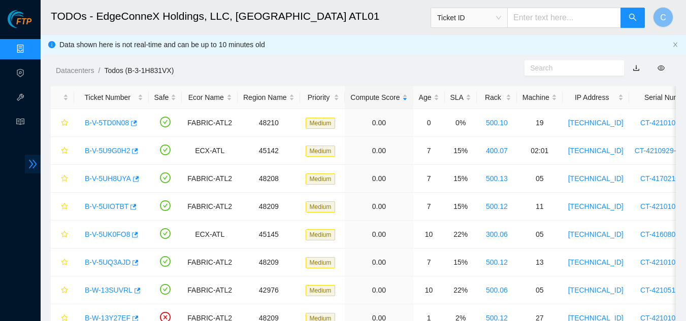
click at [29, 170] on icon "double-right" at bounding box center [32, 164] width 11 height 11
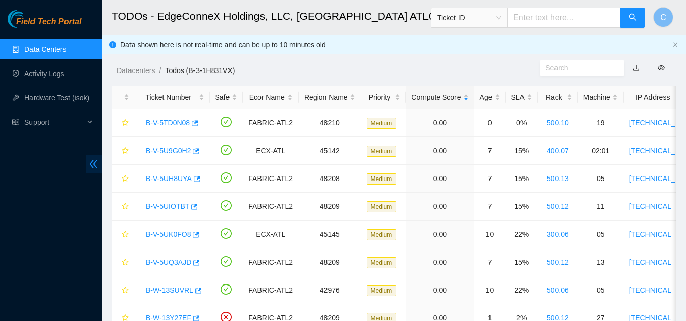
click at [93, 169] on icon "double-left" at bounding box center [93, 164] width 11 height 11
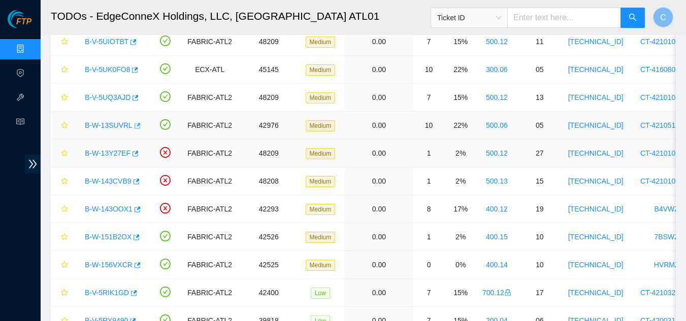
scroll to position [152, 0]
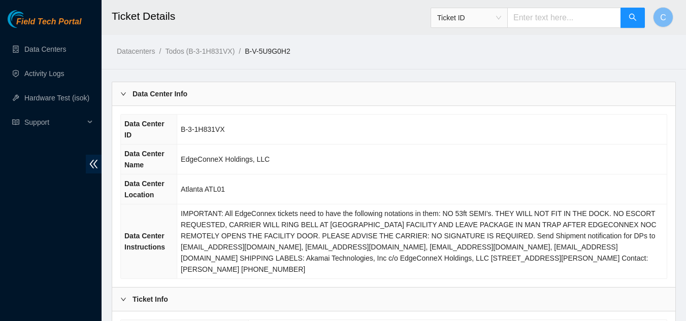
click at [195, 96] on div "Data Center Info" at bounding box center [393, 93] width 563 height 23
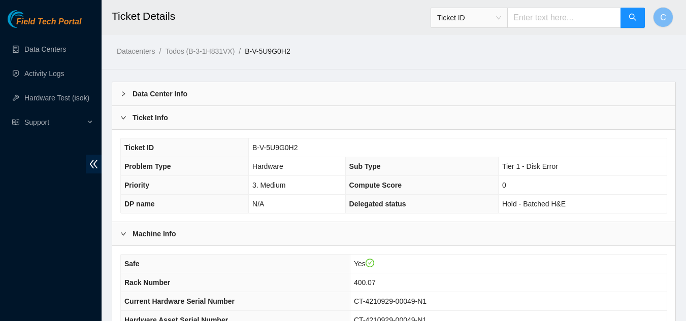
click at [192, 117] on div "Ticket Info" at bounding box center [393, 117] width 563 height 23
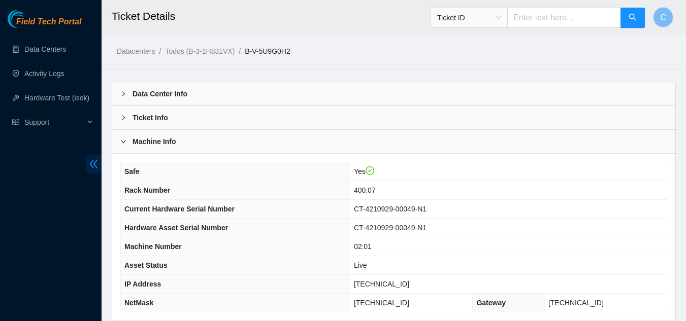
click at [97, 164] on icon "double-left" at bounding box center [93, 164] width 11 height 11
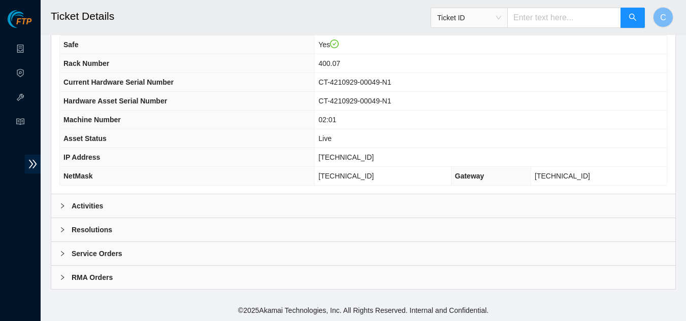
click at [76, 208] on b "Activities" at bounding box center [87, 206] width 31 height 11
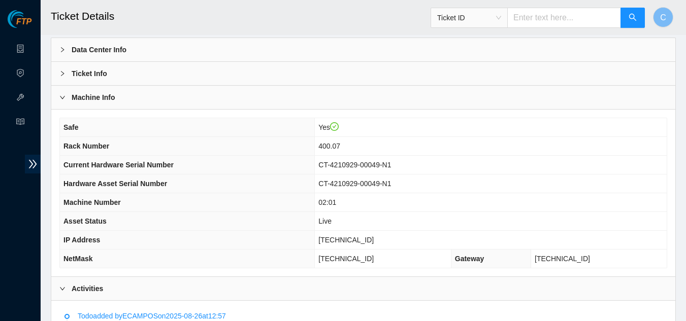
scroll to position [25, 0]
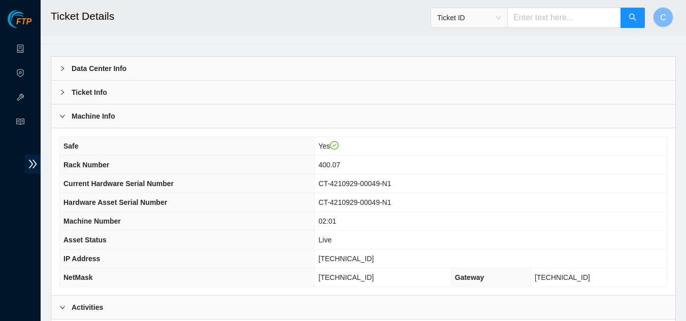
click at [227, 159] on th "Rack Number" at bounding box center [187, 165] width 255 height 19
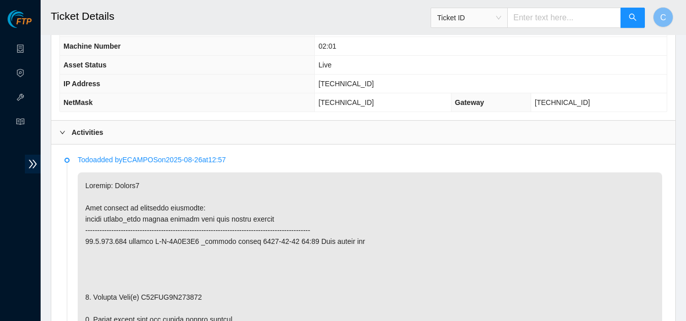
scroll to position [0, 0]
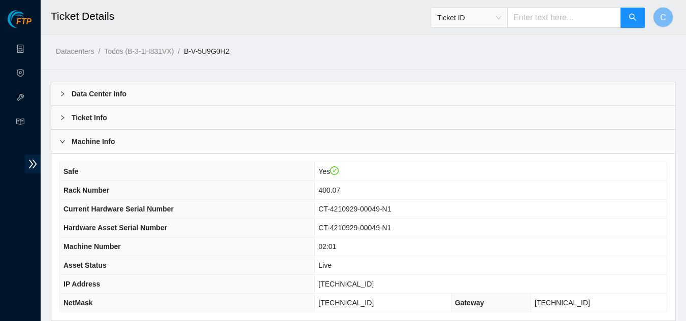
click at [86, 150] on div "Machine Info" at bounding box center [363, 141] width 624 height 23
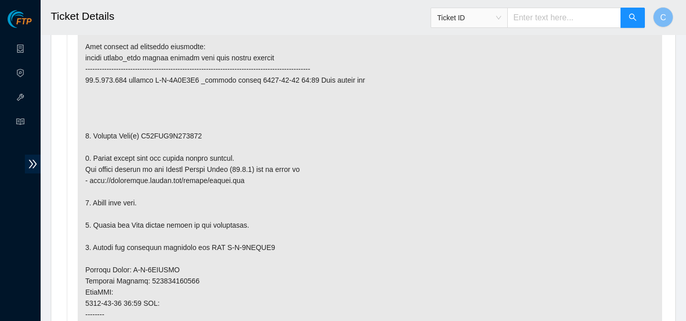
scroll to position [203, 0]
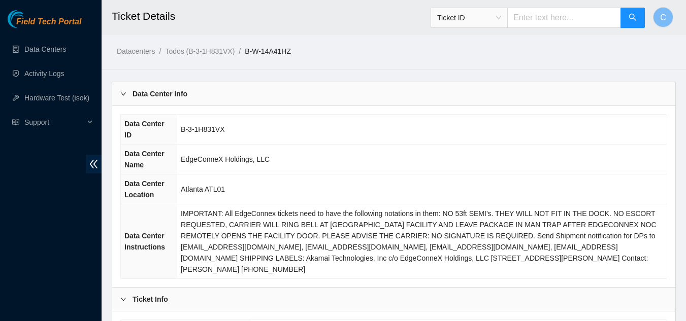
drag, startPoint x: 93, startPoint y: 160, endPoint x: 84, endPoint y: 151, distance: 12.9
click at [93, 160] on icon "double-left" at bounding box center [93, 164] width 11 height 11
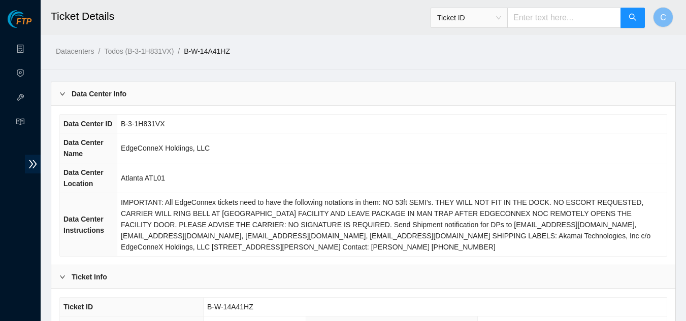
click at [74, 94] on b "Data Center Info" at bounding box center [99, 93] width 55 height 11
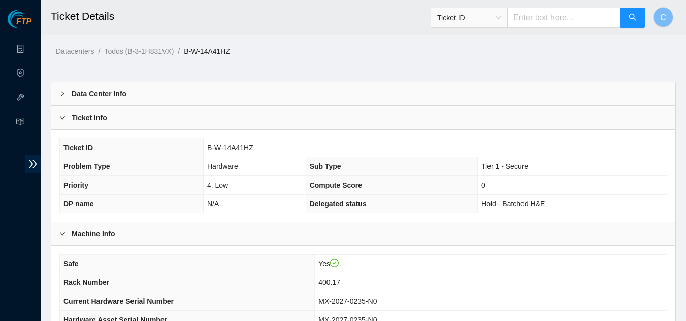
click at [86, 125] on div "Ticket Info" at bounding box center [363, 117] width 624 height 23
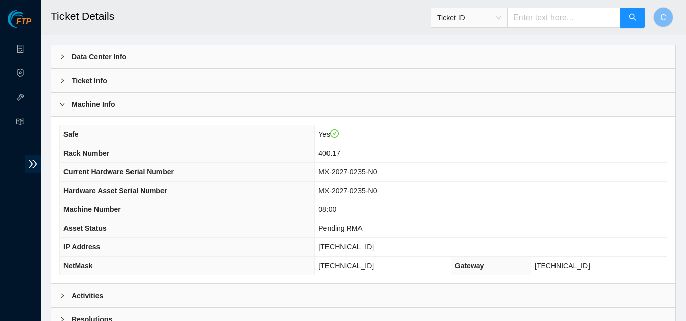
scroll to position [127, 0]
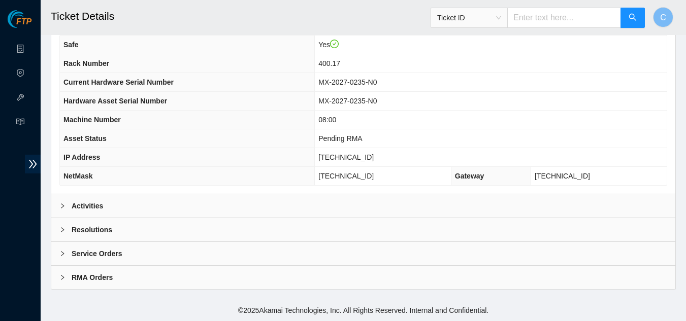
click at [136, 203] on div "Activities" at bounding box center [363, 205] width 624 height 23
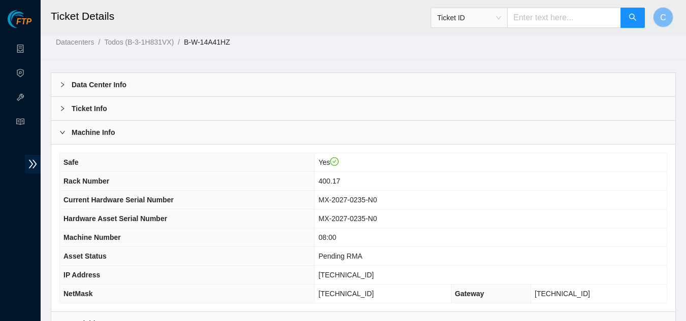
scroll to position [0, 0]
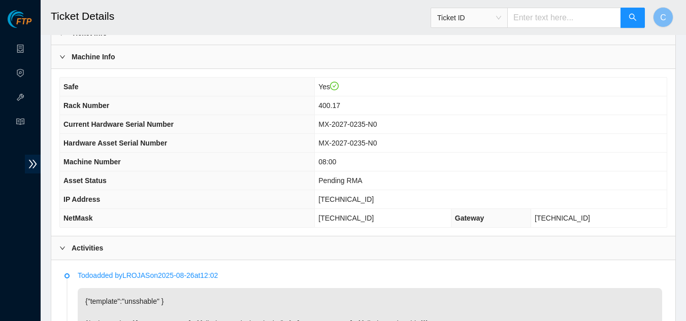
scroll to position [102, 0]
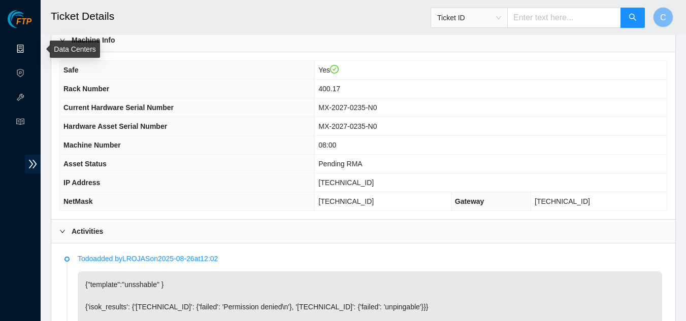
click at [29, 48] on link "Data Centers" at bounding box center [50, 49] width 42 height 8
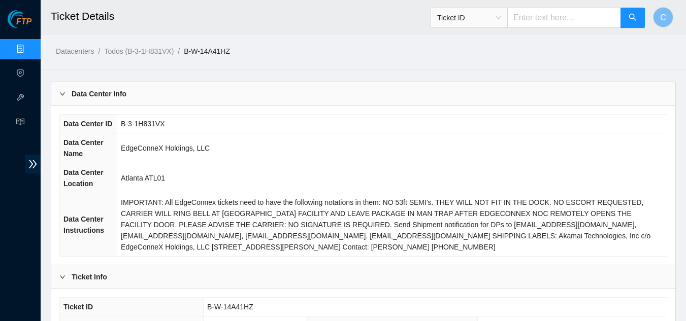
click at [89, 94] on b "Data Center Info" at bounding box center [99, 93] width 55 height 11
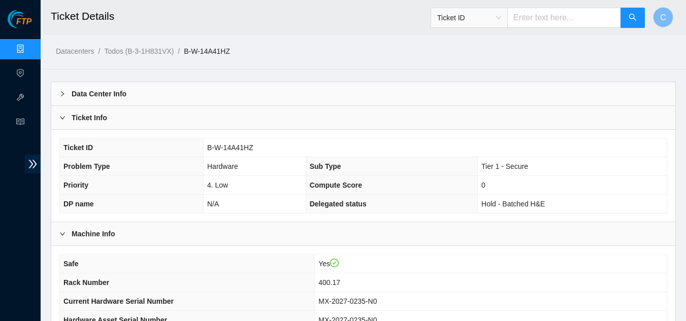
click at [95, 124] on div "Ticket Info" at bounding box center [363, 117] width 624 height 23
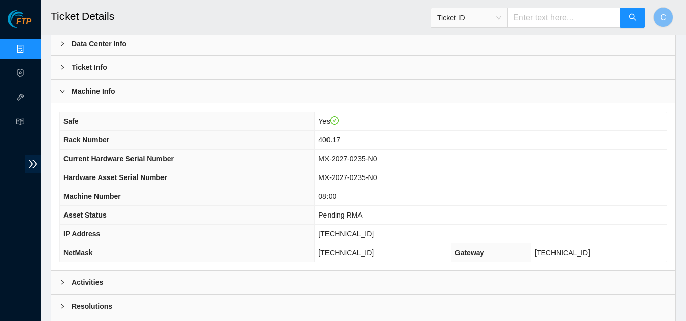
scroll to position [51, 0]
click at [115, 88] on b "Machine Info" at bounding box center [94, 90] width 44 height 11
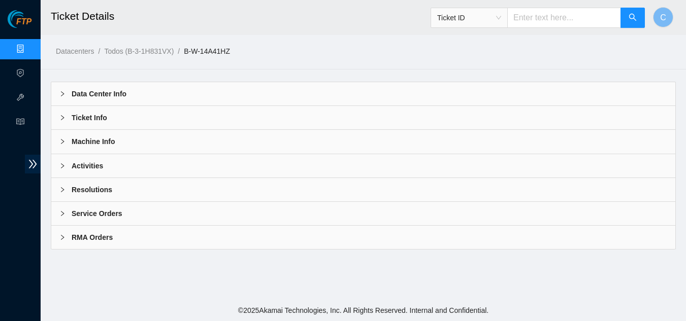
scroll to position [0, 0]
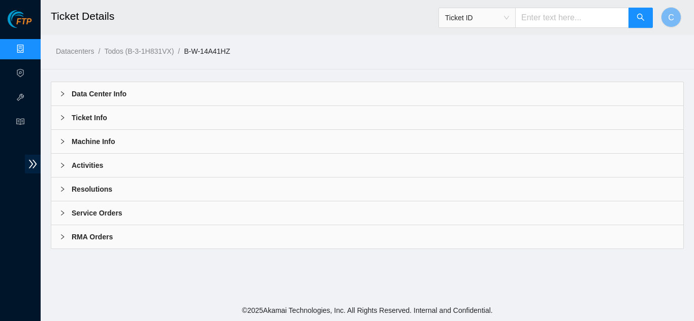
click at [103, 145] on b "Machine Info" at bounding box center [94, 141] width 44 height 11
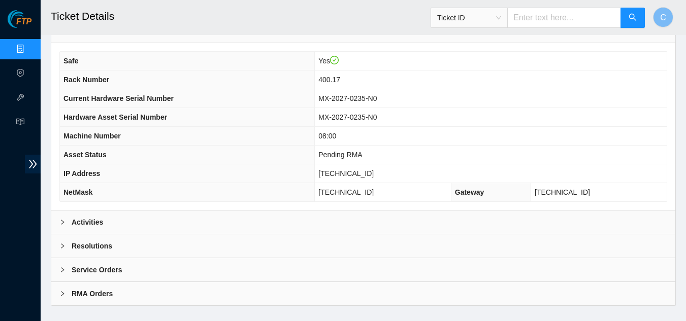
scroll to position [127, 0]
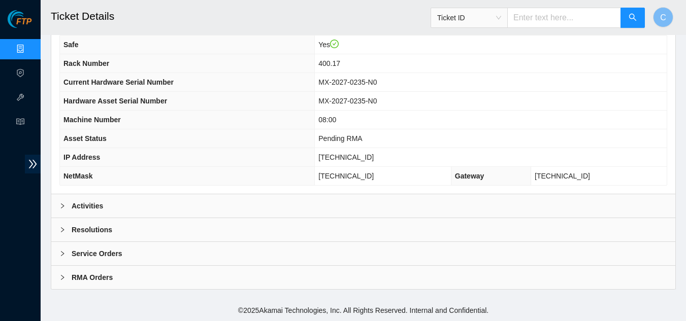
click at [173, 217] on div "Activities" at bounding box center [363, 205] width 624 height 23
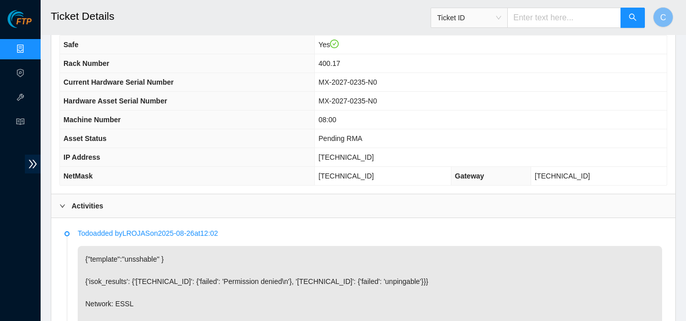
click at [166, 212] on div "Activities" at bounding box center [363, 205] width 624 height 23
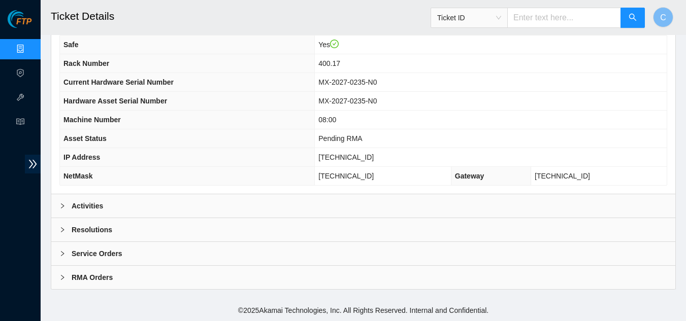
click at [122, 209] on div "Activities" at bounding box center [363, 205] width 624 height 23
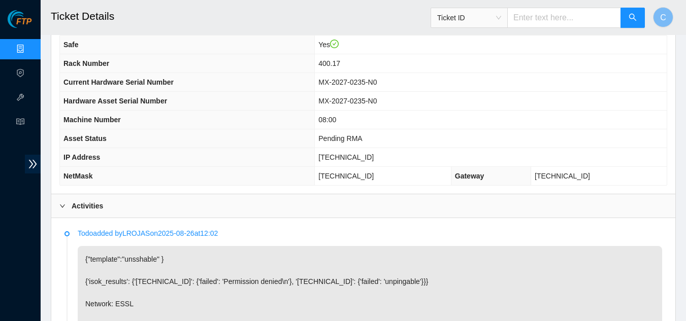
click at [122, 209] on div "Activities" at bounding box center [363, 205] width 624 height 23
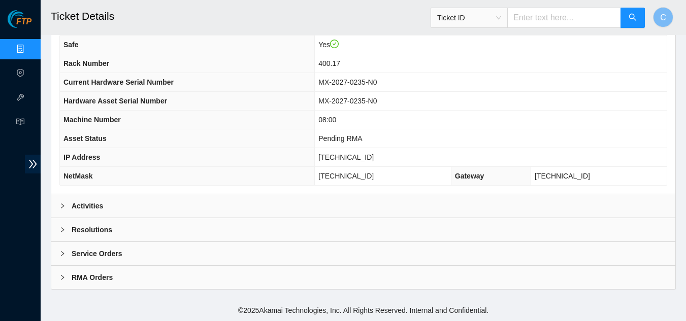
click at [122, 209] on div "Activities" at bounding box center [363, 205] width 624 height 23
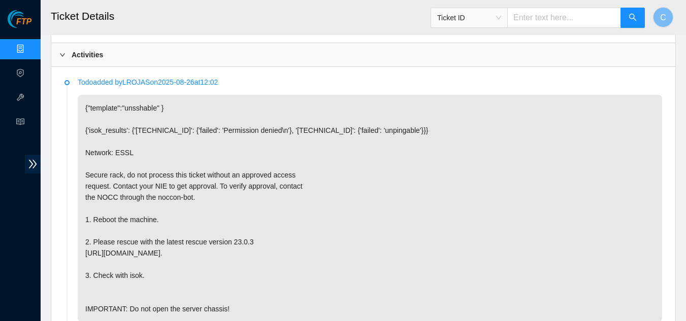
scroll to position [279, 0]
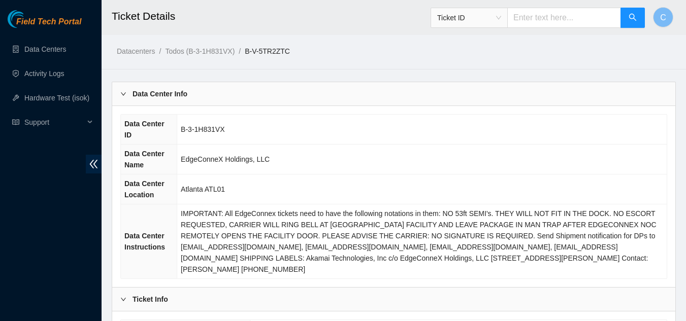
click at [493, 176] on td "Atlanta ATL01" at bounding box center [422, 190] width 490 height 30
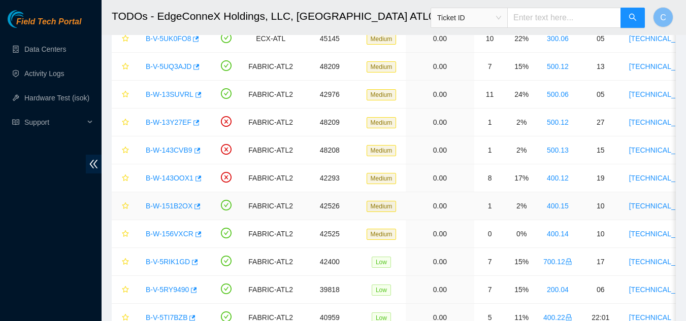
scroll to position [203, 0]
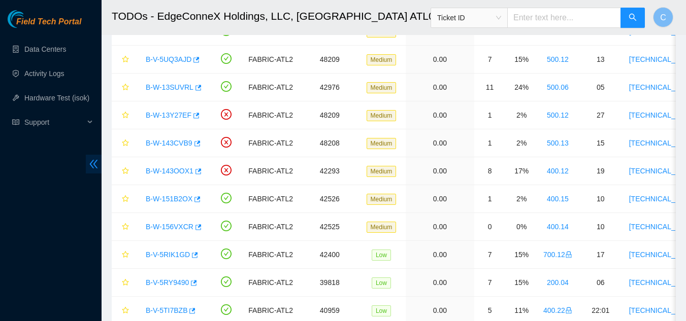
click at [88, 163] on span "double-left" at bounding box center [94, 164] width 16 height 19
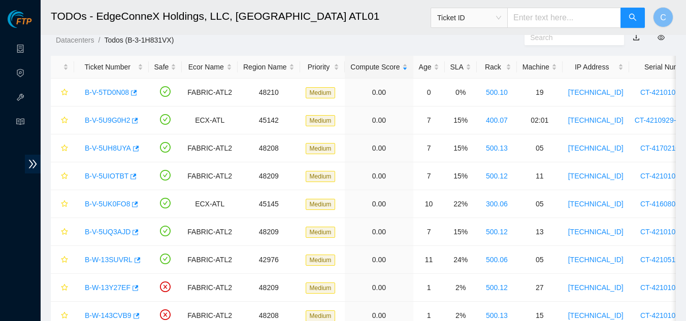
scroll to position [0, 0]
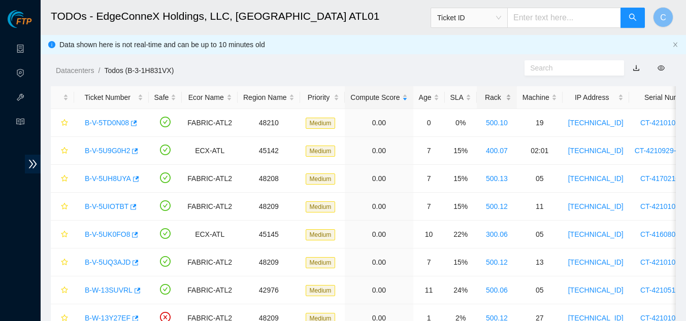
click at [498, 99] on div "Rack" at bounding box center [496, 97] width 29 height 11
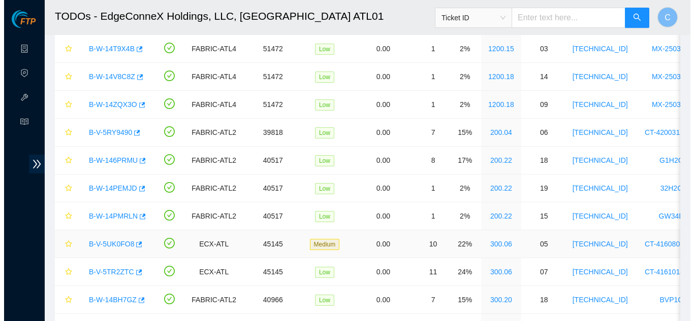
scroll to position [102, 0]
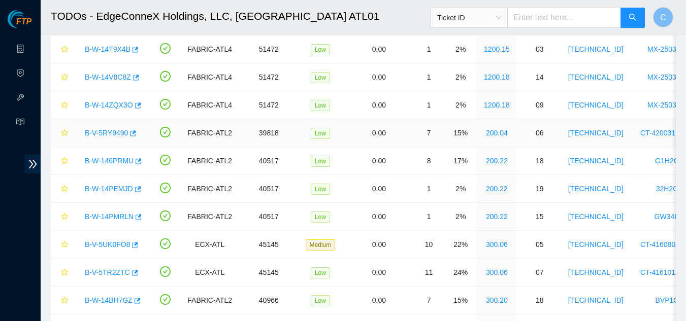
click at [99, 136] on link "B-V-5RY9490" at bounding box center [106, 133] width 43 height 8
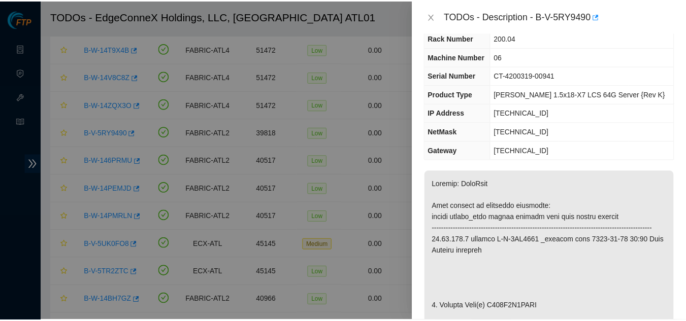
scroll to position [102, 0]
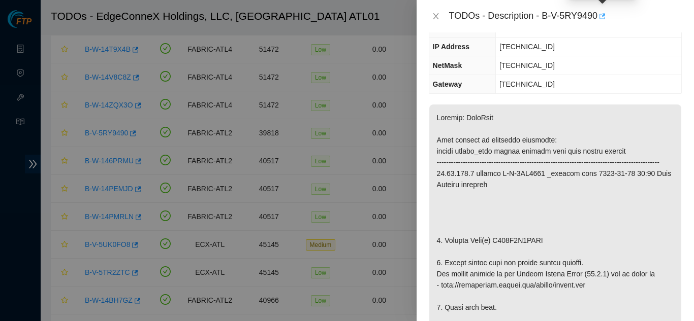
click at [601, 16] on icon "button" at bounding box center [601, 16] width 7 height 7
click at [430, 15] on button "Close" at bounding box center [436, 17] width 14 height 10
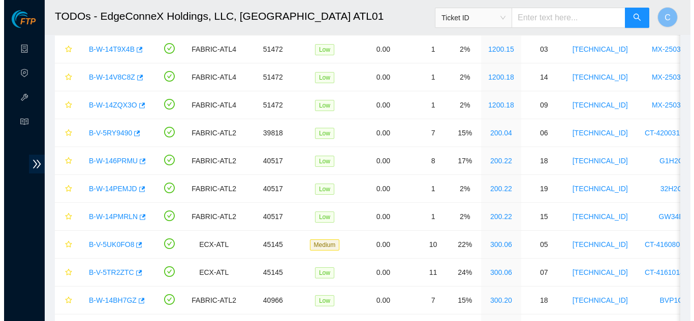
scroll to position [135, 0]
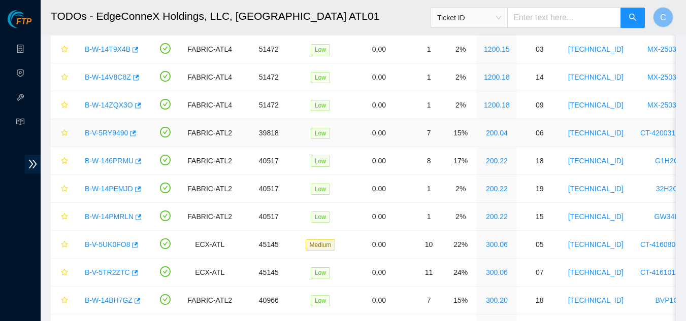
click at [109, 132] on link "B-V-5RY9490" at bounding box center [106, 133] width 43 height 8
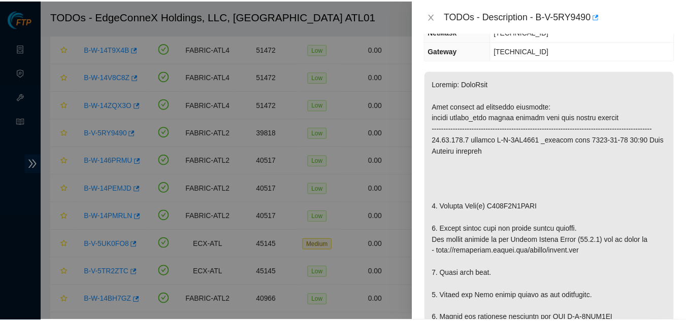
scroll to position [102, 0]
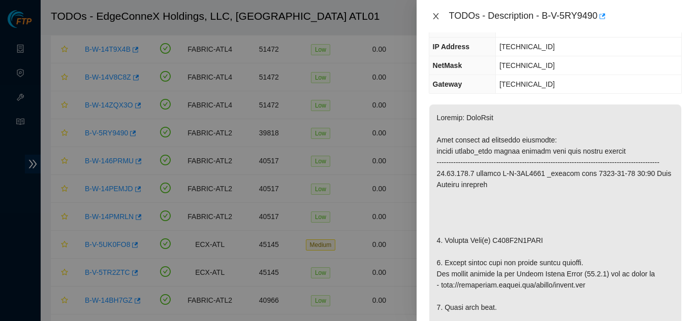
click at [438, 14] on icon "close" at bounding box center [436, 16] width 6 height 6
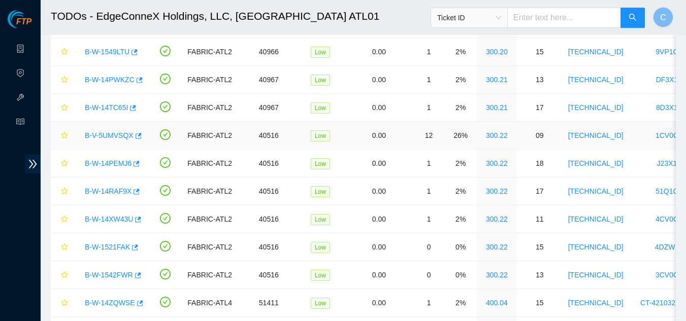
scroll to position [457, 0]
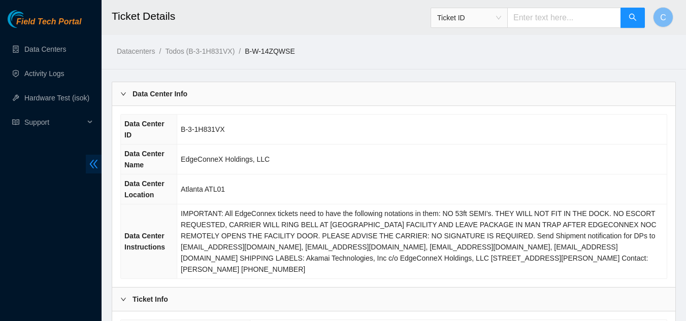
click at [90, 159] on icon "double-left" at bounding box center [93, 164] width 11 height 11
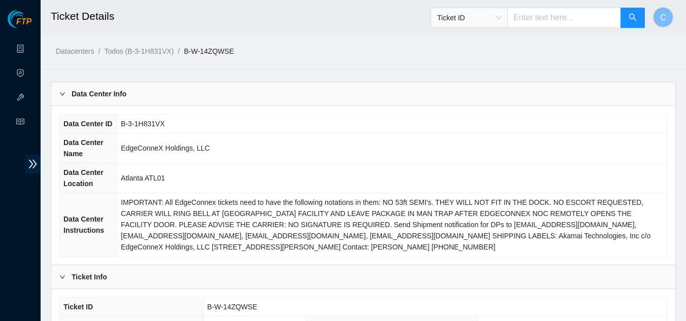
click at [130, 96] on div "Data Center Info" at bounding box center [363, 93] width 624 height 23
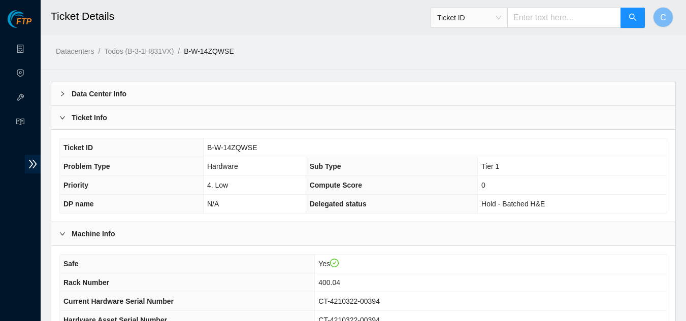
click at [135, 114] on div "Ticket Info" at bounding box center [363, 117] width 624 height 23
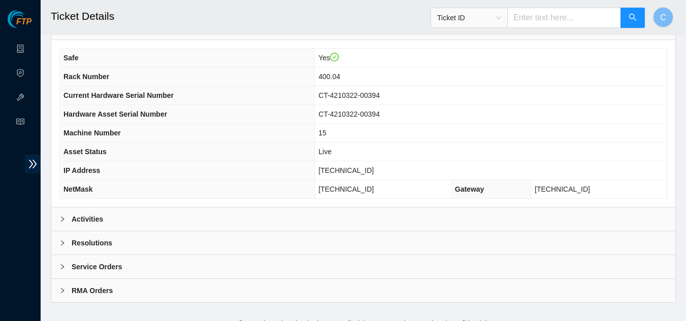
scroll to position [127, 0]
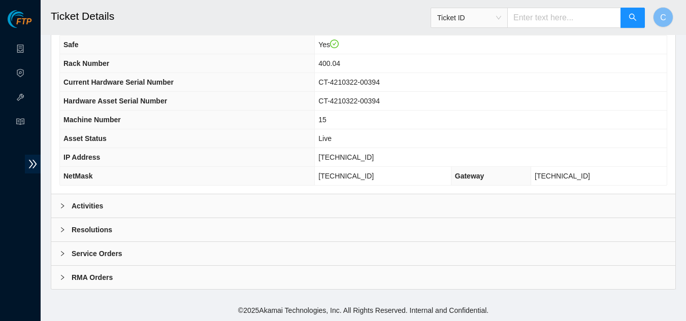
click at [240, 208] on div "Activities" at bounding box center [363, 205] width 624 height 23
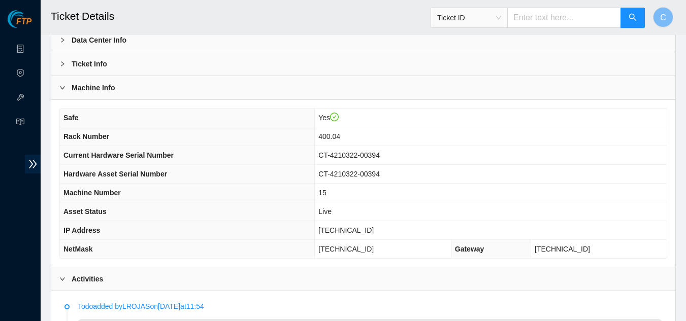
scroll to position [25, 0]
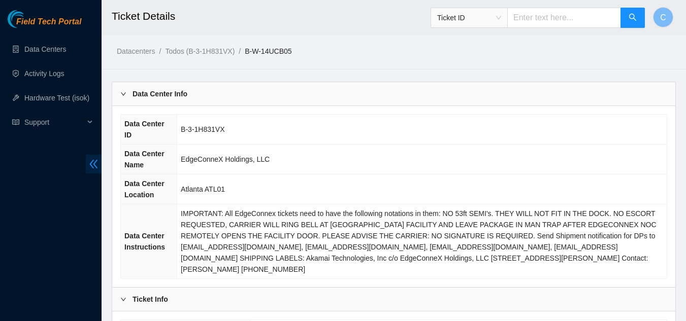
click at [93, 166] on icon "double-left" at bounding box center [93, 164] width 11 height 11
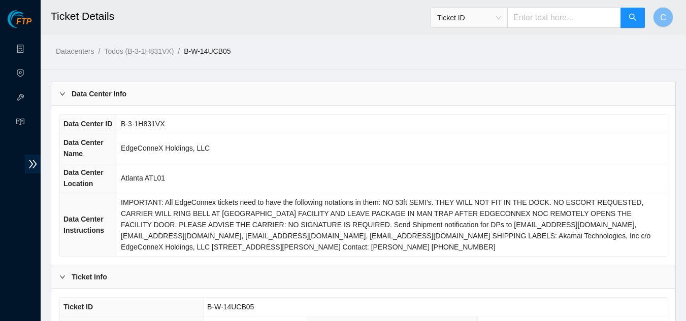
click at [158, 91] on div "Data Center Info" at bounding box center [363, 93] width 624 height 23
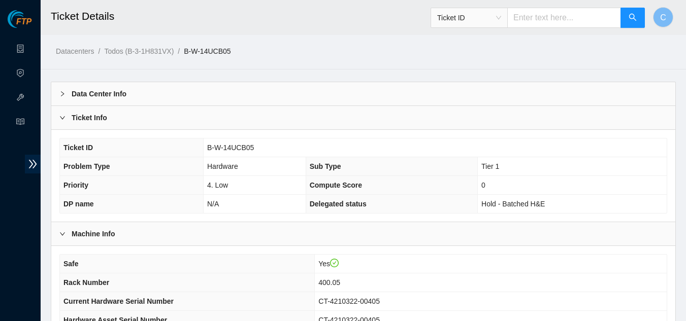
click at [170, 123] on div "Ticket Info" at bounding box center [363, 117] width 624 height 23
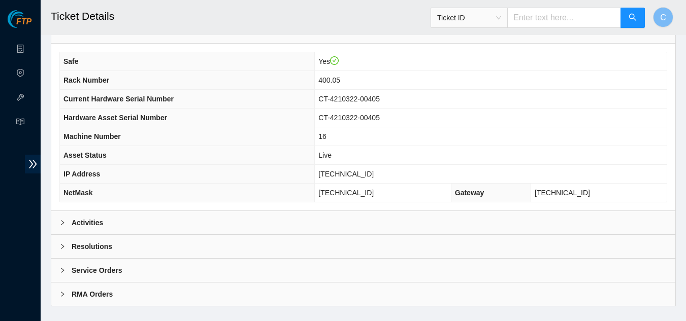
scroll to position [127, 0]
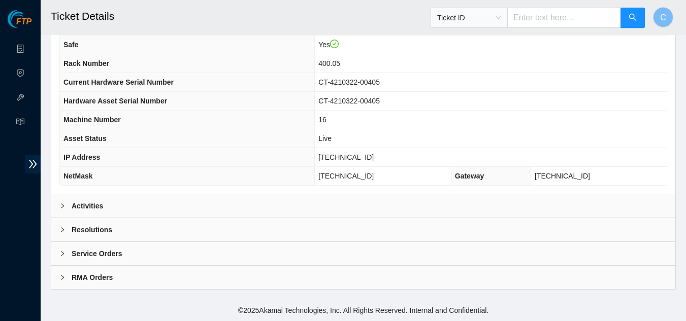
click at [95, 206] on b "Activities" at bounding box center [87, 206] width 31 height 11
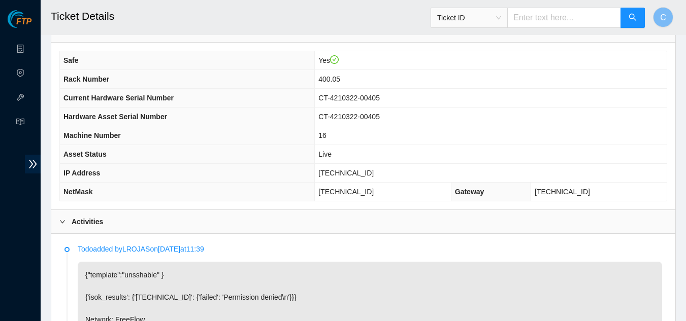
scroll to position [76, 0]
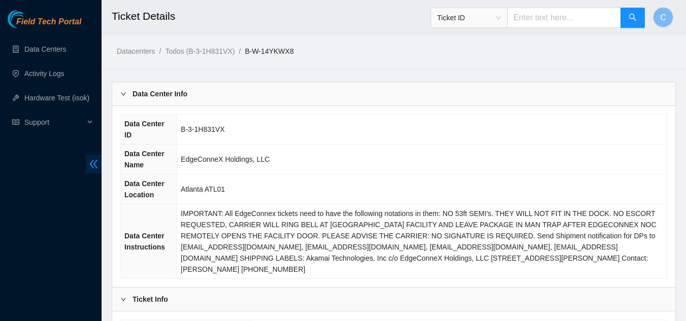
click at [96, 163] on icon "double-left" at bounding box center [93, 164] width 11 height 11
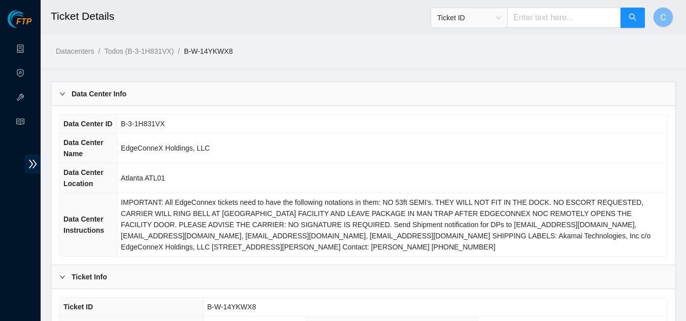
click at [144, 104] on div "Data Center Info" at bounding box center [363, 93] width 624 height 23
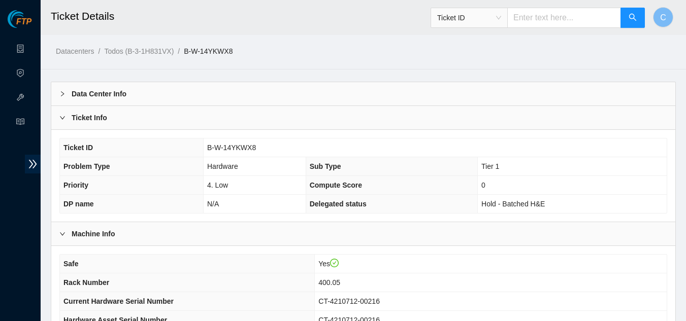
click at [146, 121] on div "Ticket Info" at bounding box center [363, 117] width 624 height 23
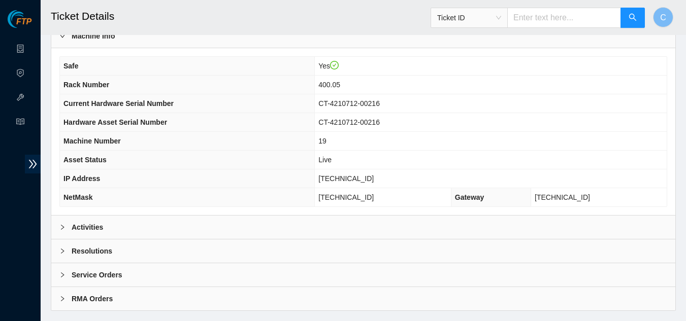
scroll to position [127, 0]
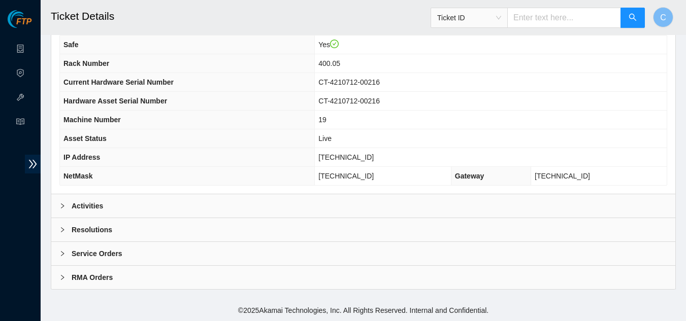
click at [160, 201] on div "Activities" at bounding box center [363, 205] width 624 height 23
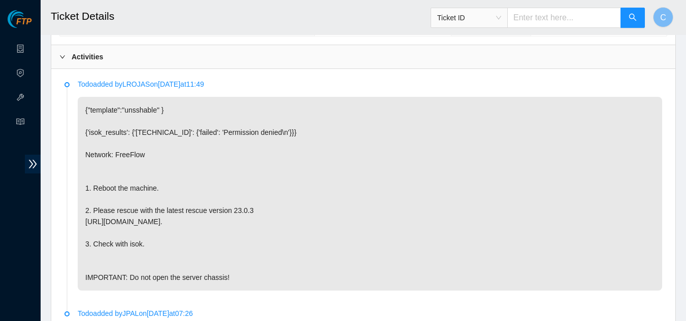
scroll to position [330, 0]
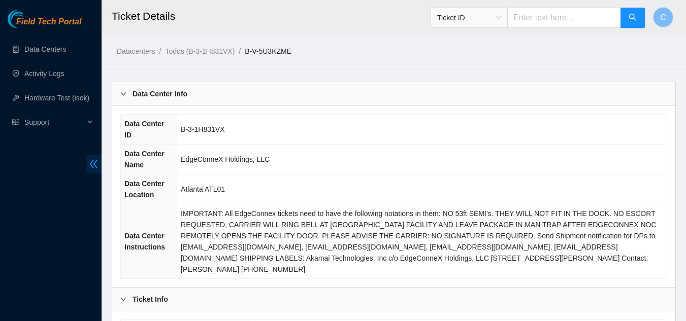
click at [90, 159] on icon "double-left" at bounding box center [93, 164] width 11 height 11
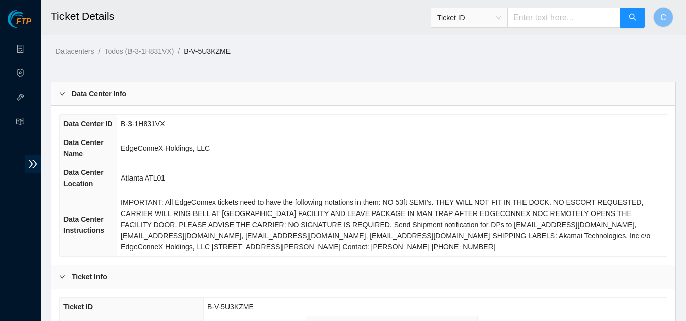
click at [128, 93] on div "Data Center Info" at bounding box center [363, 93] width 624 height 23
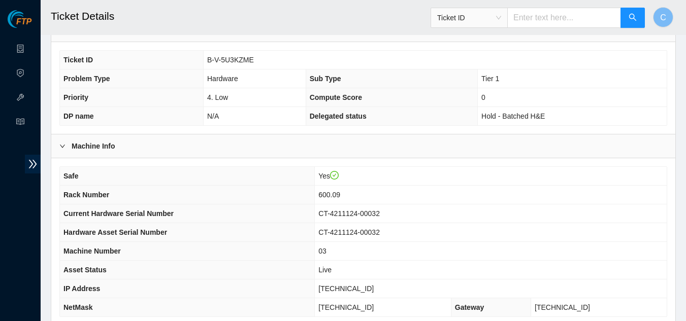
scroll to position [203, 0]
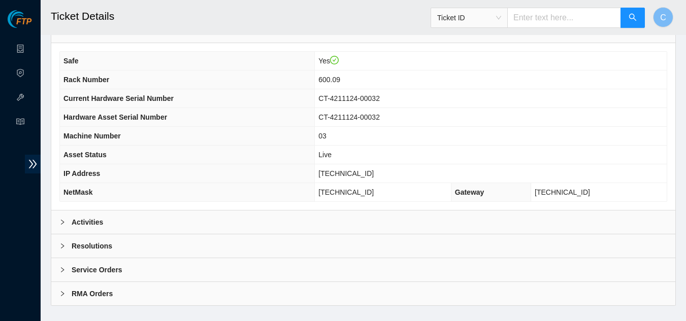
click at [188, 221] on div "Activities" at bounding box center [363, 222] width 624 height 23
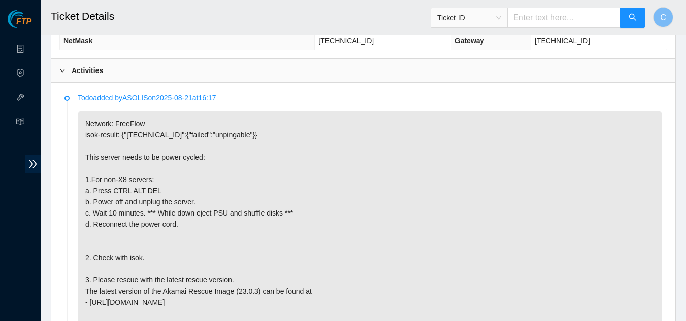
scroll to position [355, 0]
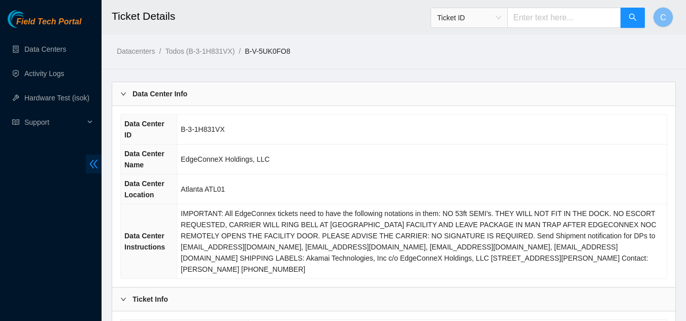
click at [91, 170] on span "double-left" at bounding box center [94, 164] width 16 height 19
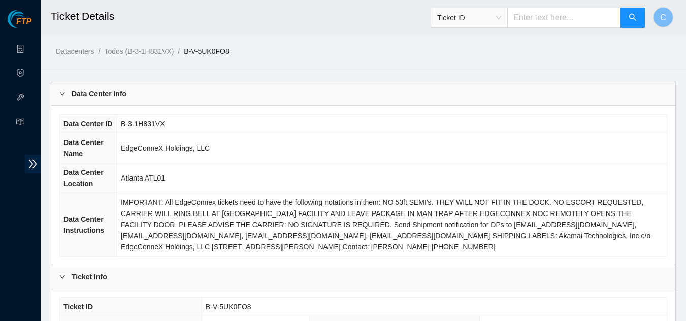
click at [121, 96] on b "Data Center Info" at bounding box center [99, 93] width 55 height 11
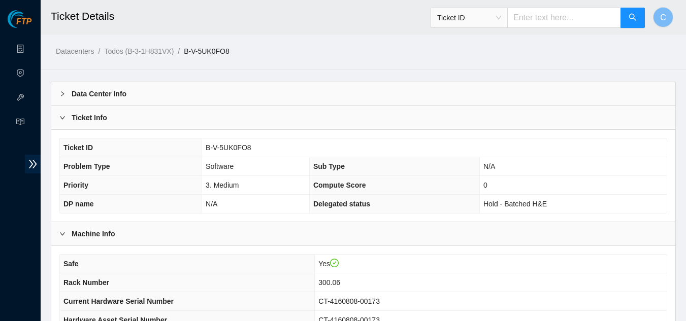
click at [131, 117] on div "Ticket Info" at bounding box center [363, 117] width 624 height 23
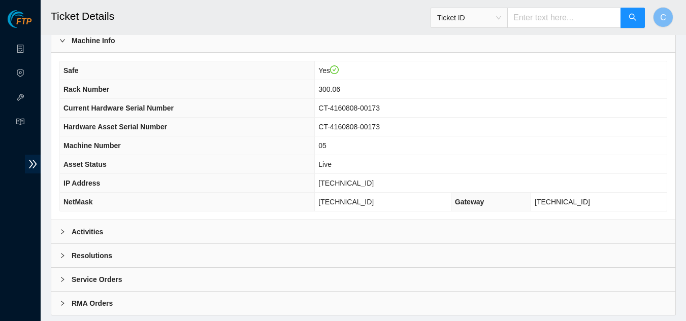
scroll to position [127, 0]
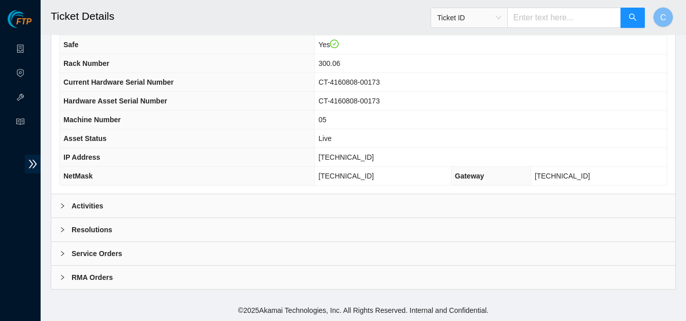
click at [159, 208] on div "Activities" at bounding box center [363, 205] width 624 height 23
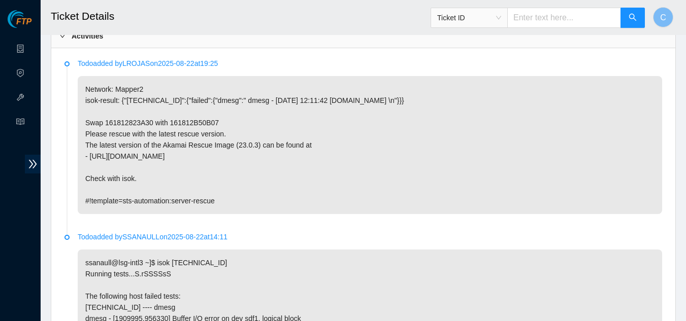
scroll to position [279, 0]
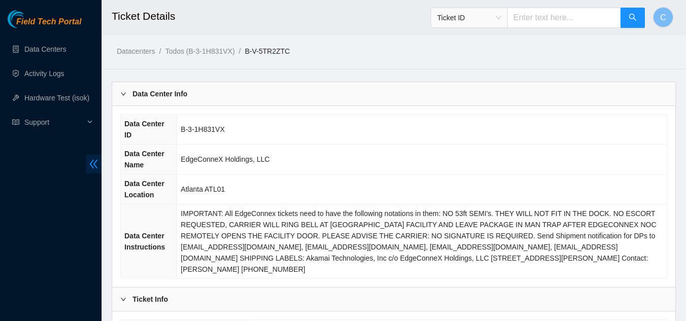
click at [95, 169] on icon "double-left" at bounding box center [93, 164] width 11 height 11
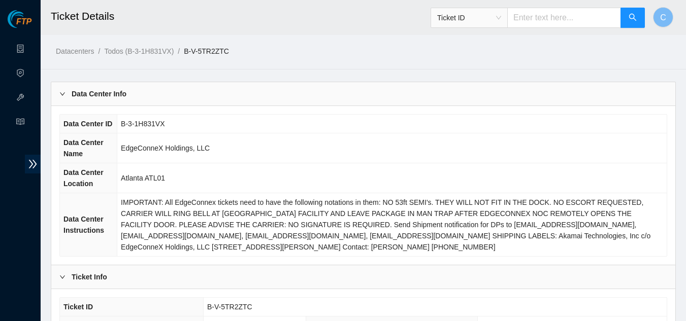
click at [87, 103] on div "Data Center Info" at bounding box center [363, 93] width 624 height 23
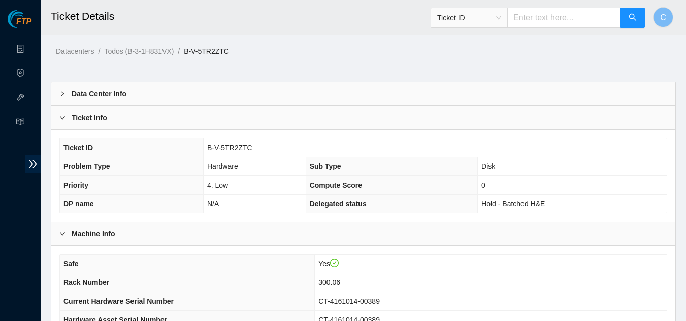
click at [99, 123] on b "Ticket Info" at bounding box center [90, 117] width 36 height 11
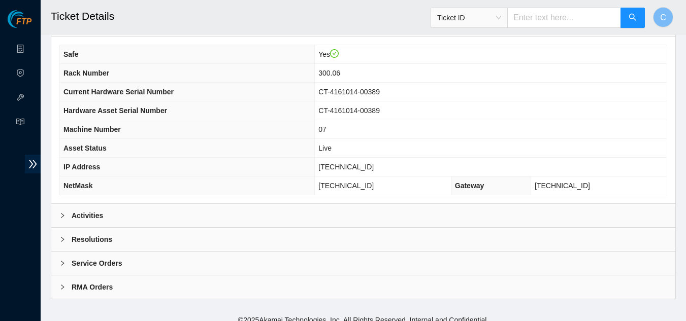
scroll to position [127, 0]
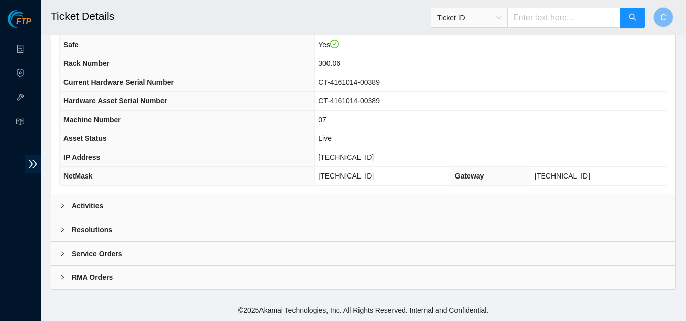
click at [113, 205] on div "Activities" at bounding box center [363, 205] width 624 height 23
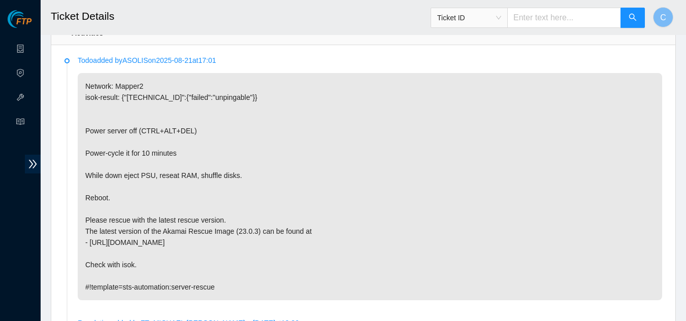
scroll to position [330, 0]
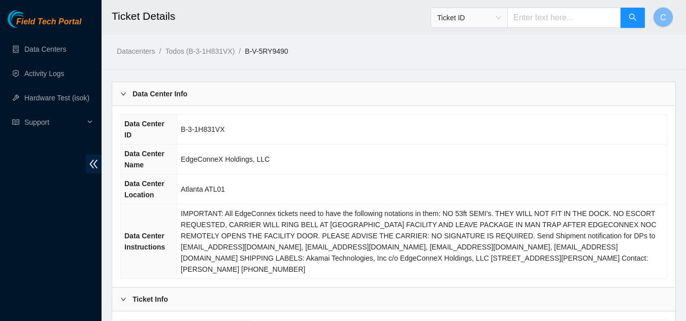
click at [148, 99] on b "Data Center Info" at bounding box center [160, 93] width 55 height 11
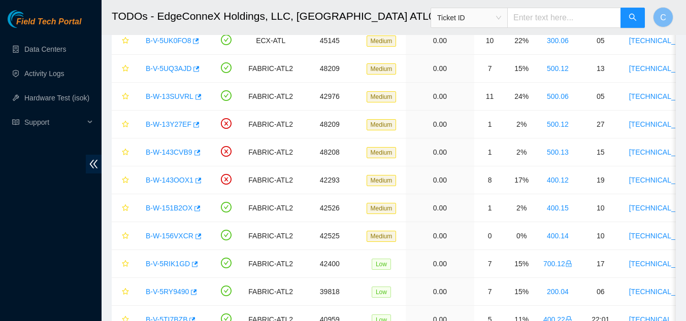
scroll to position [203, 0]
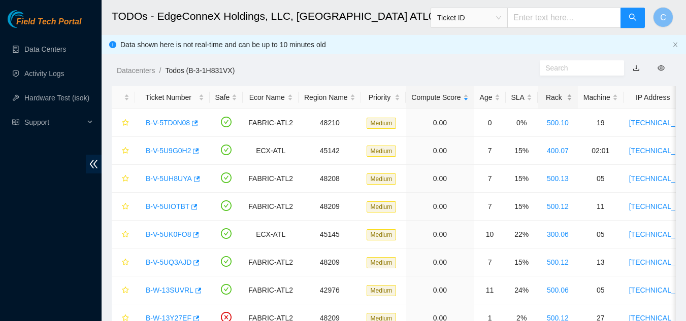
click at [566, 101] on div "Rack" at bounding box center [557, 97] width 29 height 11
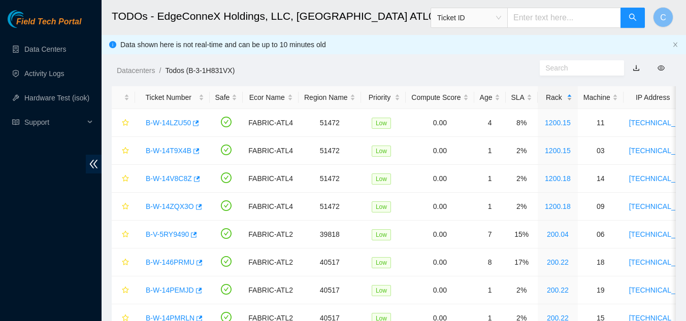
click at [566, 101] on div "Rack" at bounding box center [557, 97] width 29 height 11
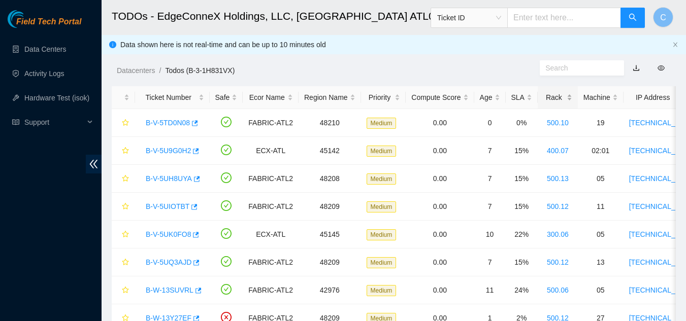
click at [566, 101] on div "Rack" at bounding box center [557, 97] width 29 height 11
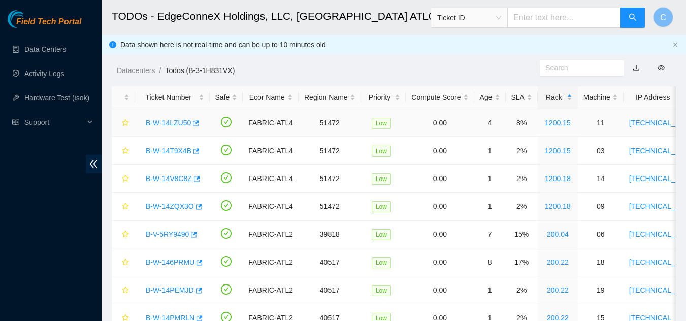
click at [167, 122] on link "B-W-14LZU50" at bounding box center [168, 123] width 45 height 8
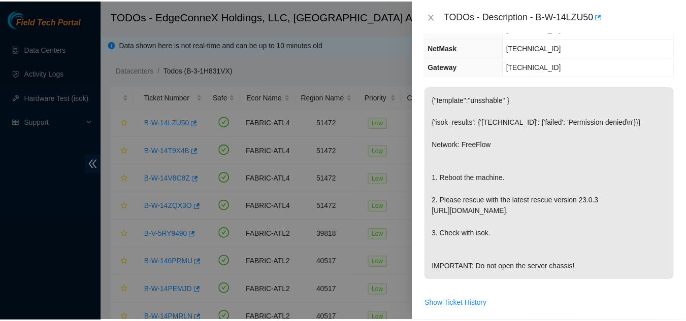
scroll to position [102, 0]
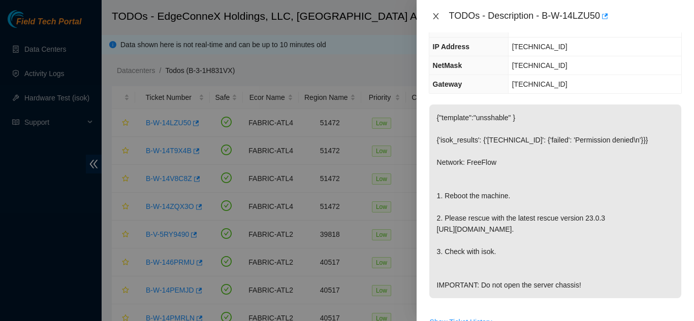
click at [436, 15] on icon "close" at bounding box center [436, 16] width 8 height 8
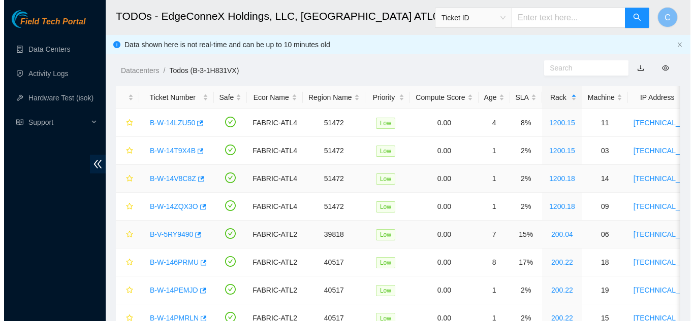
scroll to position [135, 0]
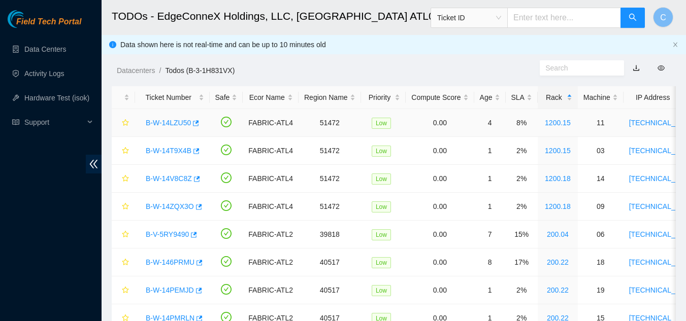
click at [183, 120] on link "B-W-14LZU50" at bounding box center [168, 123] width 45 height 8
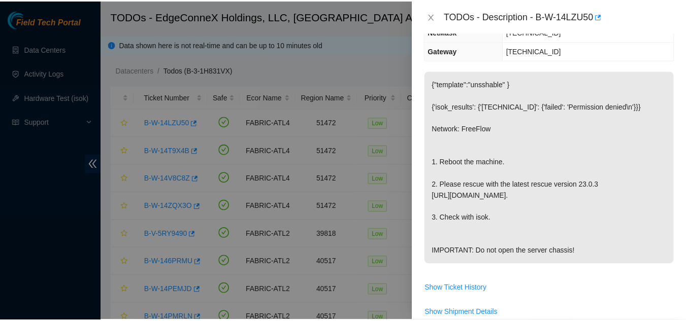
scroll to position [102, 0]
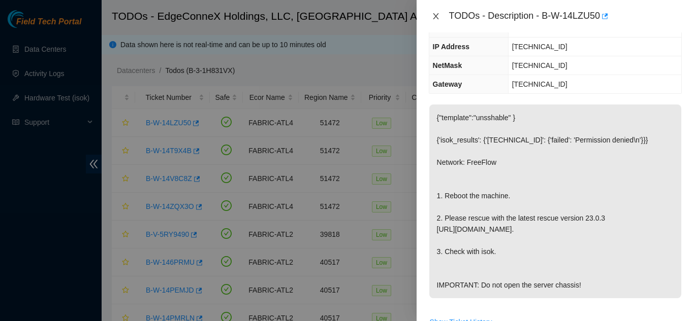
click at [436, 19] on icon "close" at bounding box center [436, 16] width 8 height 8
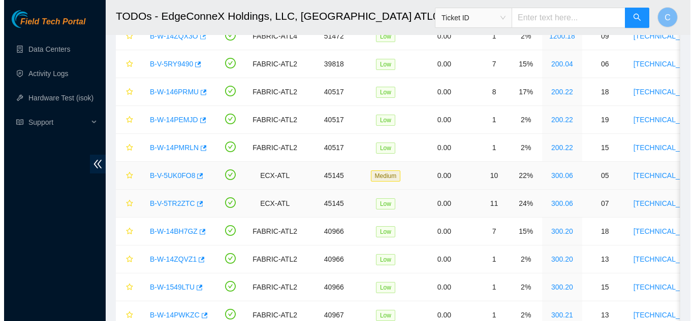
scroll to position [203, 0]
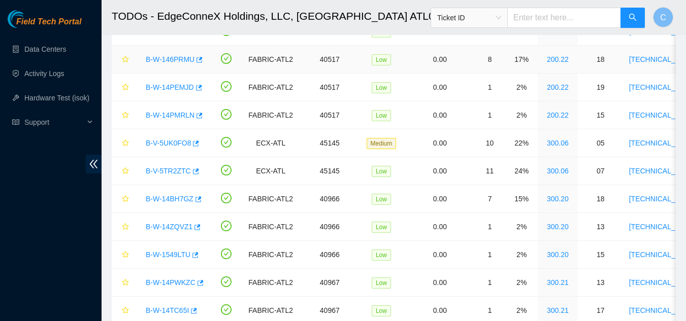
drag, startPoint x: 158, startPoint y: 57, endPoint x: 616, endPoint y: 102, distance: 459.6
click at [158, 57] on link "B-W-146PRMU" at bounding box center [170, 59] width 49 height 8
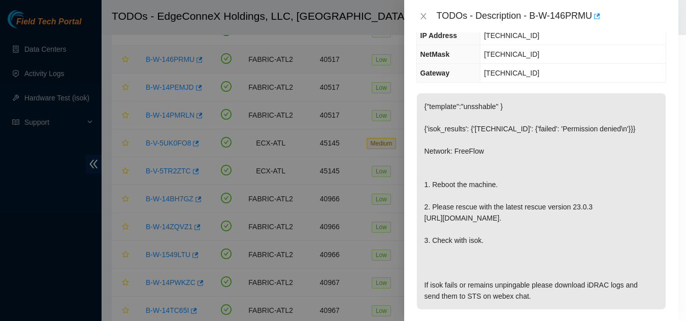
scroll to position [113, 0]
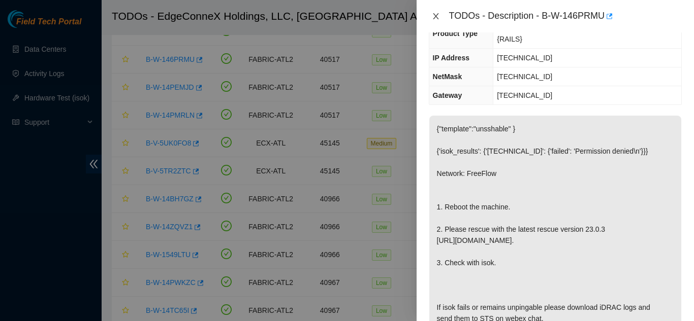
click at [435, 18] on icon "close" at bounding box center [436, 16] width 8 height 8
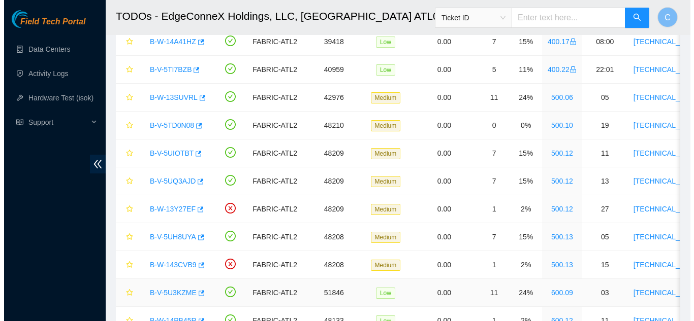
scroll to position [1167, 0]
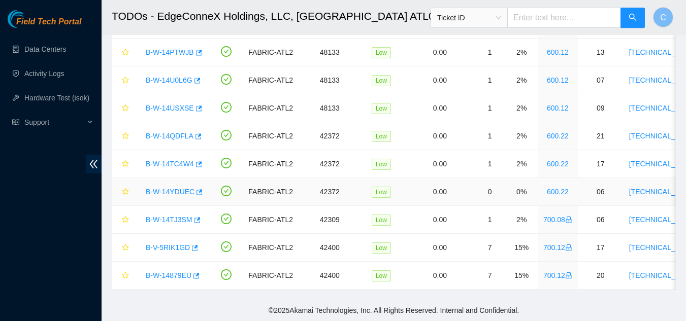
click at [167, 188] on link "B-W-14YDUEC" at bounding box center [170, 192] width 49 height 8
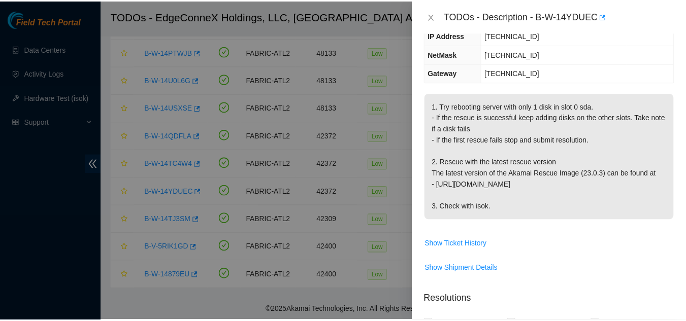
scroll to position [113, 0]
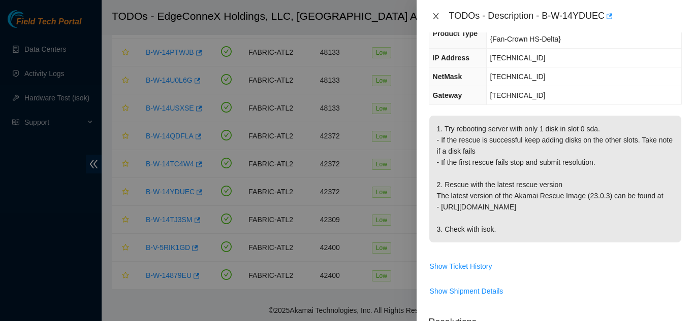
drag, startPoint x: 432, startPoint y: 17, endPoint x: 620, endPoint y: 134, distance: 221.5
click at [432, 16] on icon "close" at bounding box center [436, 16] width 8 height 8
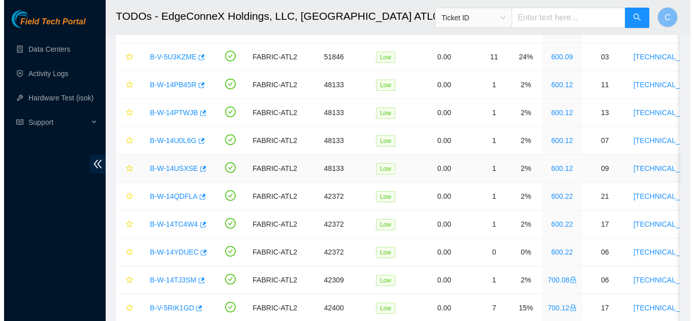
scroll to position [1117, 0]
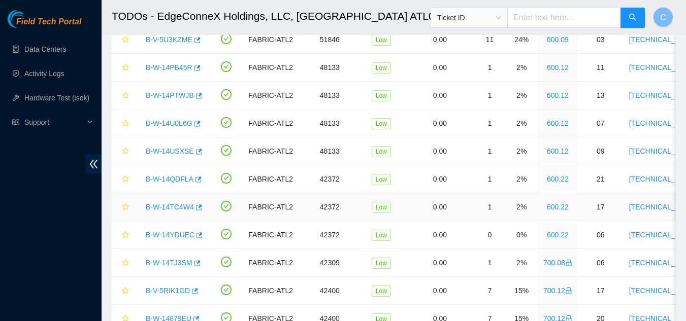
click at [175, 210] on link "B-W-14TC4W4" at bounding box center [170, 207] width 48 height 8
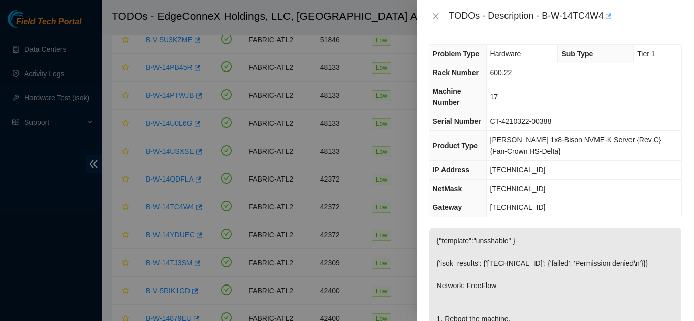
scroll to position [0, 0]
click at [431, 18] on button "Close" at bounding box center [436, 17] width 14 height 10
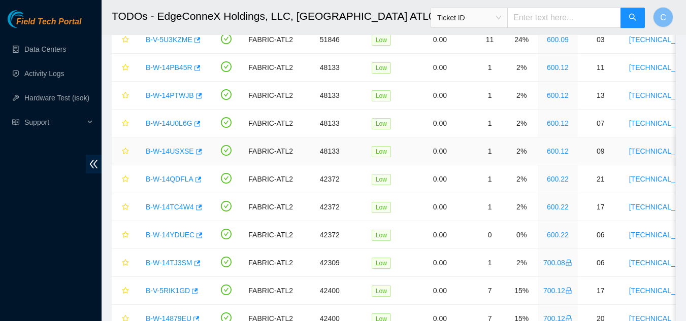
click at [161, 152] on link "B-W-14USXSE" at bounding box center [170, 151] width 48 height 8
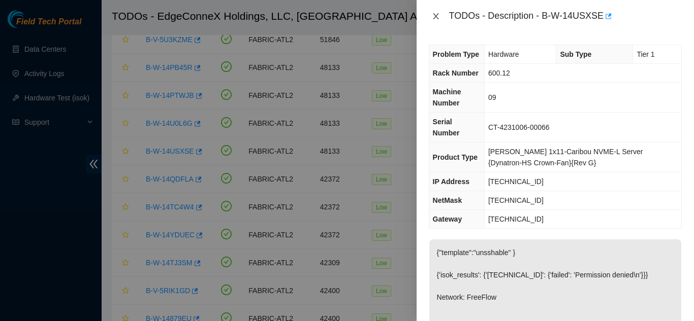
drag, startPoint x: 435, startPoint y: 17, endPoint x: 330, endPoint y: 54, distance: 111.5
click at [436, 17] on icon "close" at bounding box center [436, 16] width 6 height 6
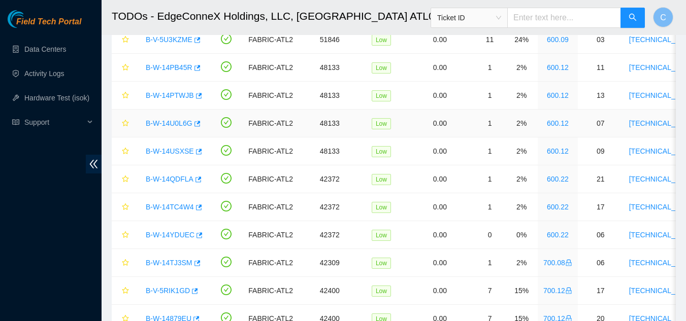
click at [157, 123] on link "B-W-14U0L6G" at bounding box center [169, 123] width 47 height 8
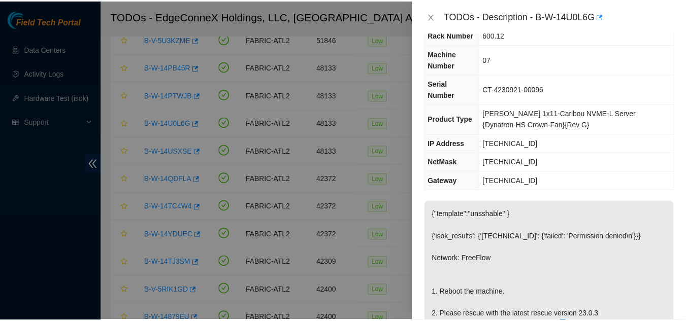
scroll to position [152, 0]
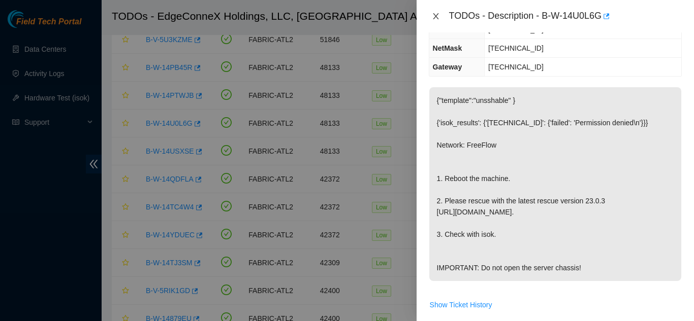
click at [437, 13] on icon "close" at bounding box center [436, 16] width 8 height 8
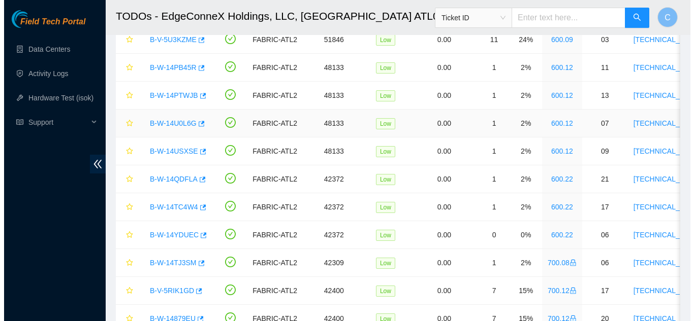
scroll to position [164, 0]
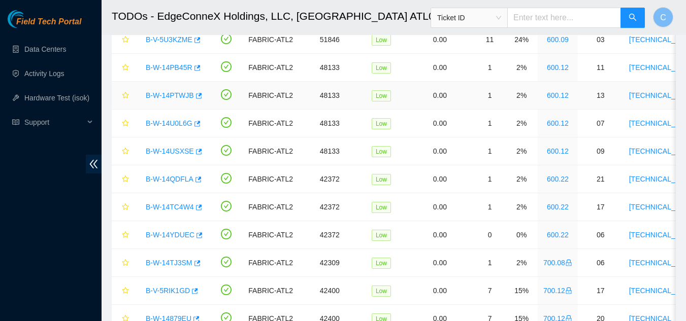
click at [165, 94] on link "B-W-14PTWJB" at bounding box center [170, 95] width 48 height 8
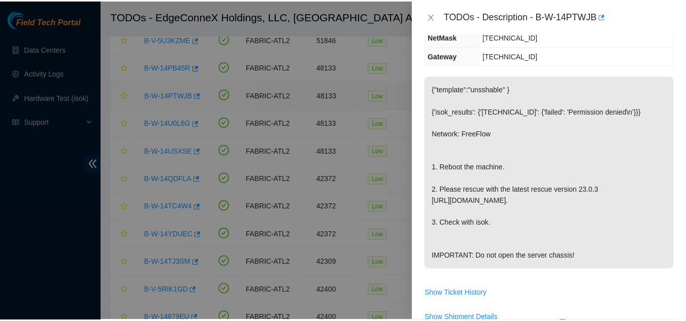
scroll to position [152, 0]
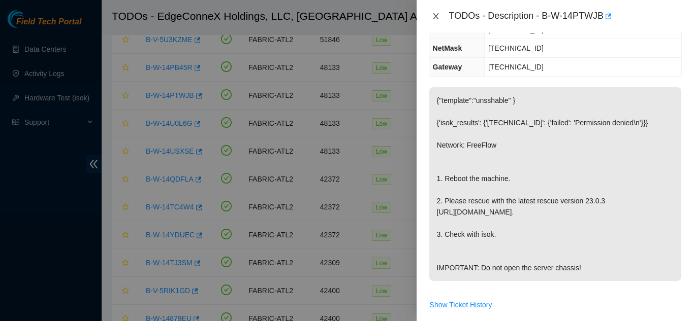
click at [435, 16] on icon "close" at bounding box center [436, 16] width 6 height 6
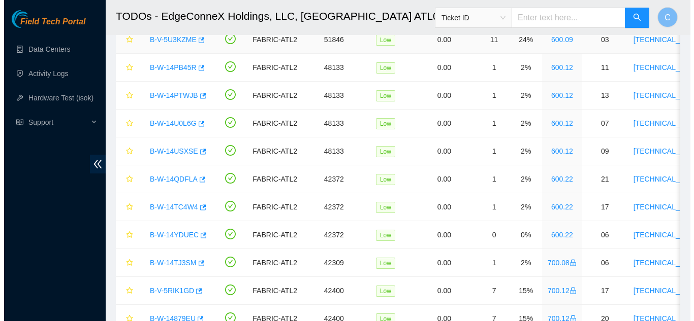
scroll to position [164, 0]
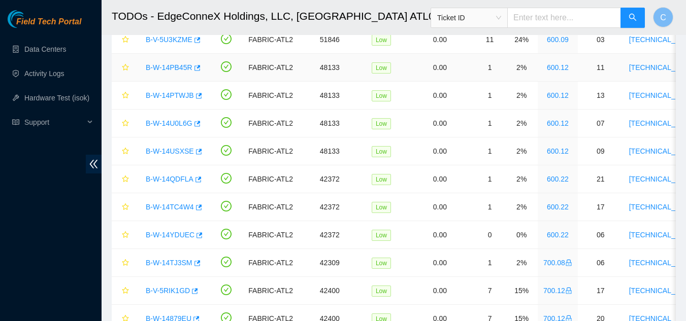
click at [166, 68] on link "B-W-14PB45R" at bounding box center [169, 67] width 47 height 8
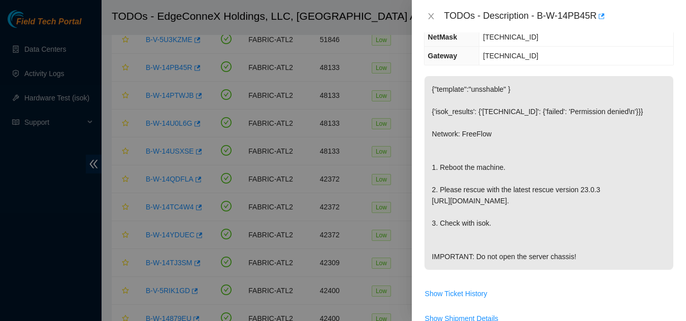
scroll to position [152, 0]
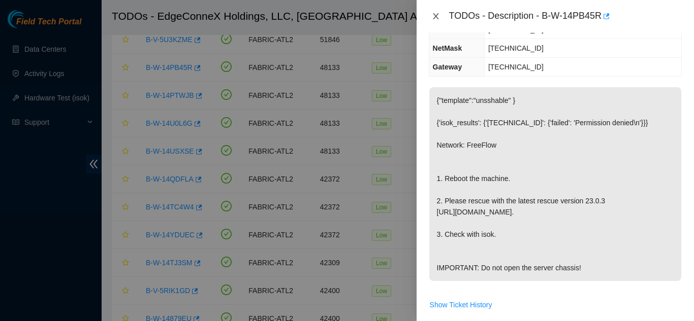
click at [436, 13] on icon "close" at bounding box center [436, 16] width 8 height 8
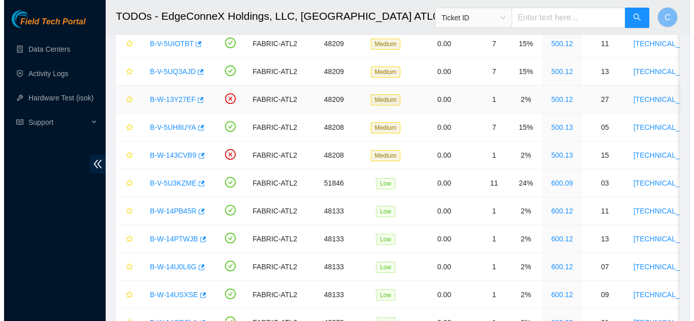
scroll to position [964, 0]
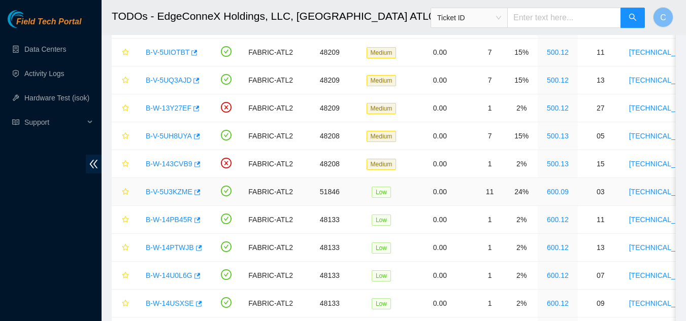
click at [176, 190] on link "B-V-5U3KZME" at bounding box center [169, 192] width 47 height 8
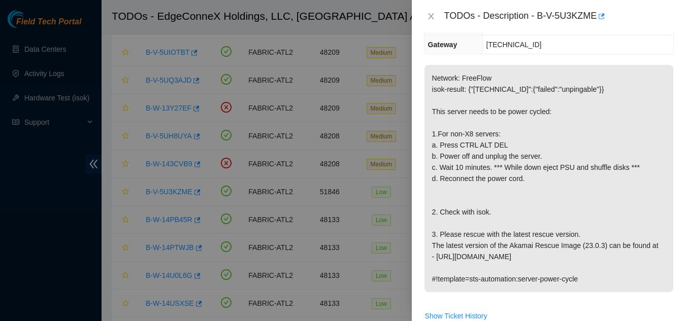
scroll to position [152, 0]
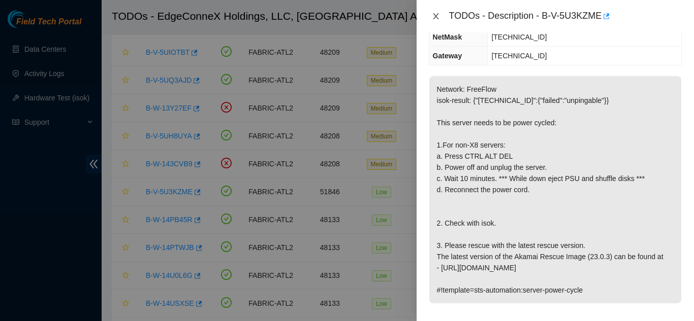
click at [432, 14] on icon "close" at bounding box center [436, 16] width 8 height 8
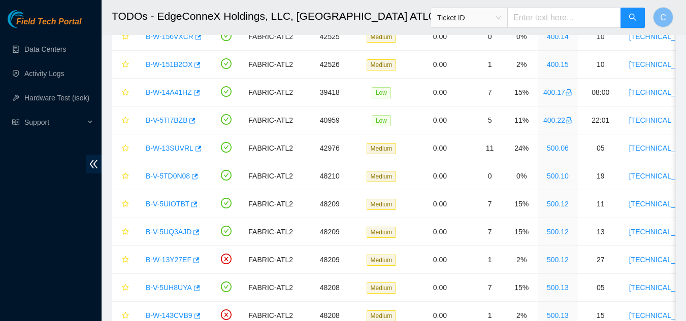
scroll to position [812, 0]
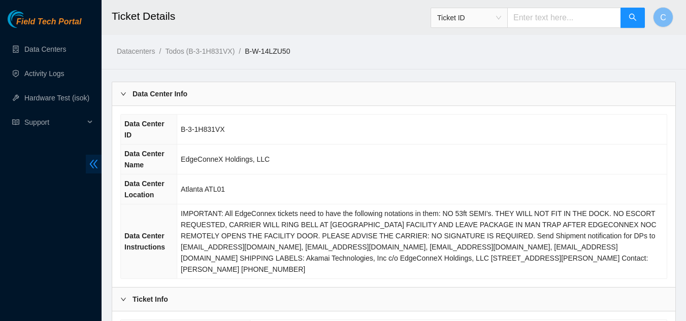
click at [94, 166] on icon "double-left" at bounding box center [93, 164] width 11 height 11
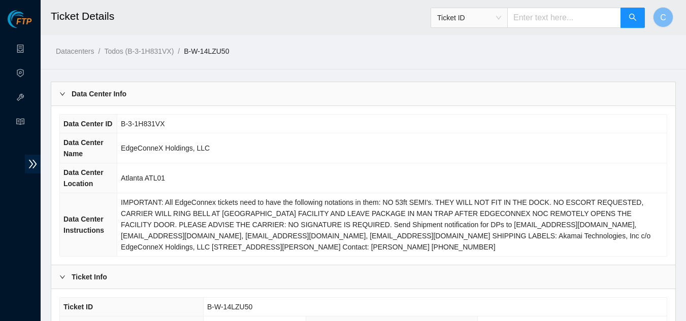
click at [122, 94] on b "Data Center Info" at bounding box center [99, 93] width 55 height 11
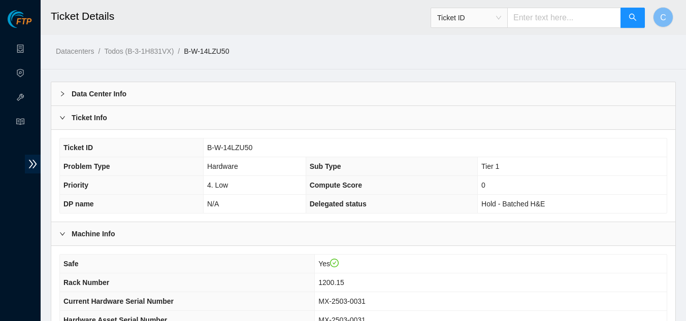
click at [97, 126] on div "Ticket Info" at bounding box center [363, 117] width 624 height 23
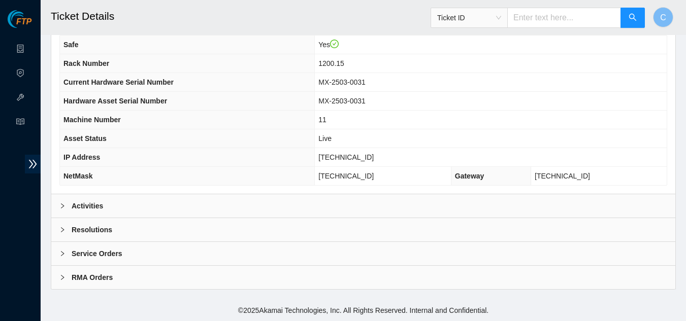
click at [125, 207] on div "Activities" at bounding box center [363, 205] width 624 height 23
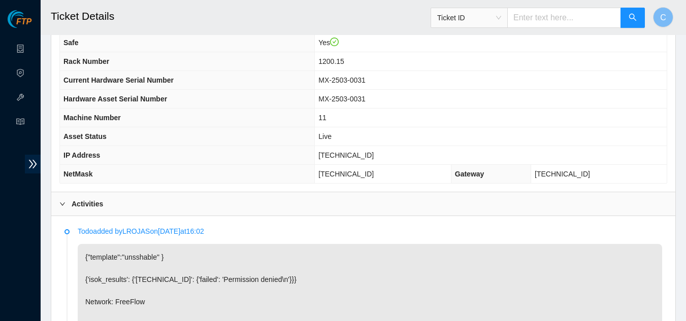
scroll to position [127, 0]
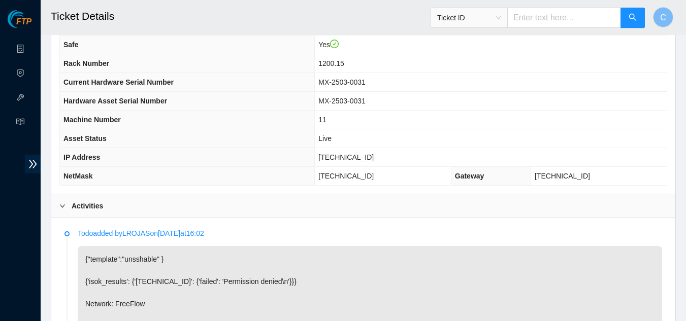
click at [199, 212] on div "Activities" at bounding box center [363, 205] width 624 height 23
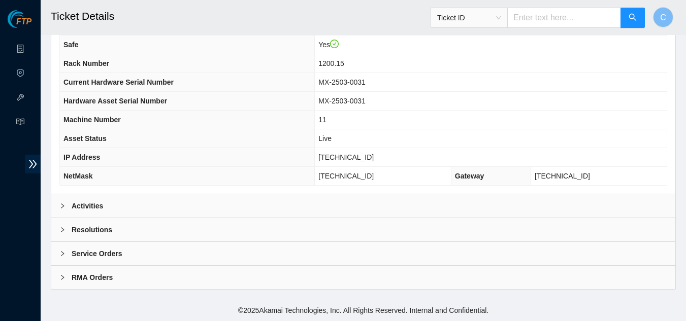
drag, startPoint x: 127, startPoint y: 201, endPoint x: 126, endPoint y: 206, distance: 5.6
click at [126, 201] on div "Activities" at bounding box center [363, 205] width 624 height 23
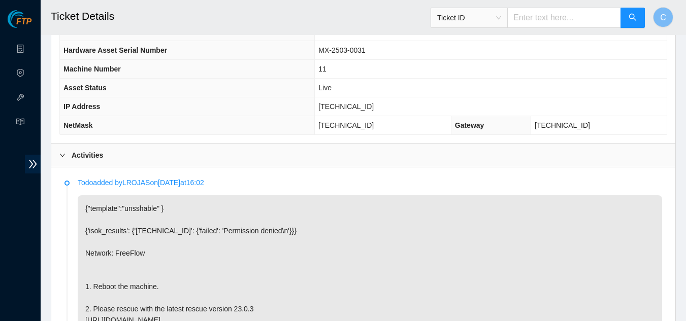
click at [84, 156] on b "Activities" at bounding box center [87, 155] width 31 height 11
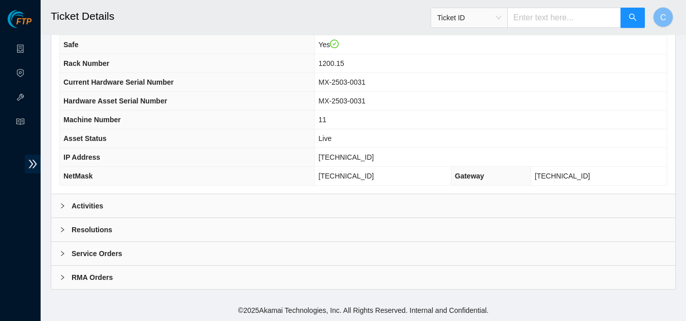
click at [94, 235] on b "Resolutions" at bounding box center [92, 229] width 41 height 11
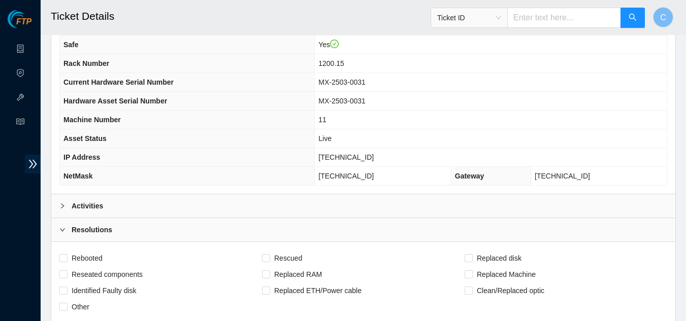
scroll to position [279, 0]
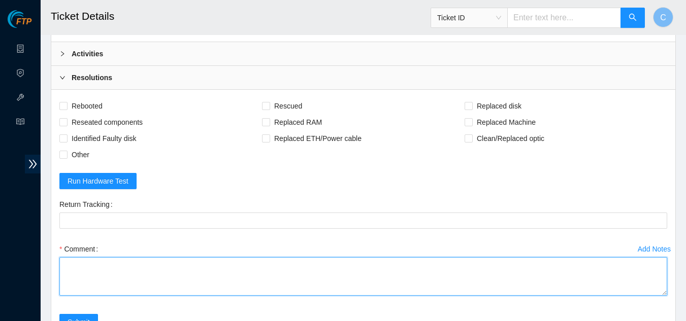
click at [118, 273] on textarea "Comment" at bounding box center [363, 276] width 608 height 39
paste textarea "Rebooted server Rescued and configured Isok:"
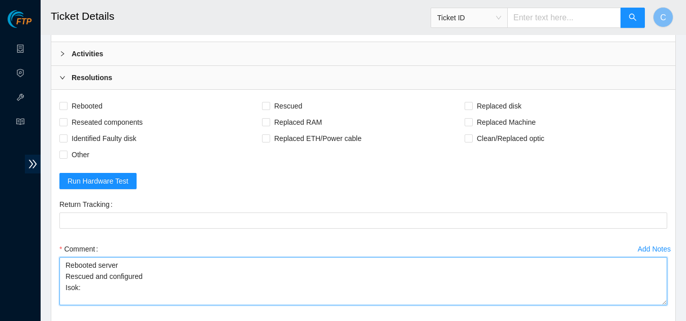
scroll to position [0, 0]
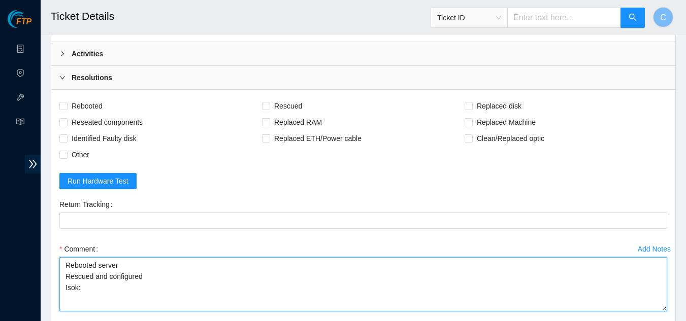
drag, startPoint x: 668, startPoint y: 301, endPoint x: 670, endPoint y: 307, distance: 6.4
click at [670, 307] on div "Add Notes Comment Rebooted server Rescued and configured Isok:" at bounding box center [363, 285] width 616 height 89
type textarea "Rebooted server Rescued and configured Isok:"
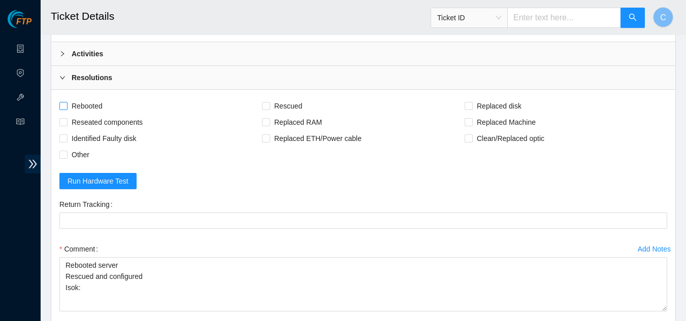
click at [66, 102] on input "Rebooted" at bounding box center [62, 105] width 7 height 7
checkbox input "true"
click at [269, 105] on input "Rescued" at bounding box center [265, 105] width 7 height 7
checkbox input "true"
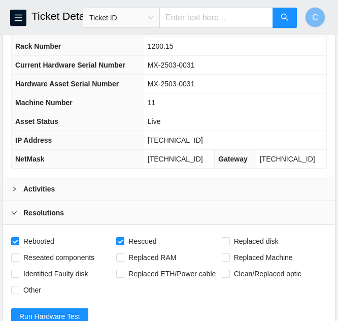
scroll to position [127, 0]
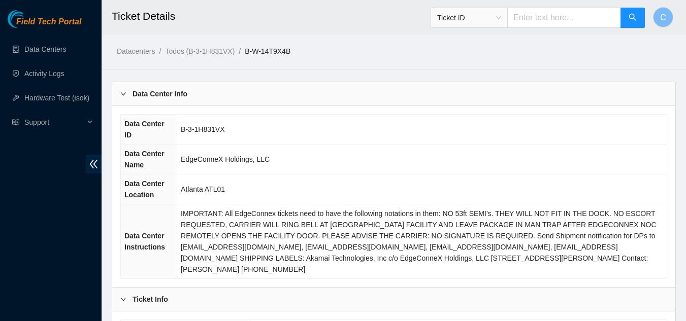
click at [94, 161] on icon "double-left" at bounding box center [93, 164] width 11 height 11
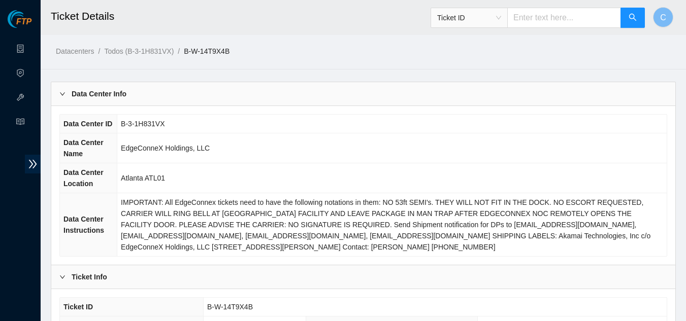
click at [100, 89] on b "Data Center Info" at bounding box center [99, 93] width 55 height 11
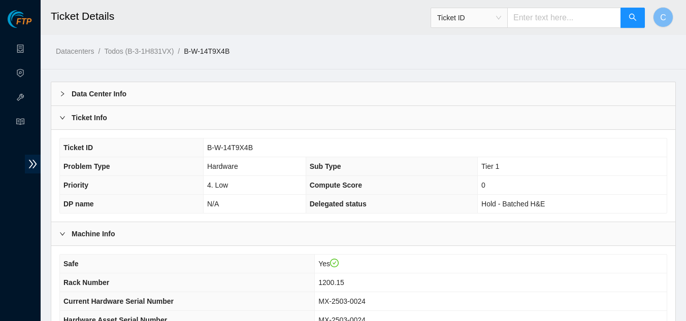
click at [98, 115] on b "Ticket Info" at bounding box center [90, 117] width 36 height 11
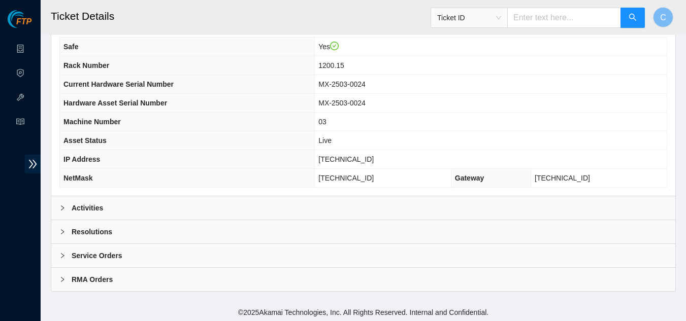
scroll to position [127, 0]
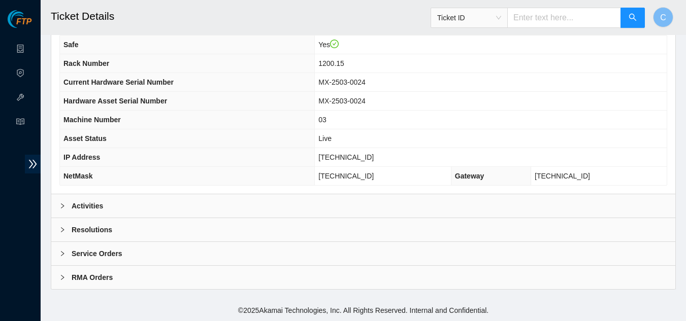
click at [95, 235] on b "Resolutions" at bounding box center [92, 229] width 41 height 11
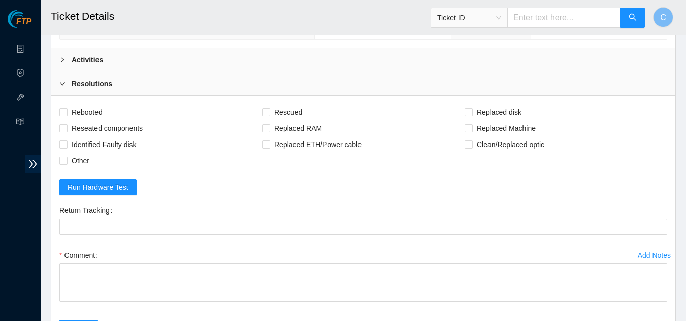
scroll to position [279, 0]
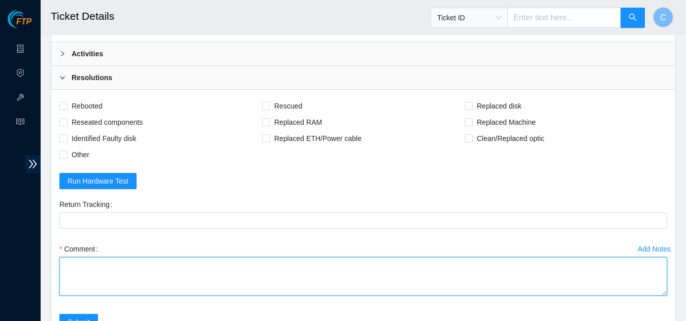
click at [135, 276] on textarea "Comment" at bounding box center [363, 276] width 608 height 39
paste textarea "Rebooted server Rescued and configured Isok:"
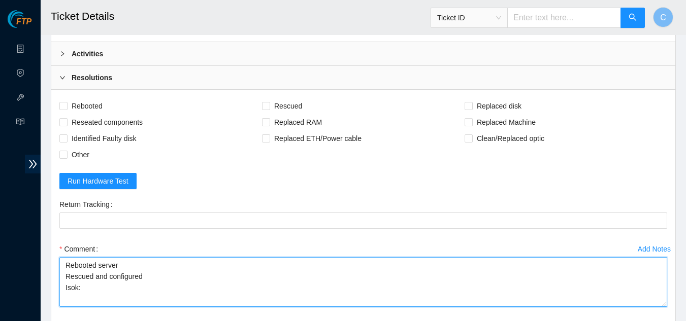
click at [668, 304] on div "Add Notes Comment Rebooted server Rescued and configured Isok:" at bounding box center [363, 283] width 616 height 84
type textarea "Rebooted server Rescued and configured Isok:"
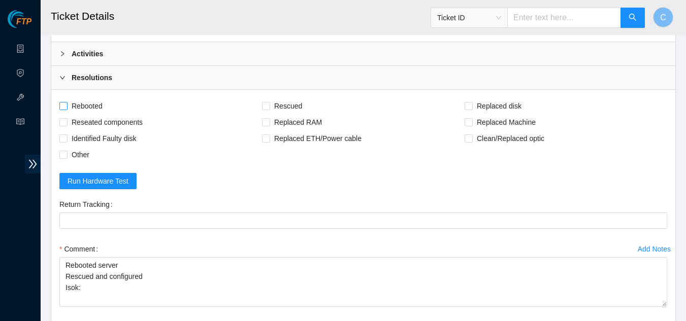
click at [63, 107] on input "Rebooted" at bounding box center [62, 105] width 7 height 7
checkbox input "true"
click at [260, 106] on div "Rebooted" at bounding box center [160, 106] width 203 height 16
click at [267, 104] on input "Rescued" at bounding box center [265, 105] width 7 height 7
checkbox input "true"
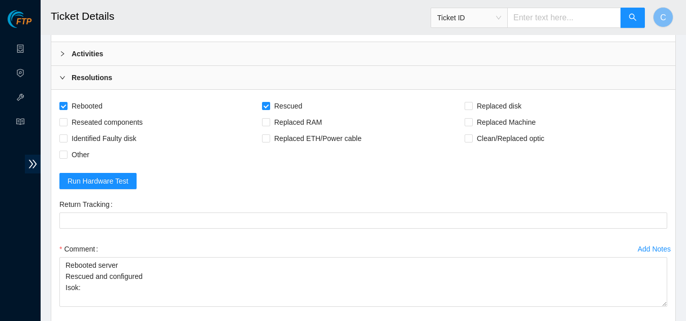
click at [203, 58] on div "Activities" at bounding box center [363, 53] width 624 height 23
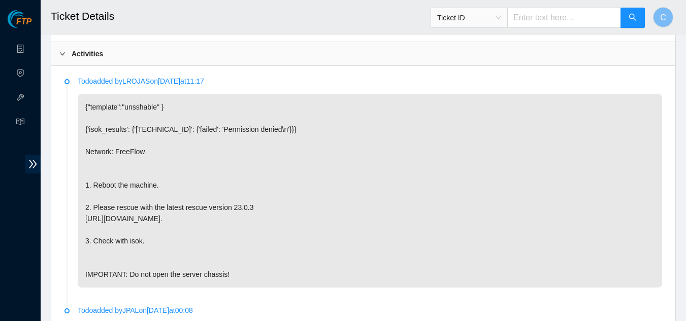
click at [203, 58] on div "Activities" at bounding box center [363, 53] width 624 height 23
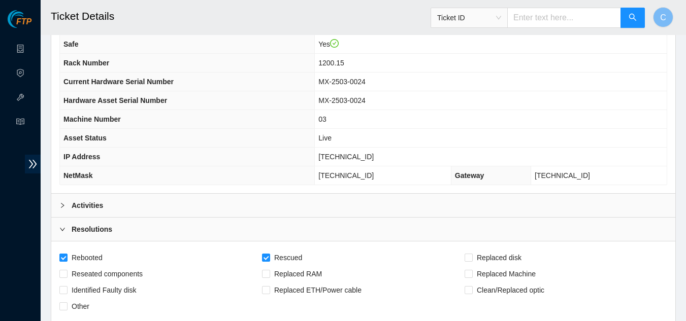
scroll to position [127, 0]
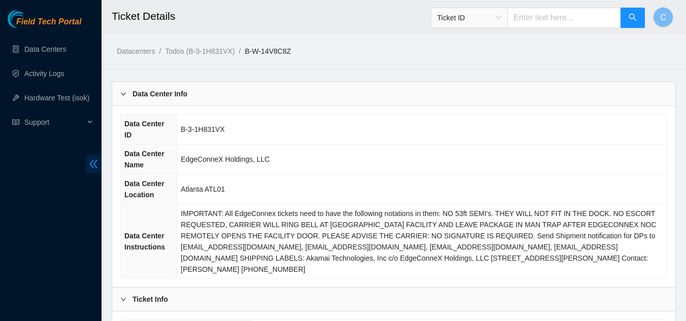
click at [87, 159] on span "double-left" at bounding box center [94, 164] width 16 height 19
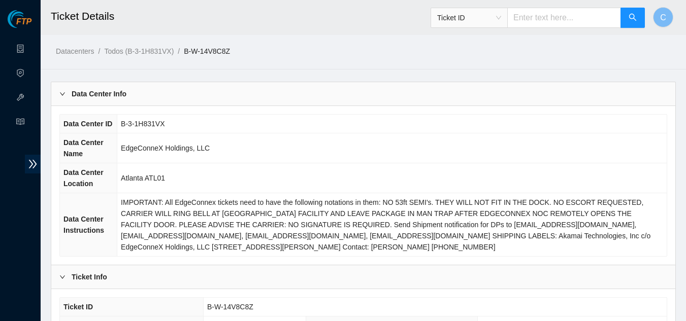
click at [119, 89] on b "Data Center Info" at bounding box center [99, 93] width 55 height 11
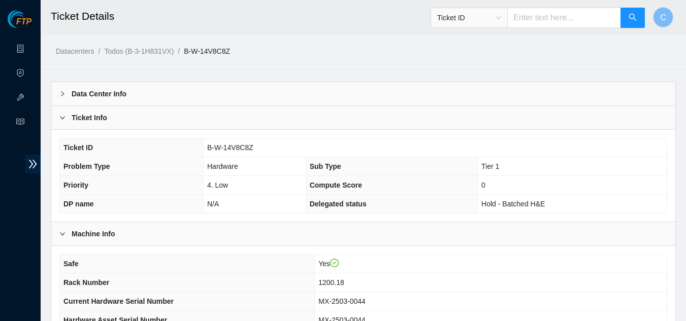
click at [63, 111] on div "Ticket Info" at bounding box center [363, 117] width 624 height 23
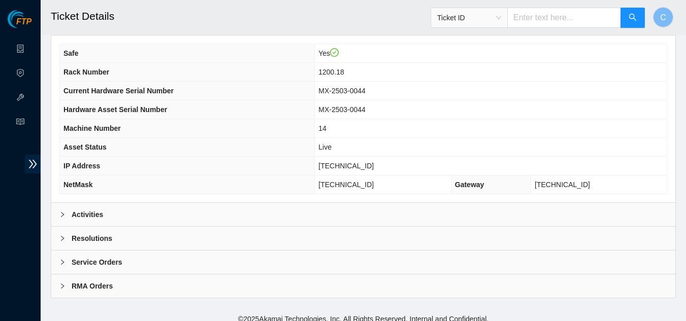
scroll to position [127, 0]
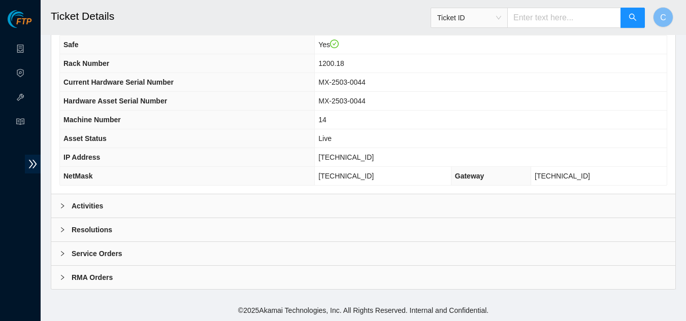
click at [84, 210] on b "Activities" at bounding box center [87, 206] width 31 height 11
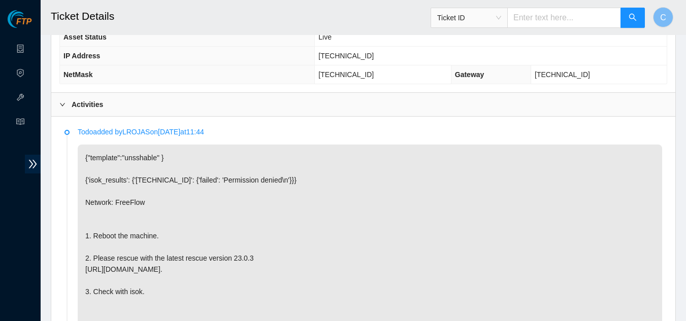
click at [76, 106] on b "Activities" at bounding box center [87, 104] width 31 height 11
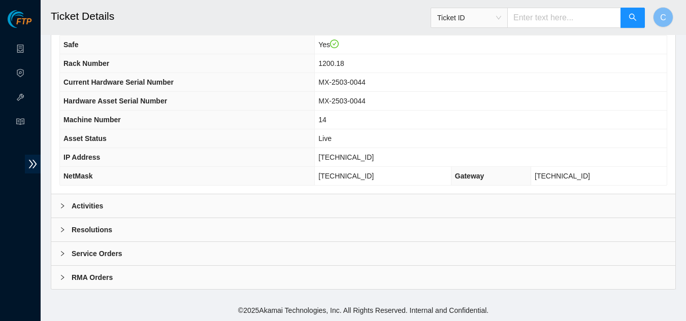
click at [133, 231] on div "Resolutions" at bounding box center [363, 229] width 624 height 23
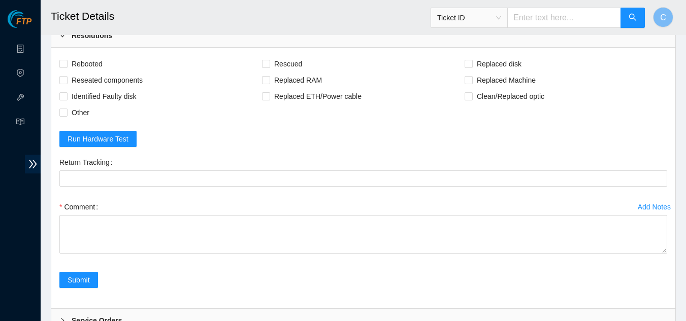
scroll to position [330, 0]
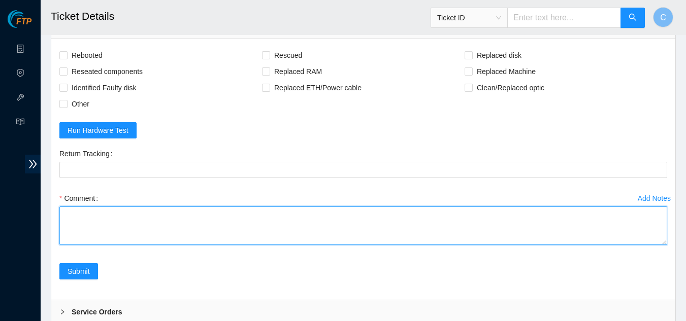
click at [155, 235] on textarea "Comment" at bounding box center [363, 226] width 608 height 39
paste textarea "Rebooted server Rescued and configured Isok:"
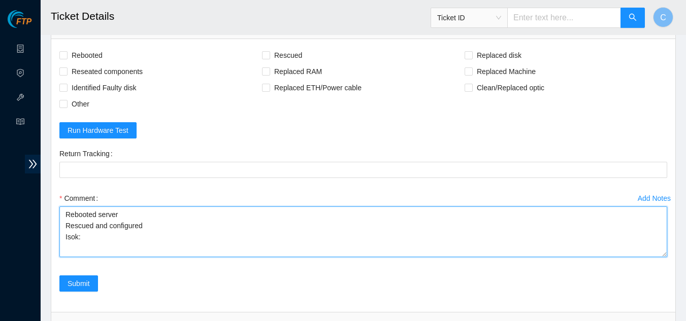
scroll to position [0, 0]
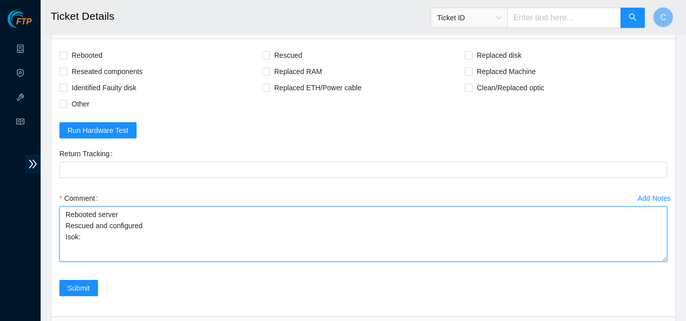
drag, startPoint x: 665, startPoint y: 244, endPoint x: 589, endPoint y: 258, distance: 77.1
click at [659, 261] on textarea "Rebooted server Rescued and configured Isok:" at bounding box center [363, 234] width 608 height 55
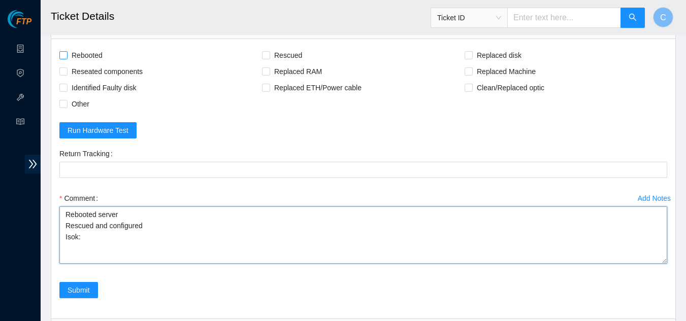
type textarea "Rebooted server Rescued and configured Isok:"
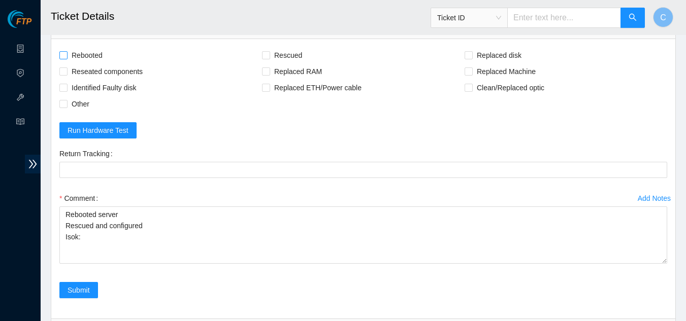
click at [62, 53] on input "Rebooted" at bounding box center [62, 54] width 7 height 7
checkbox input "true"
click at [262, 55] on div "Rebooted Rescued Replaced disk Reseated components Replaced RAM Replaced Machin…" at bounding box center [363, 79] width 608 height 65
click at [262, 51] on input "Rescued" at bounding box center [265, 54] width 7 height 7
checkbox input "true"
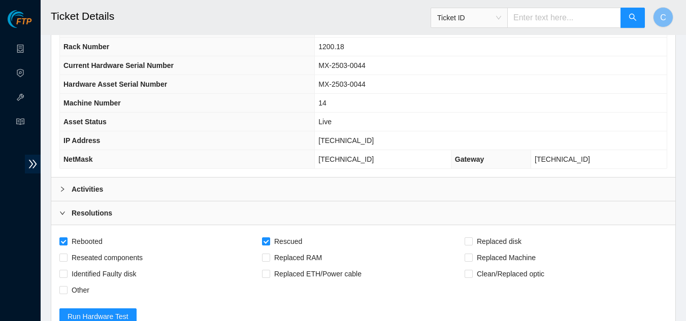
scroll to position [127, 0]
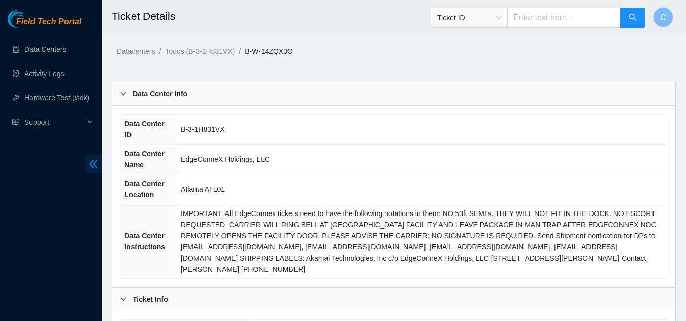
click at [90, 166] on icon "double-left" at bounding box center [93, 164] width 11 height 11
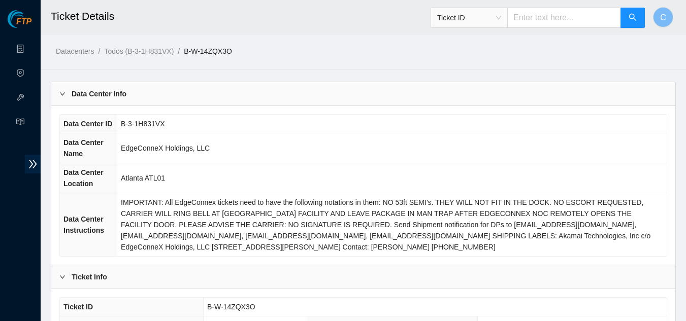
click at [108, 101] on div "Data Center Info" at bounding box center [363, 93] width 624 height 23
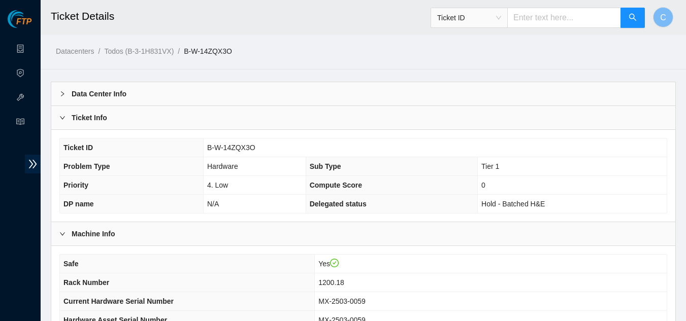
click at [99, 119] on b "Ticket Info" at bounding box center [90, 117] width 36 height 11
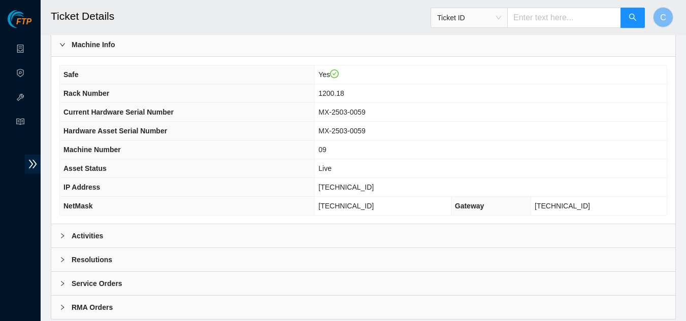
scroll to position [102, 0]
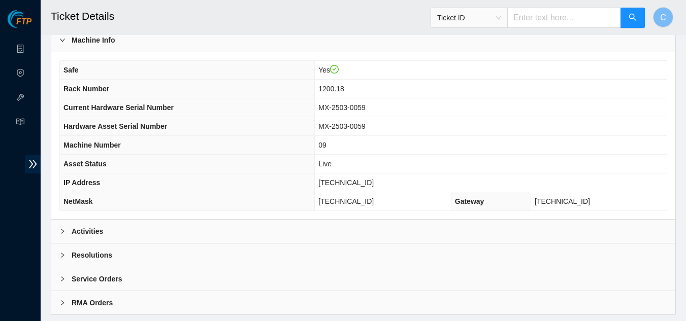
click at [58, 237] on div "Activities" at bounding box center [363, 231] width 624 height 23
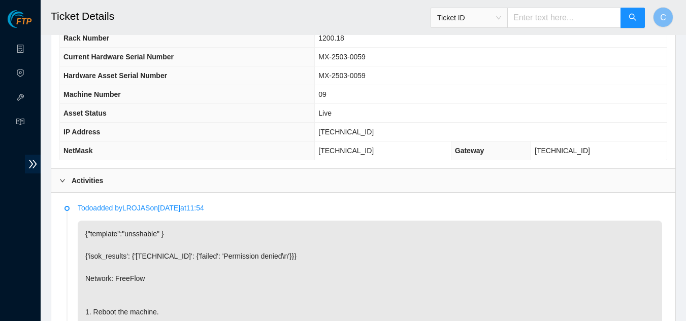
click at [68, 186] on div "Activities" at bounding box center [363, 180] width 624 height 23
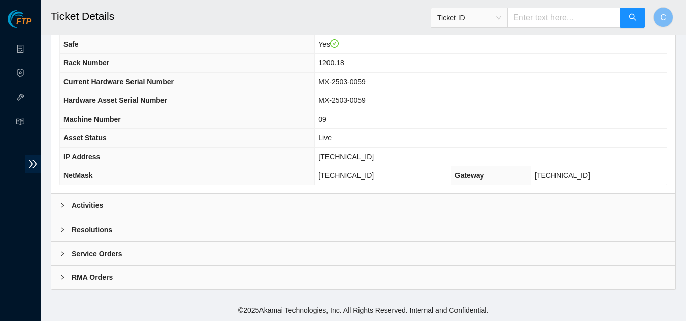
scroll to position [127, 0]
click at [133, 232] on div "Resolutions" at bounding box center [363, 229] width 624 height 23
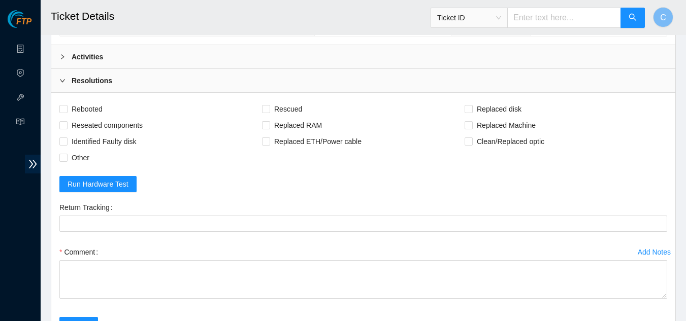
scroll to position [279, 0]
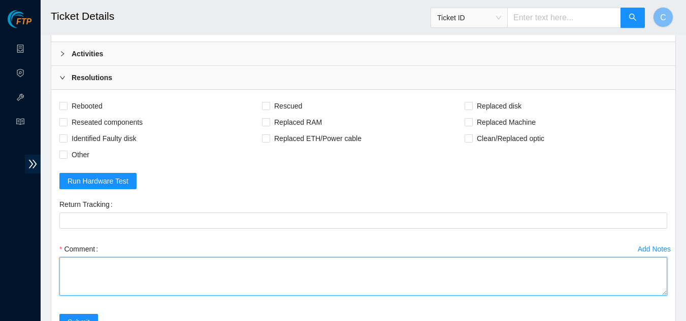
click at [162, 278] on textarea "Comment" at bounding box center [363, 276] width 608 height 39
paste textarea "Rebooted server Rescued and configured Isok:"
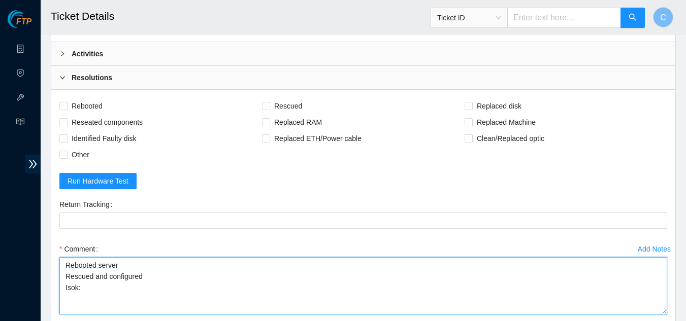
drag, startPoint x: 665, startPoint y: 294, endPoint x: 666, endPoint y: 314, distance: 20.3
click at [666, 314] on textarea "Rebooted server Rescued and configured Isok:" at bounding box center [363, 285] width 608 height 57
type textarea "Rebooted server Rescued and configured Isok:"
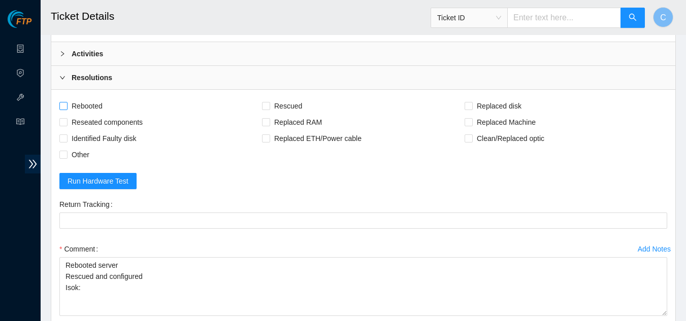
click at [64, 105] on input "Rebooted" at bounding box center [62, 105] width 7 height 7
checkbox input "true"
click at [266, 105] on input "Rescued" at bounding box center [265, 105] width 7 height 7
checkbox input "true"
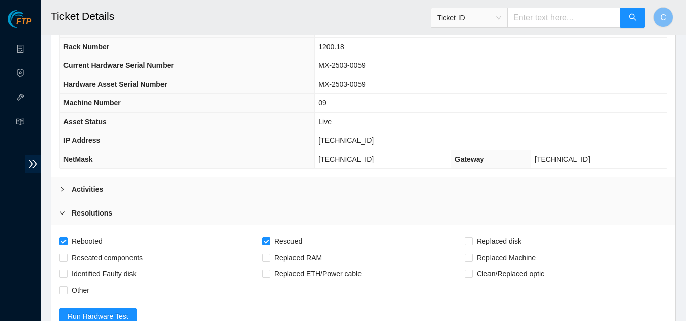
scroll to position [127, 0]
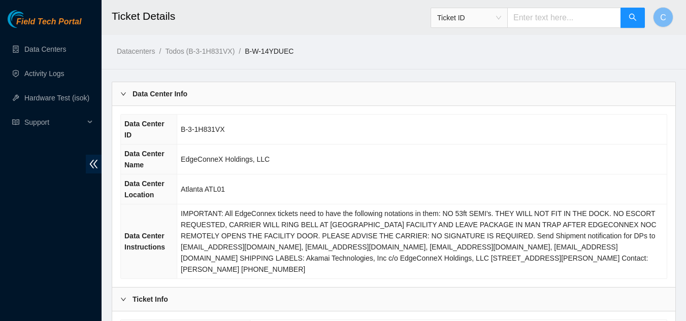
click at [384, 96] on div "Data Center Info" at bounding box center [393, 93] width 563 height 23
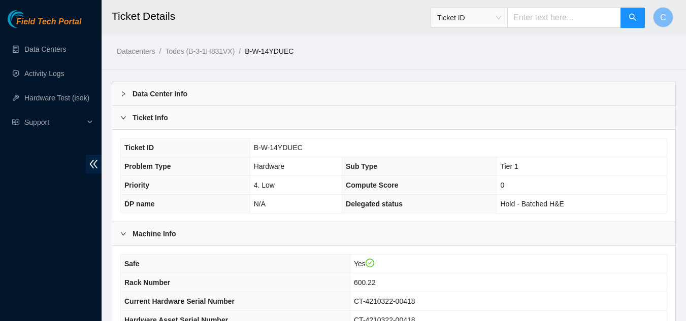
click at [311, 122] on div "Ticket Info" at bounding box center [393, 117] width 563 height 23
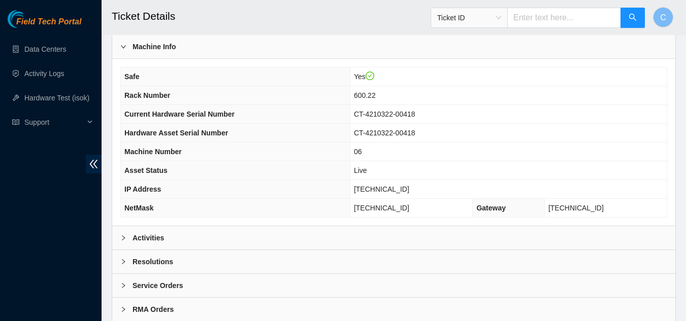
scroll to position [127, 0]
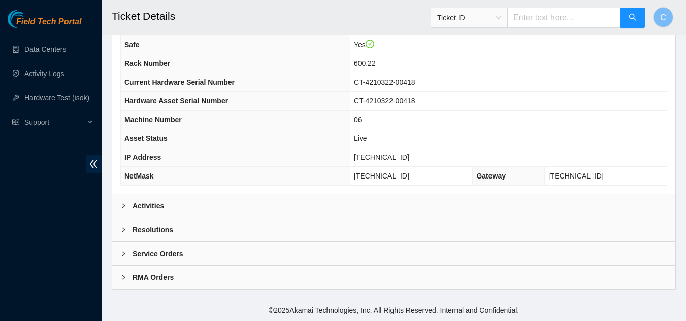
click at [246, 207] on div "Activities" at bounding box center [393, 205] width 563 height 23
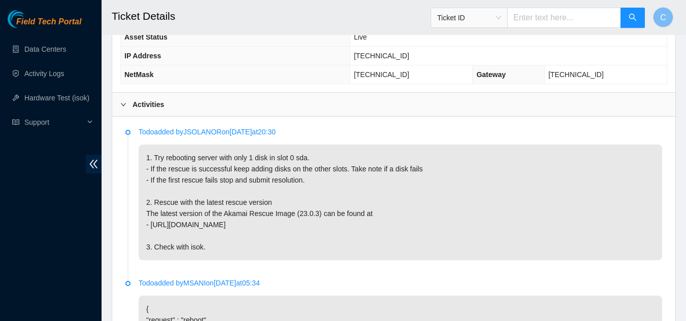
scroll to position [178, 0]
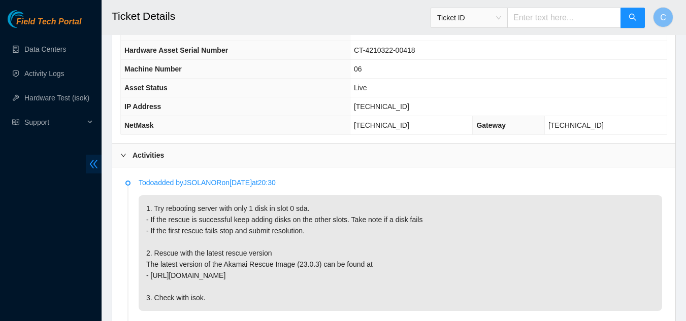
click at [89, 172] on span "double-left" at bounding box center [94, 164] width 16 height 19
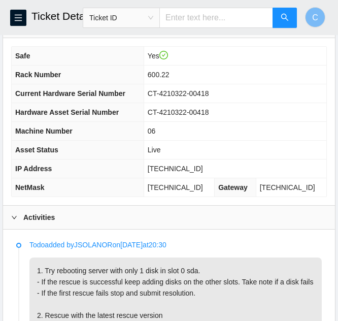
scroll to position [127, 0]
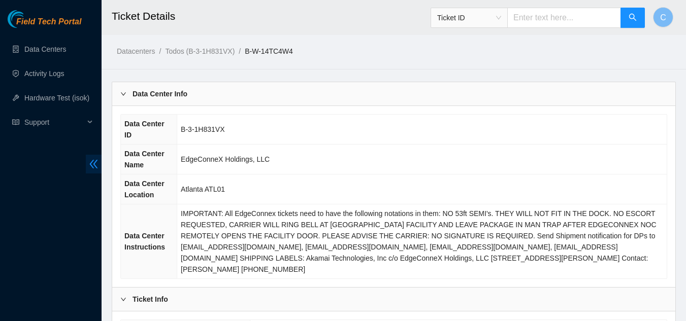
click at [91, 162] on icon "double-left" at bounding box center [93, 164] width 11 height 11
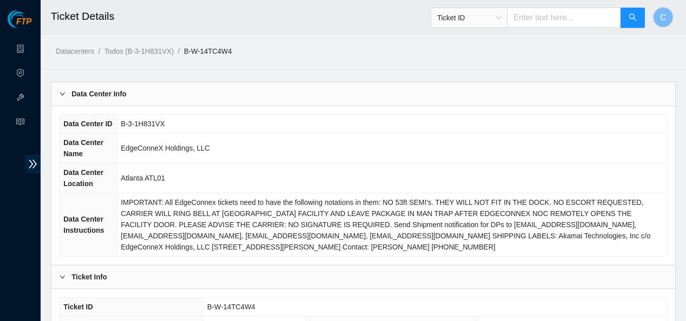
click at [140, 93] on div "Data Center Info" at bounding box center [363, 93] width 624 height 23
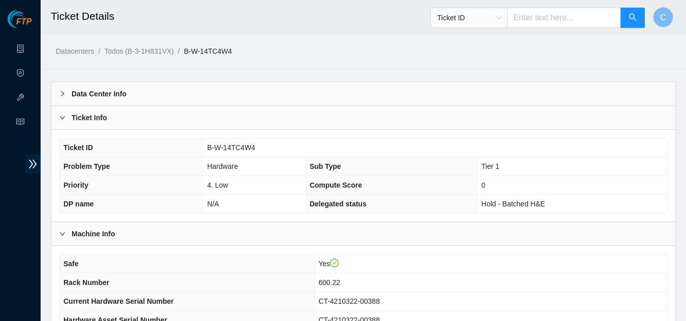
click at [134, 123] on div "Ticket Info" at bounding box center [363, 117] width 624 height 23
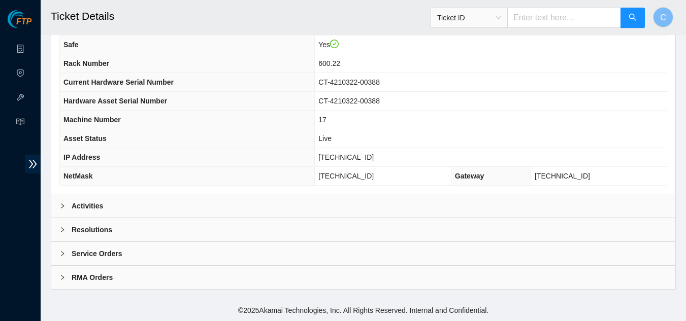
click at [101, 205] on b "Activities" at bounding box center [87, 206] width 31 height 11
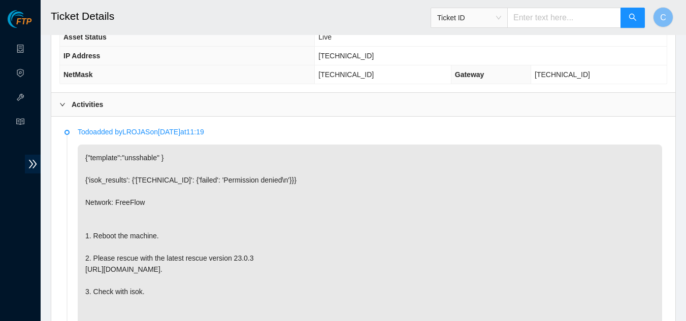
click at [66, 113] on div "Activities" at bounding box center [363, 104] width 624 height 23
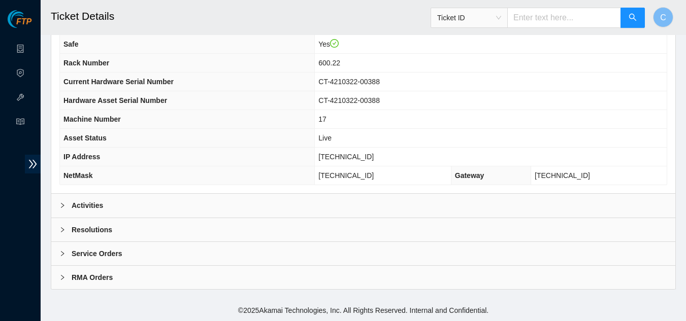
scroll to position [127, 0]
click at [139, 232] on div "Resolutions" at bounding box center [363, 229] width 624 height 23
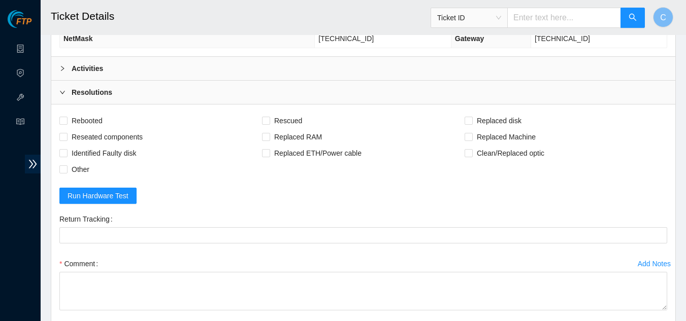
scroll to position [279, 0]
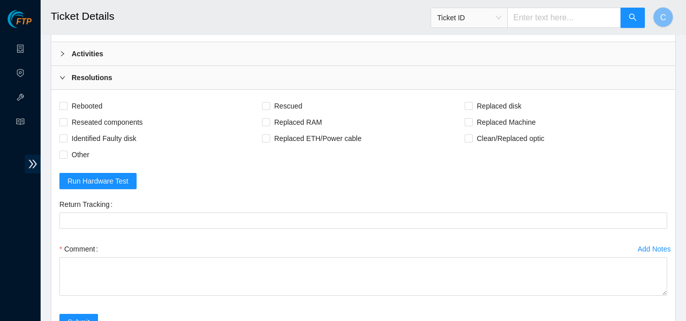
click at [135, 243] on div "Comment" at bounding box center [363, 249] width 608 height 16
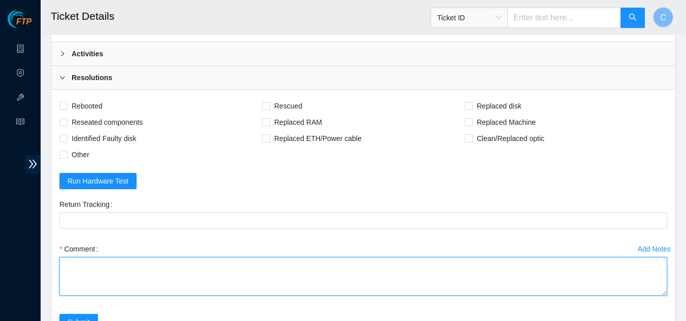
click at [135, 265] on textarea "Comment" at bounding box center [363, 276] width 608 height 39
paste textarea "Rebooted server Rescued and configured Isok:"
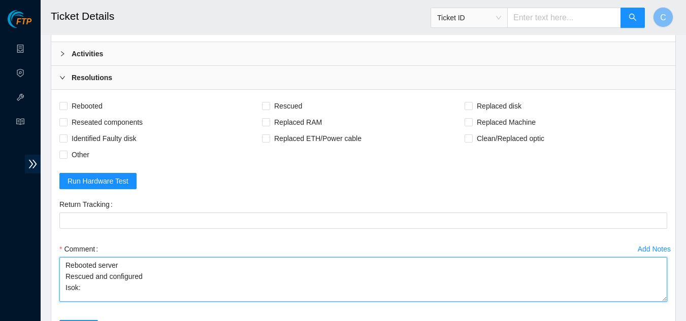
scroll to position [0, 0]
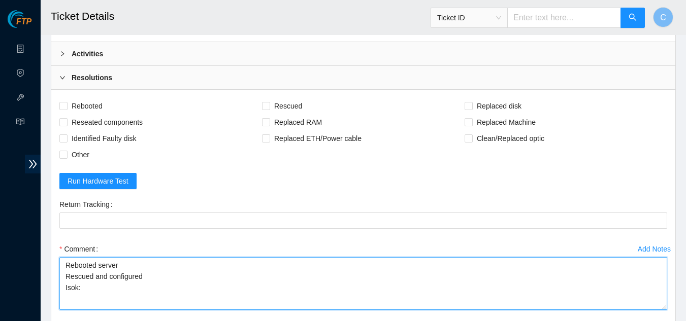
drag, startPoint x: 663, startPoint y: 294, endPoint x: 661, endPoint y: 309, distance: 14.9
click at [667, 309] on textarea "Rebooted server Rescued and configured Isok:" at bounding box center [363, 283] width 608 height 53
type textarea "Rebooted server Rescued and configured Isok:"
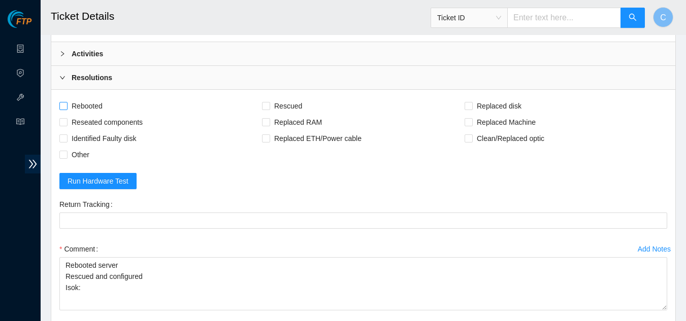
click at [64, 103] on input "Rebooted" at bounding box center [62, 105] width 7 height 7
checkbox input "true"
click at [267, 106] on input "Rescued" at bounding box center [265, 105] width 7 height 7
checkbox input "true"
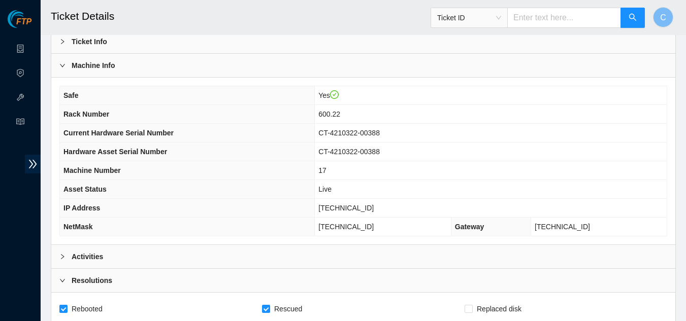
scroll to position [127, 0]
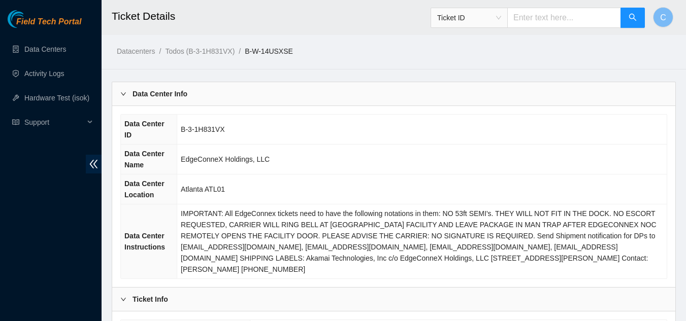
click at [97, 159] on icon "double-left" at bounding box center [93, 164] width 11 height 11
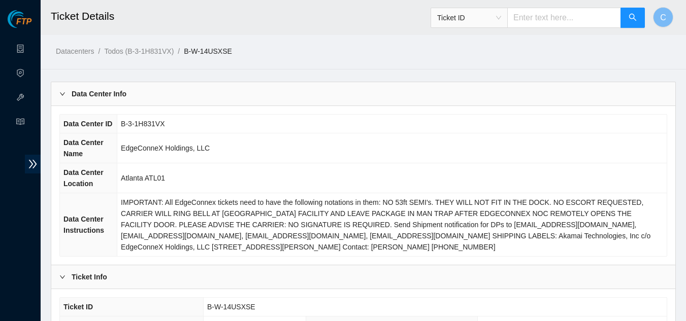
click at [136, 116] on td "B-3-1H831VX" at bounding box center [391, 124] width 549 height 19
click at [138, 104] on div "Data Center Info" at bounding box center [363, 93] width 624 height 23
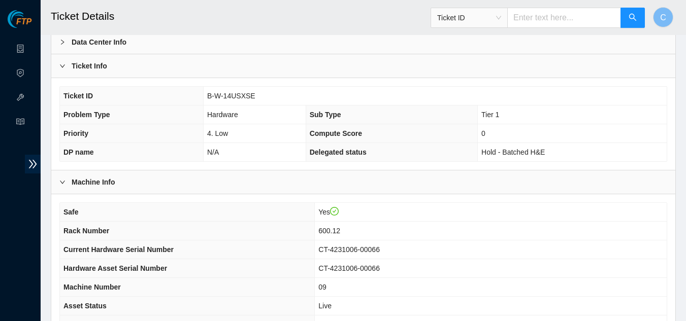
scroll to position [51, 0]
drag, startPoint x: 90, startPoint y: 73, endPoint x: 110, endPoint y: 98, distance: 32.5
click at [90, 72] on div "Ticket Info" at bounding box center [363, 66] width 624 height 23
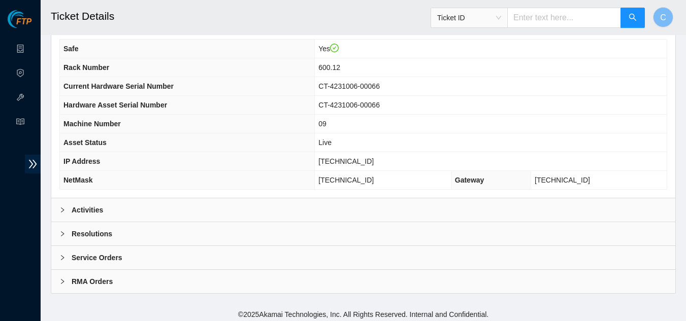
scroll to position [127, 0]
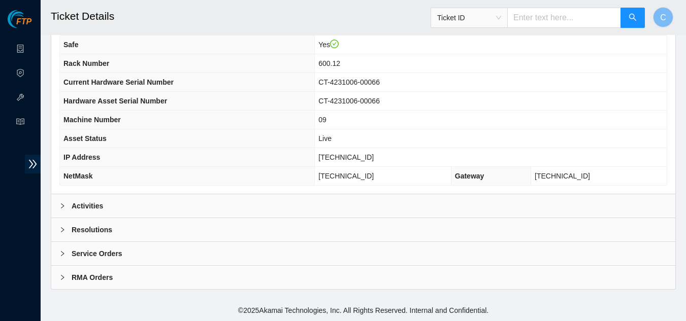
click at [139, 209] on div "Activities" at bounding box center [363, 205] width 624 height 23
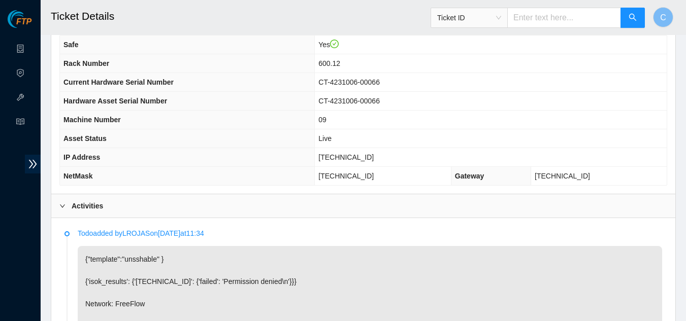
click at [165, 205] on div "Activities" at bounding box center [363, 205] width 624 height 23
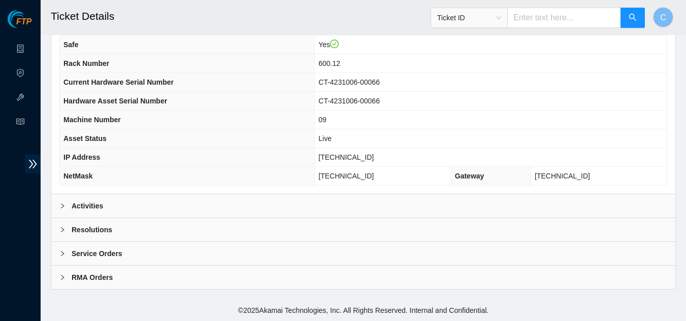
click at [146, 226] on div "Resolutions" at bounding box center [363, 229] width 624 height 23
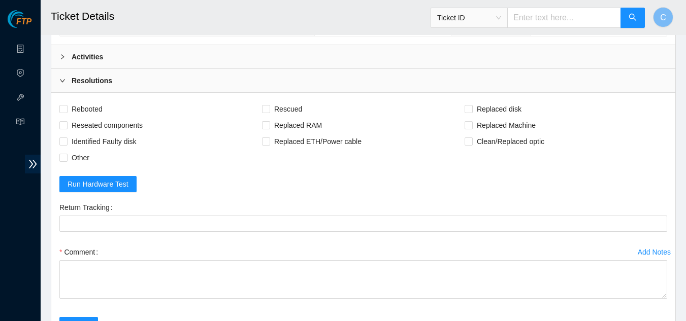
scroll to position [279, 0]
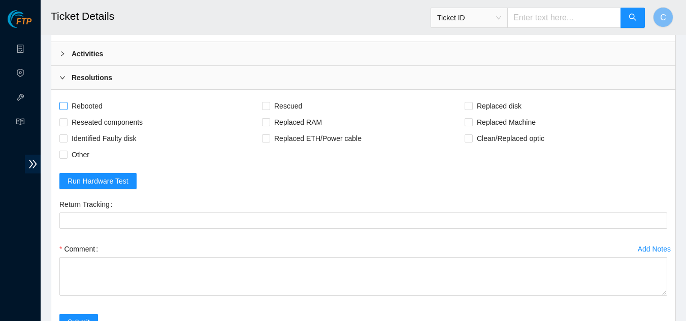
click at [62, 109] on input "Rebooted" at bounding box center [62, 105] width 7 height 7
checkbox input "true"
click at [263, 105] on input "Rescued" at bounding box center [265, 105] width 7 height 7
checkbox input "true"
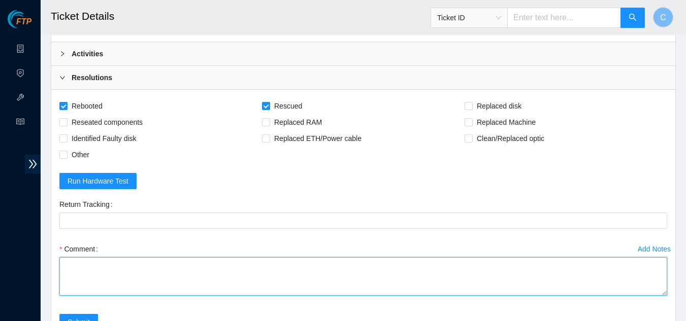
click at [201, 276] on textarea "Comment" at bounding box center [363, 276] width 608 height 39
paste textarea "Rebooted server Rescued and configured Isok:"
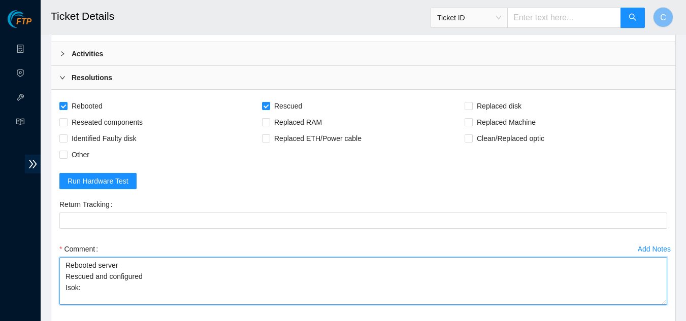
scroll to position [0, 0]
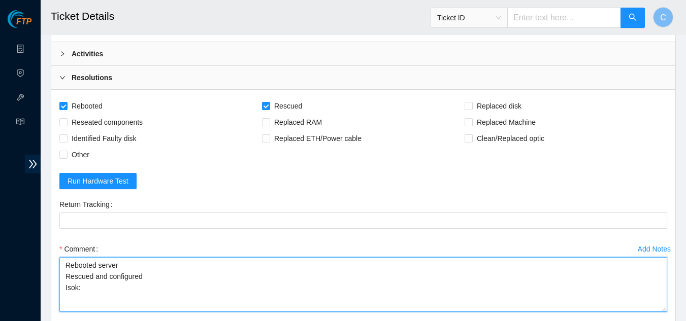
drag, startPoint x: 666, startPoint y: 291, endPoint x: 669, endPoint y: 311, distance: 19.6
click at [669, 311] on div "Add Notes Comment Rebooted server Rescued and configured Isok:" at bounding box center [363, 285] width 616 height 89
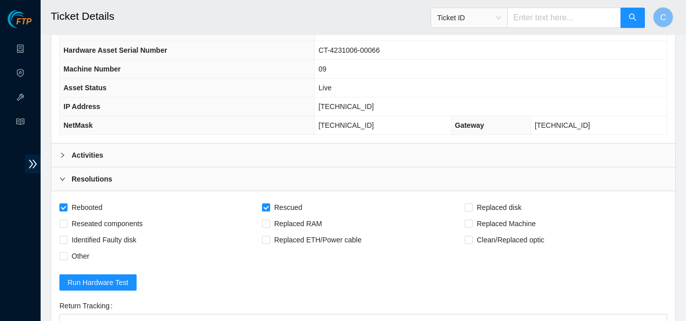
scroll to position [127, 0]
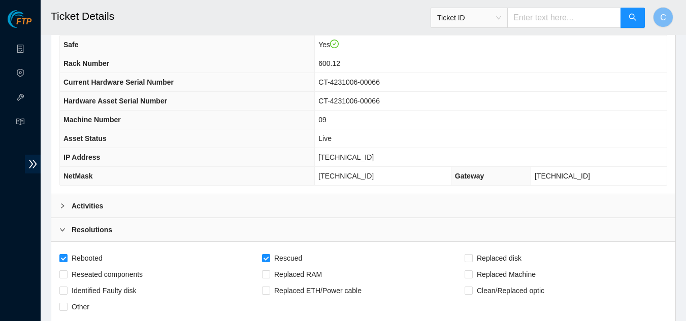
type textarea "Rebooted server Rescued and configured Isok:"
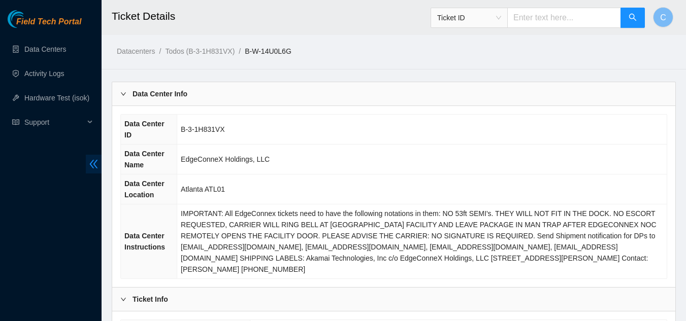
click at [93, 163] on icon "double-left" at bounding box center [93, 164] width 11 height 11
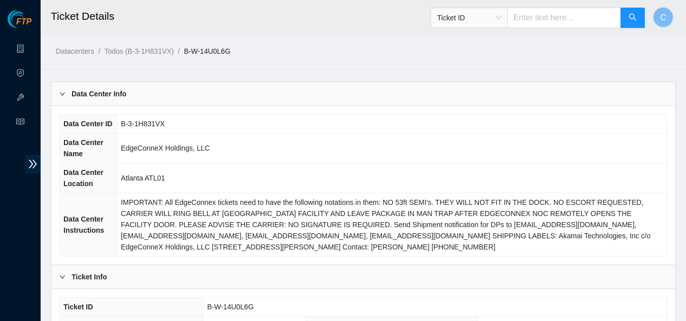
click at [154, 88] on div "Data Center Info" at bounding box center [363, 93] width 624 height 23
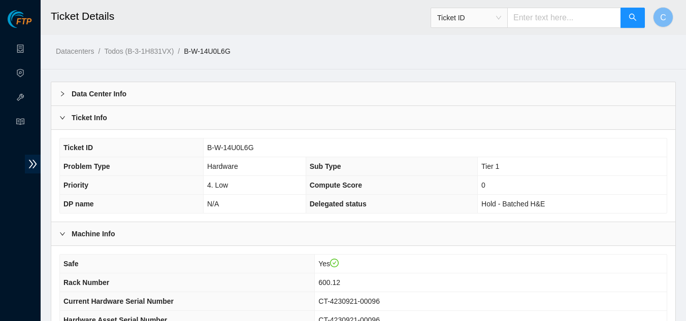
click at [179, 123] on div "Ticket Info" at bounding box center [363, 117] width 624 height 23
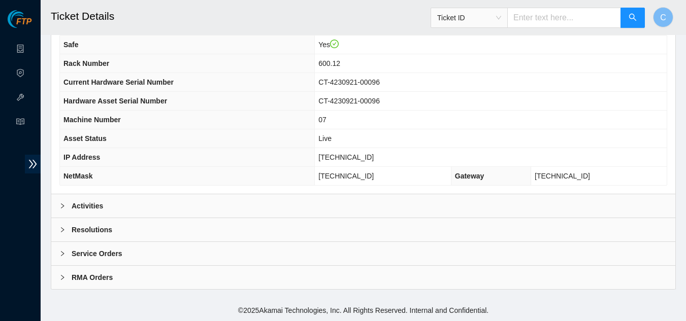
click at [171, 212] on div "Activities" at bounding box center [363, 205] width 624 height 23
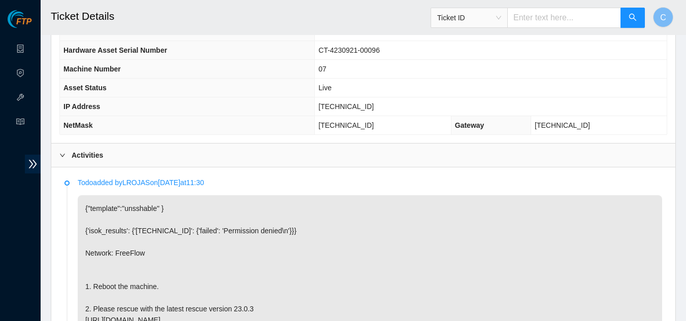
click at [89, 157] on b "Activities" at bounding box center [87, 155] width 31 height 11
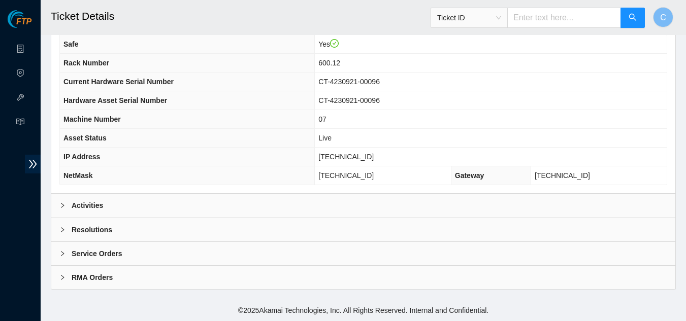
scroll to position [127, 0]
click at [119, 225] on div "Resolutions" at bounding box center [363, 229] width 624 height 23
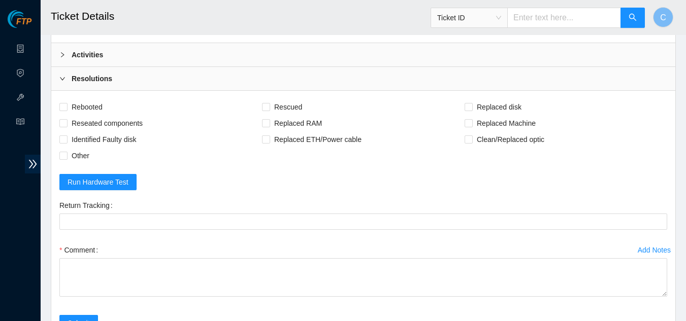
scroll to position [279, 0]
click at [61, 103] on input "Rebooted" at bounding box center [62, 105] width 7 height 7
checkbox input "true"
click at [268, 106] on input "Rescued" at bounding box center [265, 105] width 7 height 7
checkbox input "true"
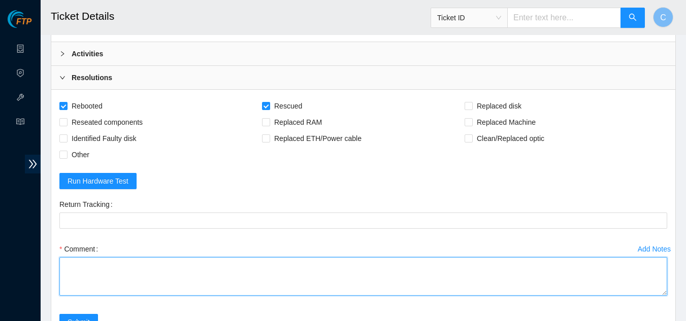
click at [159, 269] on textarea "Comment" at bounding box center [363, 276] width 608 height 39
paste textarea "Rebooted server Rescued and configured Isok:"
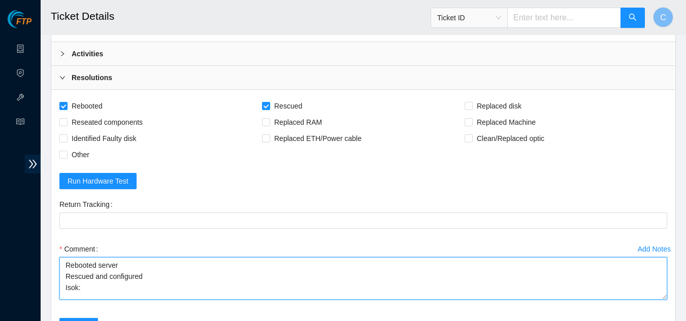
scroll to position [0, 0]
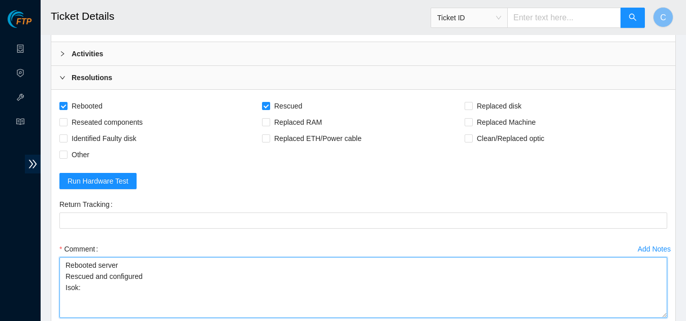
drag, startPoint x: 664, startPoint y: 295, endPoint x: 661, endPoint y: 313, distance: 18.5
click at [661, 313] on textarea "Rebooted server Rescued and configured Isok:" at bounding box center [363, 287] width 608 height 61
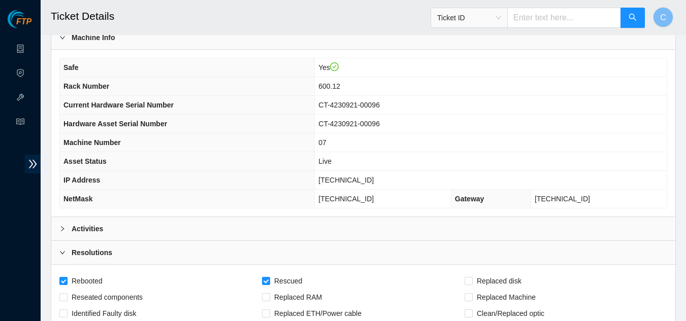
scroll to position [127, 0]
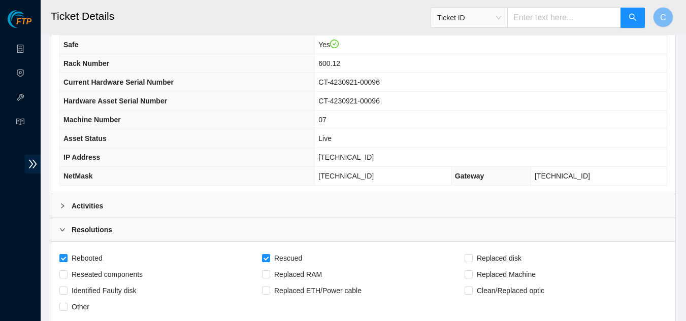
type textarea "Rebooted server Rescued and configured Isok:"
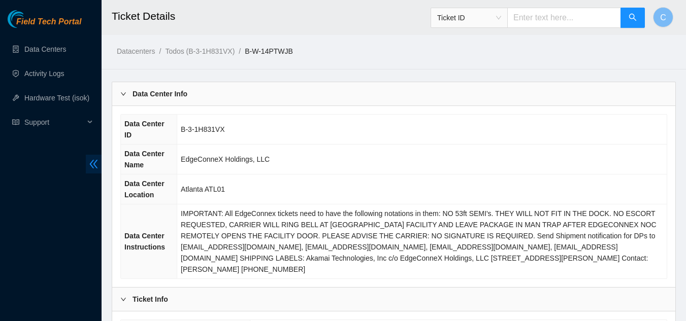
click at [91, 172] on span "double-left" at bounding box center [94, 164] width 16 height 19
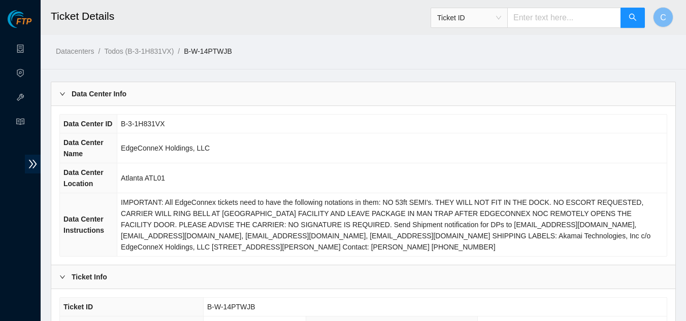
click at [131, 87] on div "Data Center Info" at bounding box center [363, 93] width 624 height 23
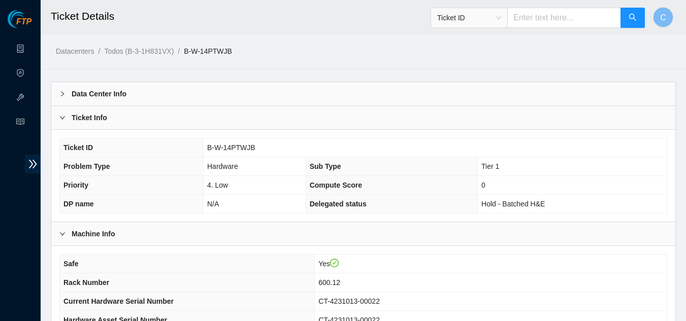
click at [119, 116] on div "Ticket Info" at bounding box center [363, 117] width 624 height 23
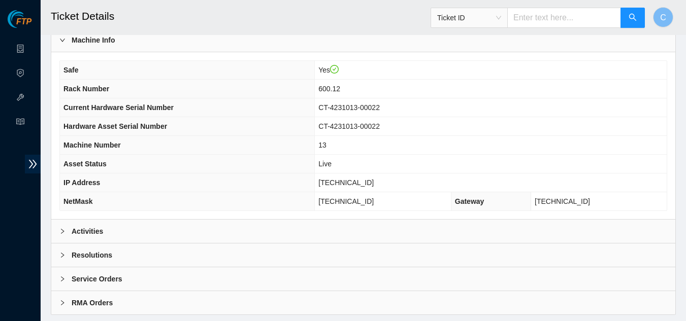
click at [80, 221] on div "Activities" at bounding box center [363, 231] width 624 height 23
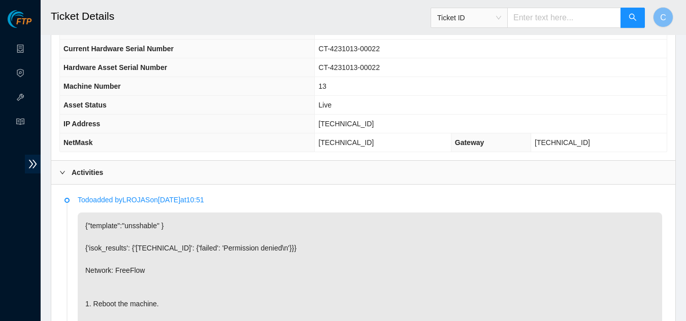
scroll to position [254, 0]
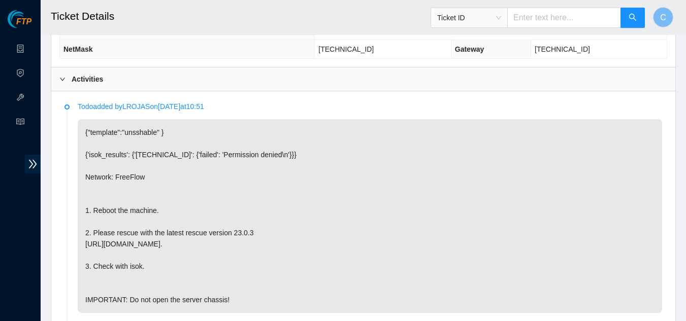
click at [82, 73] on div "Activities" at bounding box center [363, 79] width 624 height 23
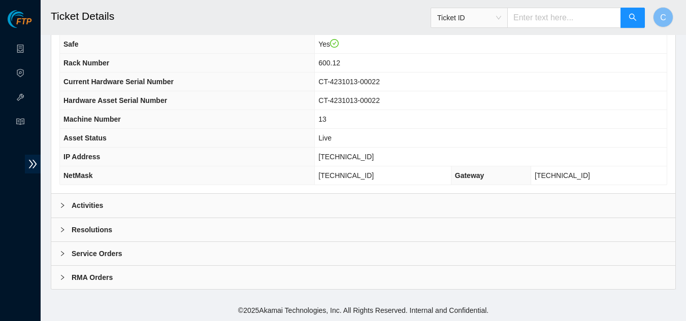
scroll to position [127, 0]
click at [143, 232] on div "Resolutions" at bounding box center [363, 229] width 624 height 23
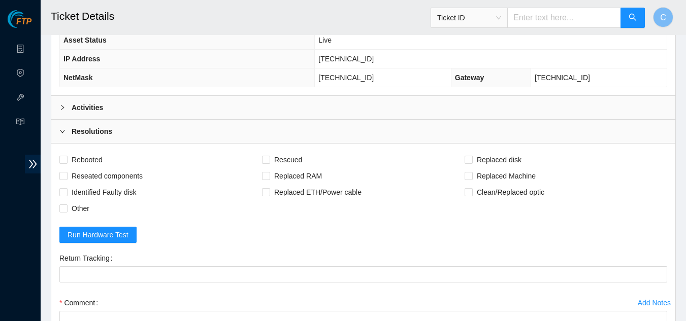
scroll to position [279, 0]
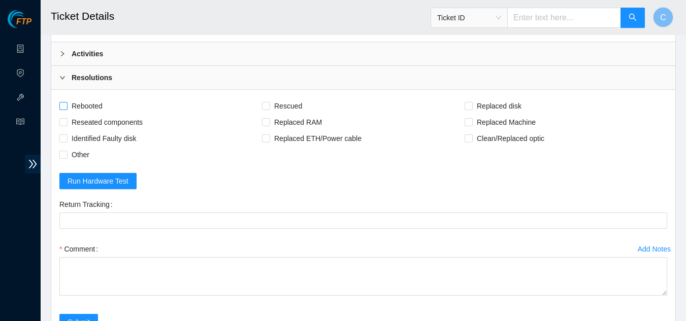
click at [61, 109] on span at bounding box center [63, 106] width 8 height 8
click at [61, 109] on input "Rebooted" at bounding box center [62, 105] width 7 height 7
checkbox input "true"
click at [269, 106] on span at bounding box center [266, 106] width 8 height 8
click at [269, 106] on input "Rescued" at bounding box center [265, 105] width 7 height 7
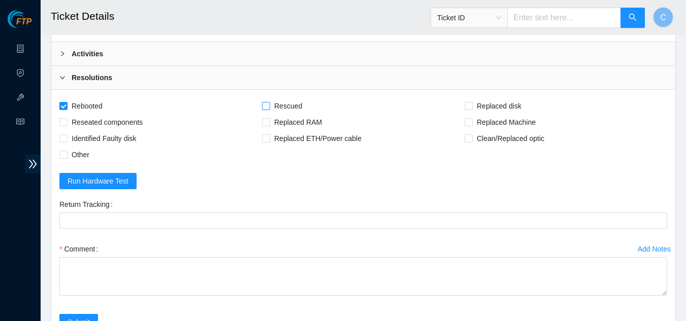
checkbox input "true"
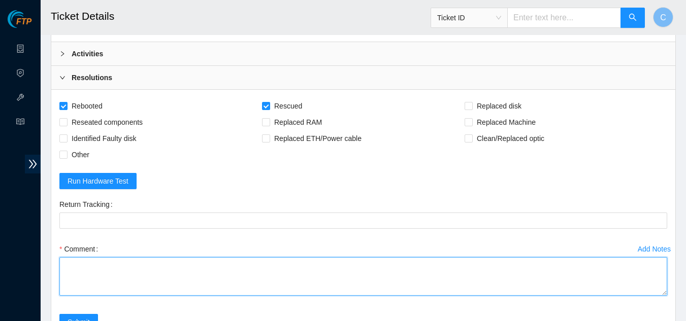
click at [171, 270] on textarea "Comment" at bounding box center [363, 276] width 608 height 39
paste textarea "Rebooted server Rescued and configured Isok:"
drag, startPoint x: 667, startPoint y: 293, endPoint x: 669, endPoint y: 308, distance: 15.4
click at [669, 308] on div "Add Notes Comment Rebooted server Rescued and configured Isok:" at bounding box center [363, 277] width 616 height 73
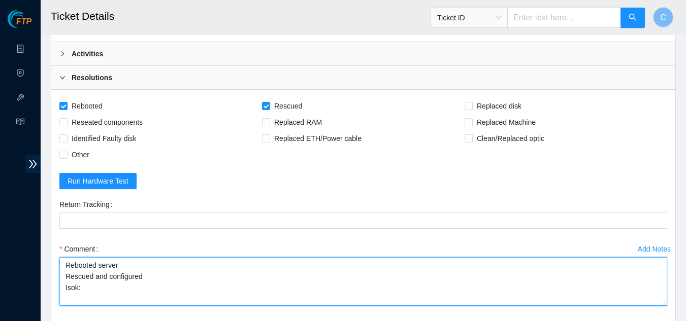
scroll to position [0, 0]
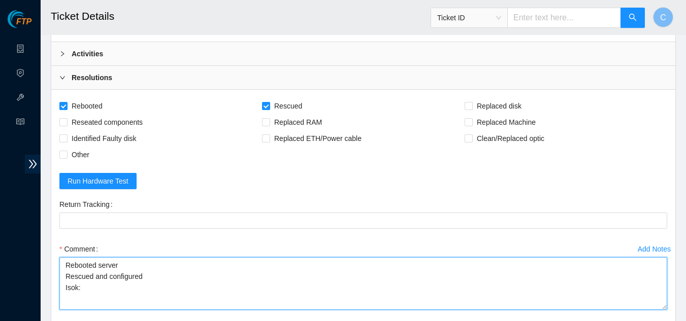
drag, startPoint x: 664, startPoint y: 294, endPoint x: 666, endPoint y: 308, distance: 14.4
click at [666, 308] on textarea "Rebooted server Rescued and configured Isok:" at bounding box center [363, 283] width 608 height 53
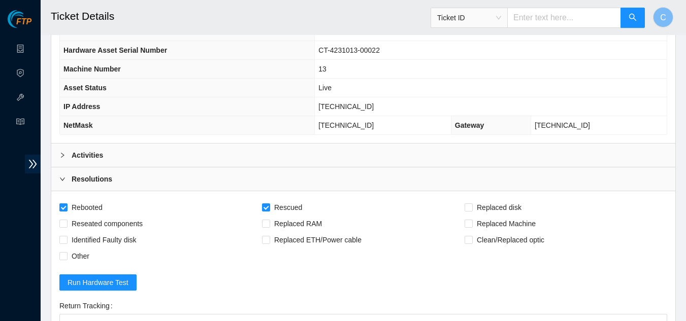
scroll to position [127, 0]
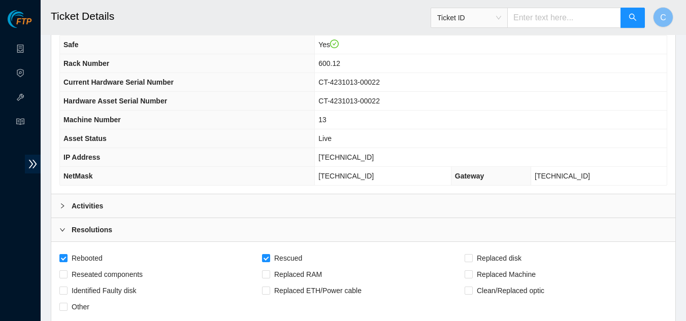
type textarea "Rebooted server Rescued and configured Isok:"
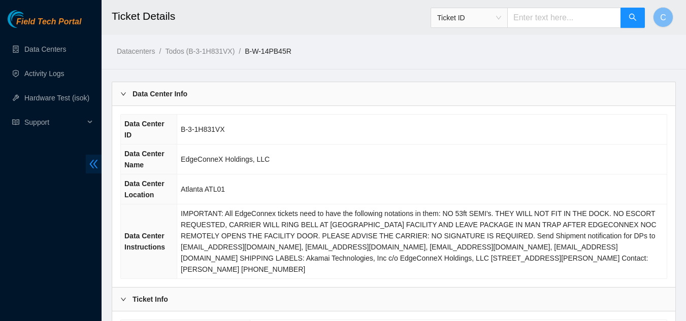
click at [96, 168] on icon "double-left" at bounding box center [94, 164] width 8 height 9
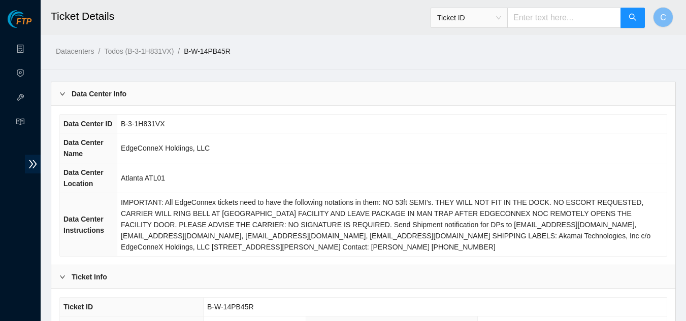
click at [74, 94] on b "Data Center Info" at bounding box center [99, 93] width 55 height 11
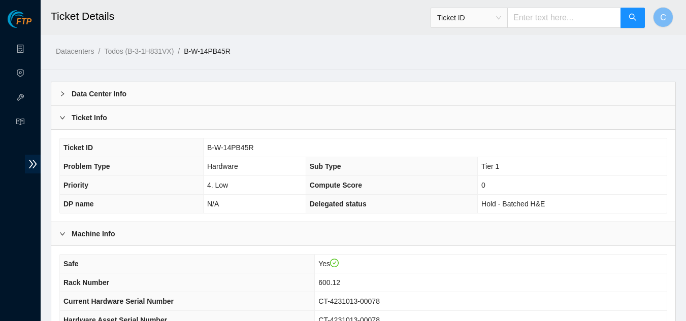
click at [79, 115] on b "Ticket Info" at bounding box center [90, 117] width 36 height 11
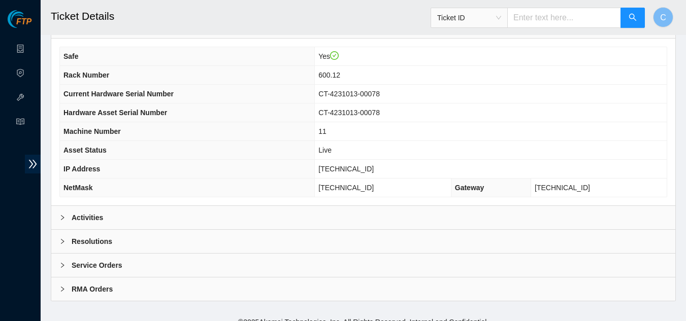
scroll to position [127, 0]
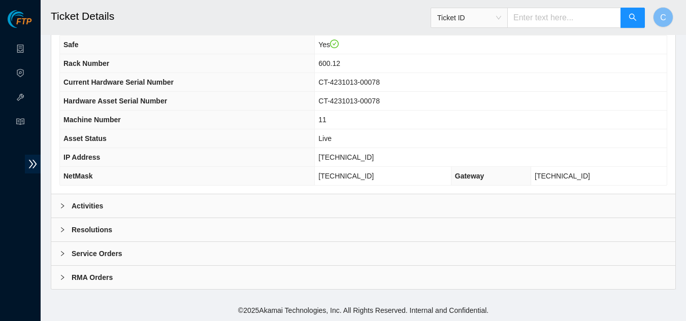
click at [73, 201] on b "Activities" at bounding box center [87, 206] width 31 height 11
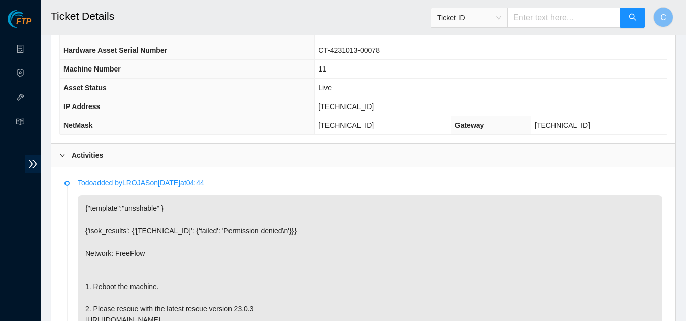
click at [84, 152] on b "Activities" at bounding box center [87, 155] width 31 height 11
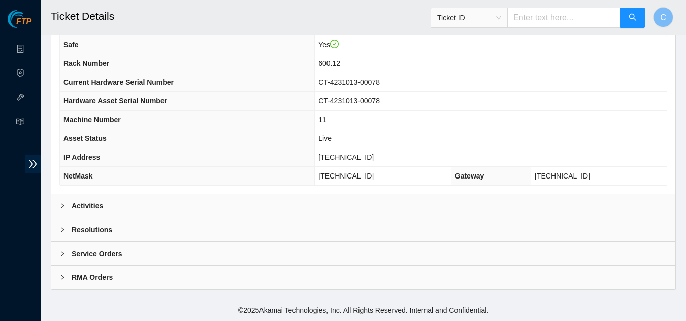
click at [81, 234] on b "Resolutions" at bounding box center [92, 229] width 41 height 11
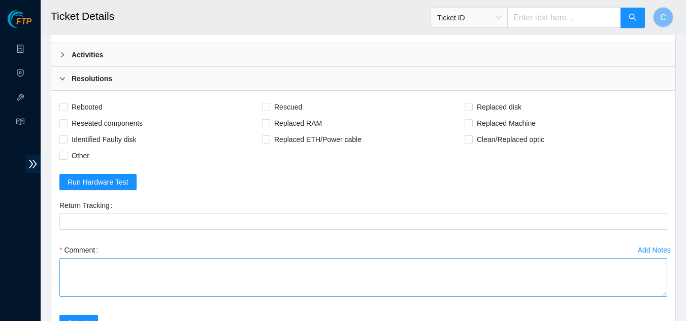
scroll to position [279, 0]
paste textarea "Rebooted server Rescued and configured Isok:"
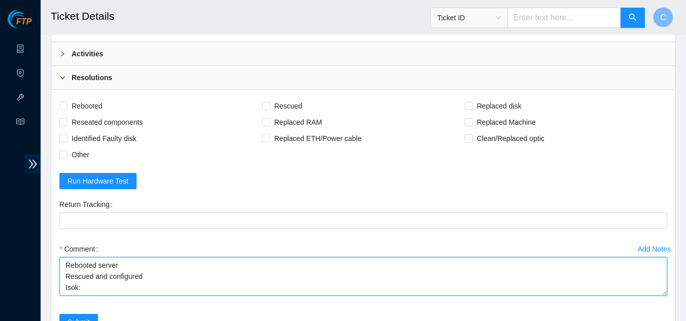
scroll to position [8, 0]
type textarea "Rebooted server Rescued and configured Isok:"
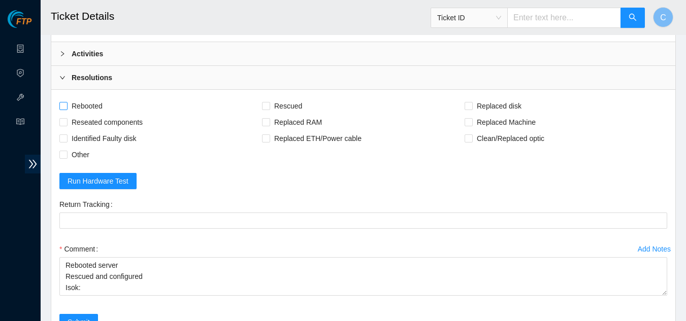
click at [66, 100] on label "Rebooted" at bounding box center [82, 106] width 47 height 16
click at [66, 102] on input "Rebooted" at bounding box center [62, 105] width 7 height 7
checkbox input "true"
click at [266, 109] on input "Rescued" at bounding box center [265, 105] width 7 height 7
checkbox input "true"
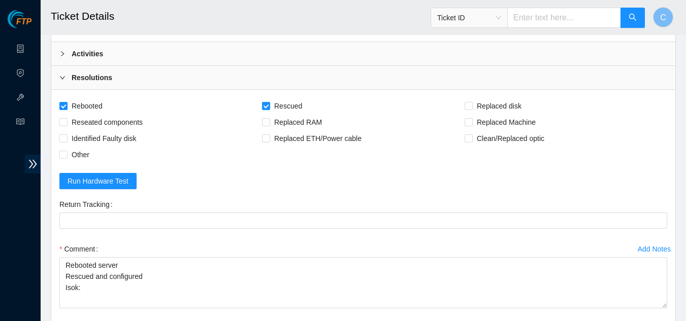
scroll to position [0, 0]
drag, startPoint x: 666, startPoint y: 293, endPoint x: 481, endPoint y: 232, distance: 194.1
click at [664, 294] on textarea "Rebooted server Rescued and configured Isok:" at bounding box center [363, 277] width 608 height 41
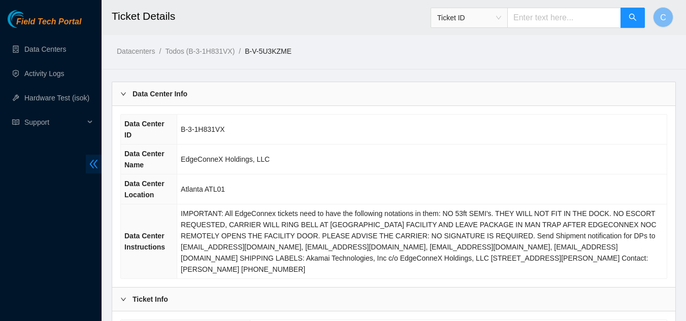
click at [92, 161] on icon "double-left" at bounding box center [94, 164] width 8 height 9
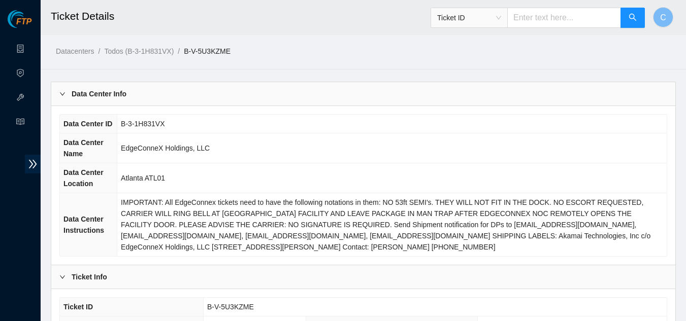
click at [131, 94] on div "Data Center Info" at bounding box center [363, 93] width 624 height 23
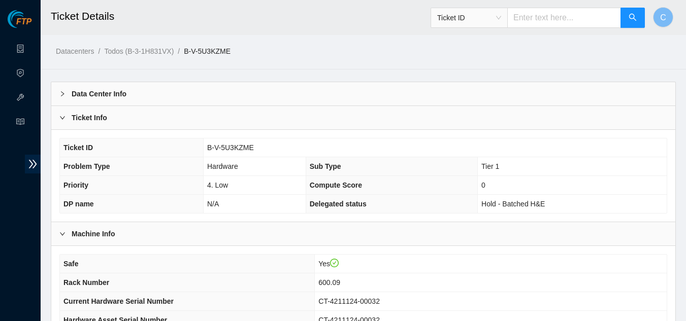
click at [147, 120] on div "Ticket Info" at bounding box center [363, 117] width 624 height 23
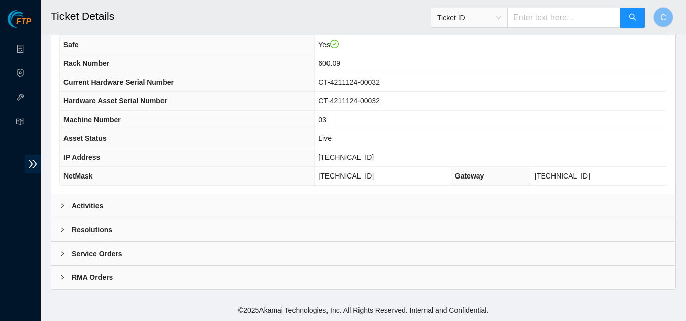
click at [72, 205] on b "Activities" at bounding box center [87, 206] width 31 height 11
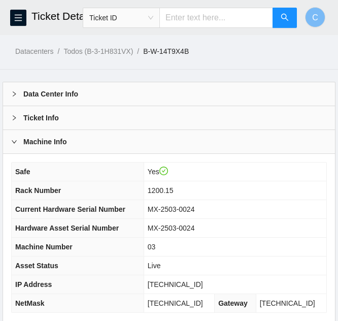
scroll to position [127, 0]
